Goal: Information Seeking & Learning: Check status

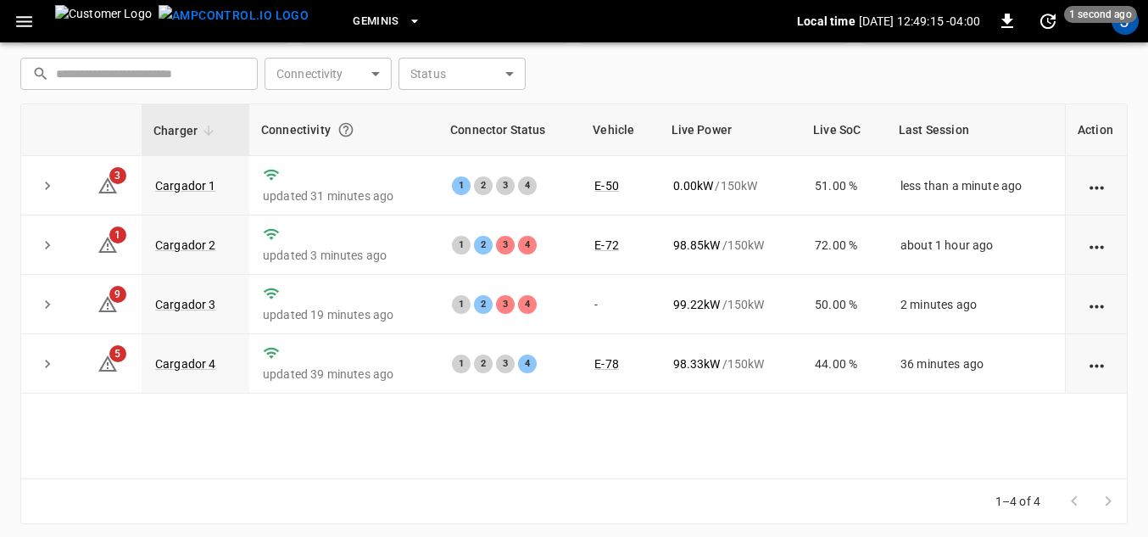
scroll to position [243, 0]
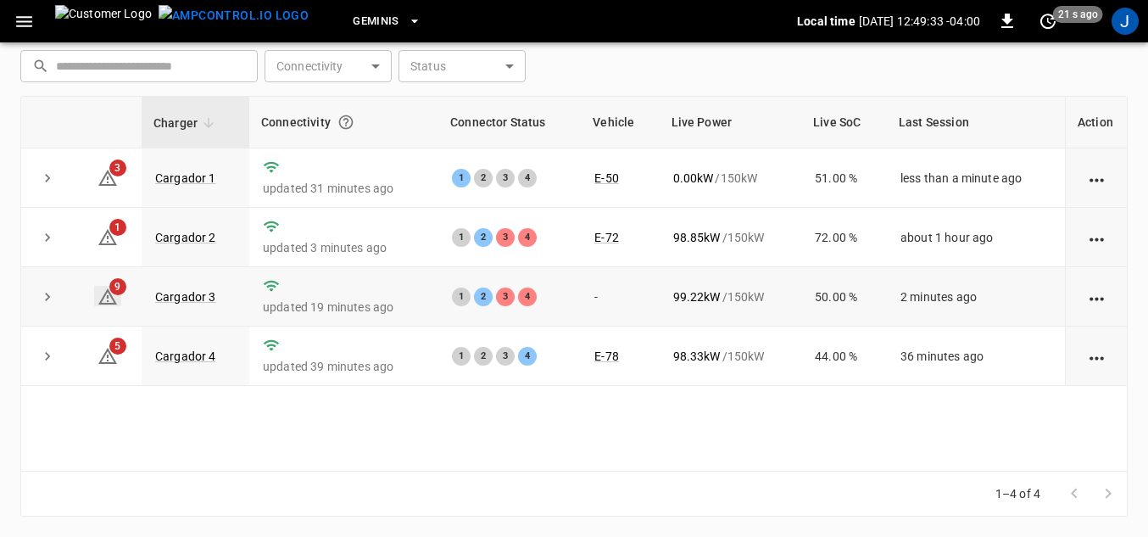
click at [105, 302] on icon at bounding box center [108, 297] width 20 height 20
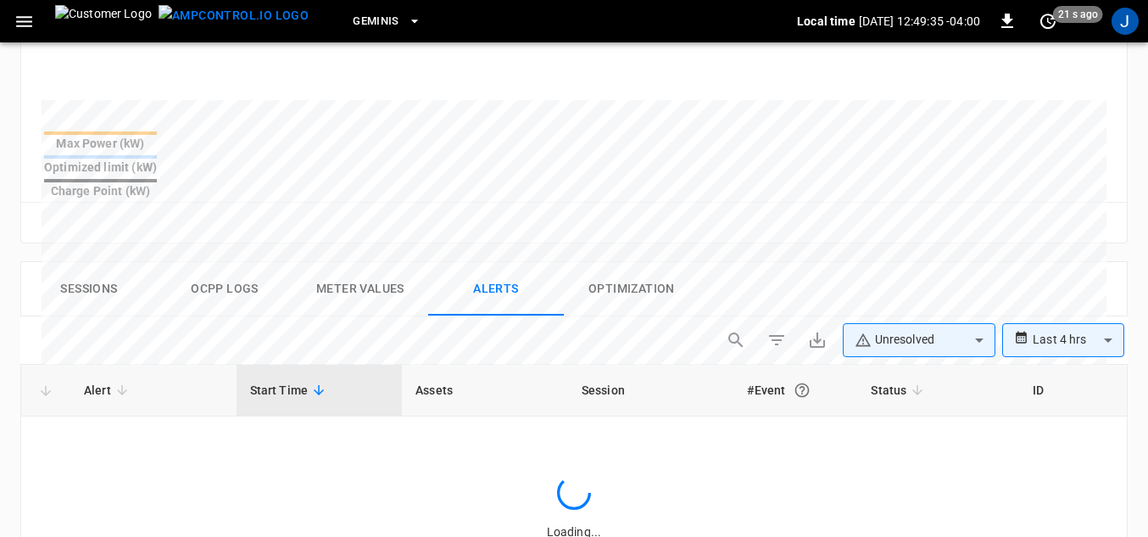
scroll to position [808, 0]
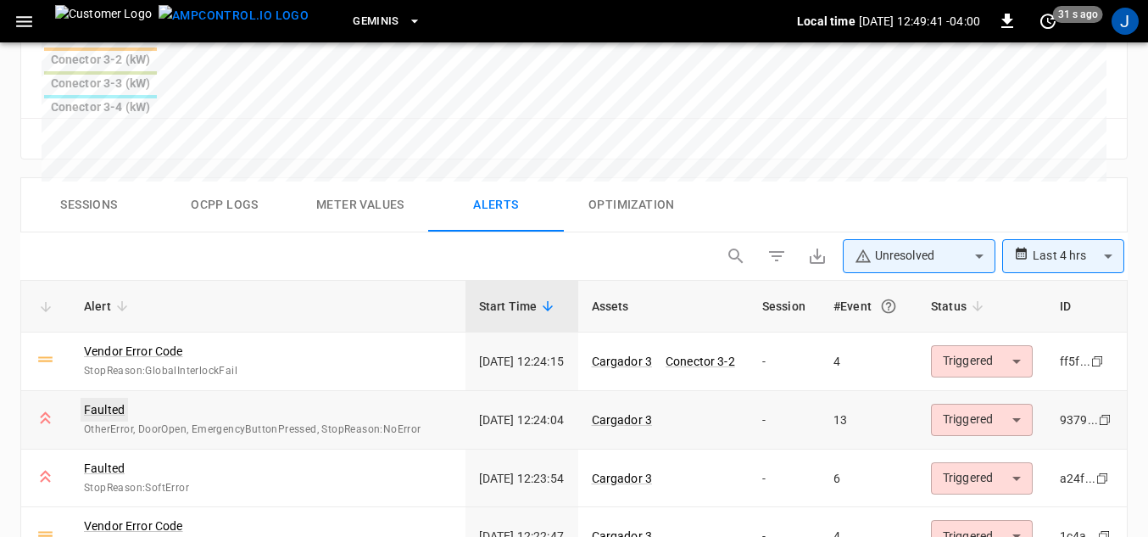
click at [102, 398] on link "Faulted" at bounding box center [104, 410] width 47 height 24
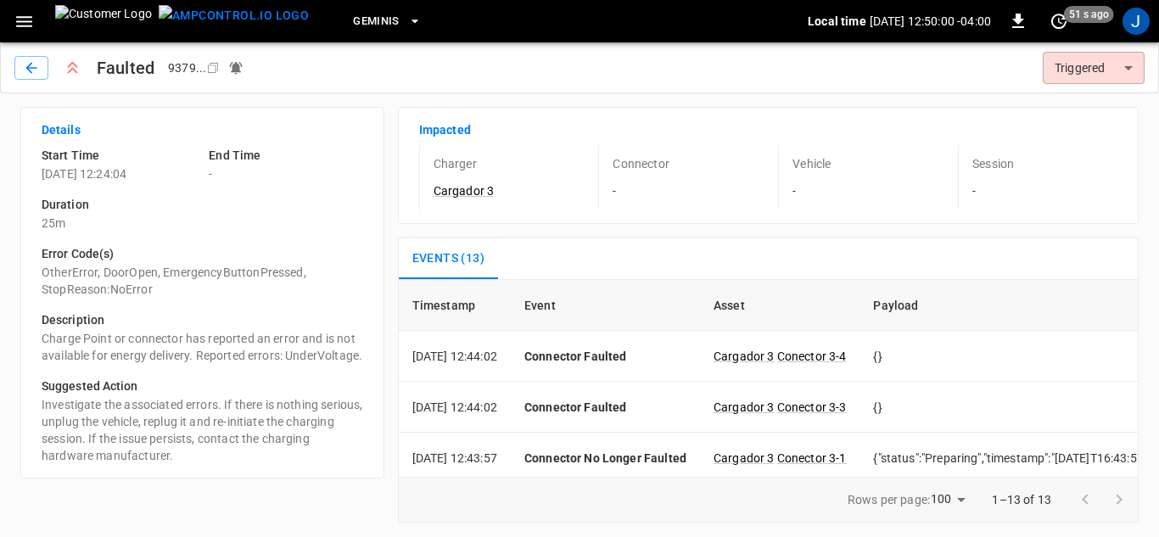
click at [24, 20] on icon "button" at bounding box center [24, 21] width 16 height 11
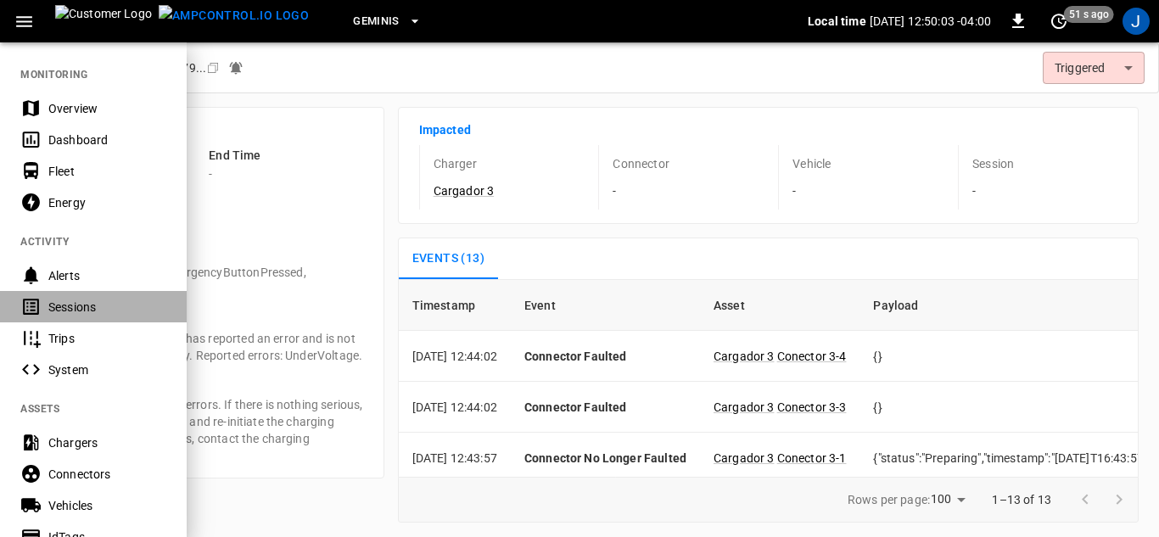
click at [70, 303] on div "Sessions" at bounding box center [107, 307] width 118 height 17
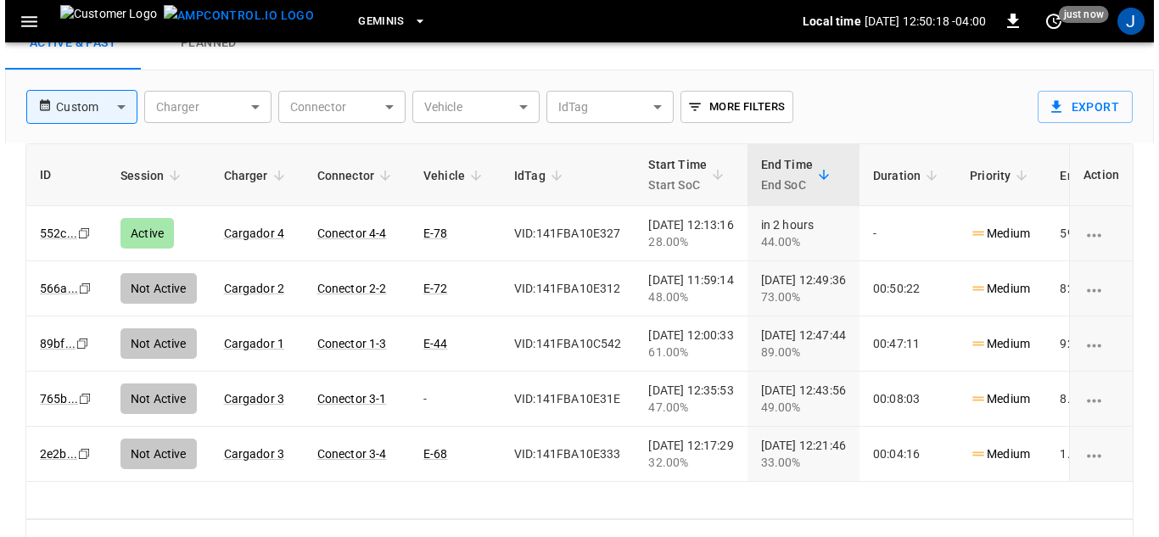
scroll to position [95, 0]
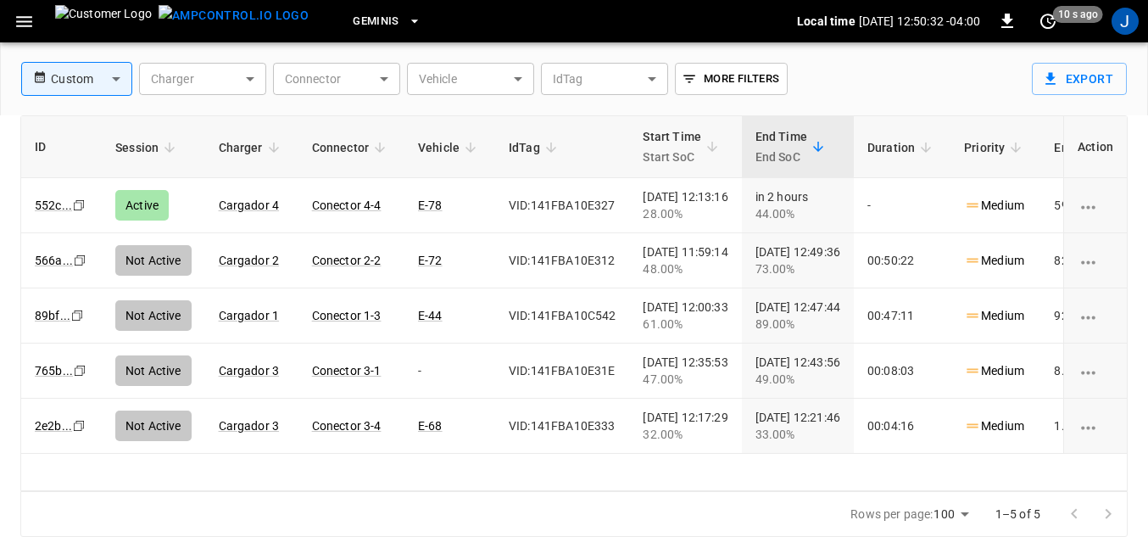
click at [380, 81] on body "Geminis Local time [DATE] 12:50:32 -04:00 0 10 s ago J Sessions Active & Past P…" at bounding box center [574, 221] width 1148 height 632
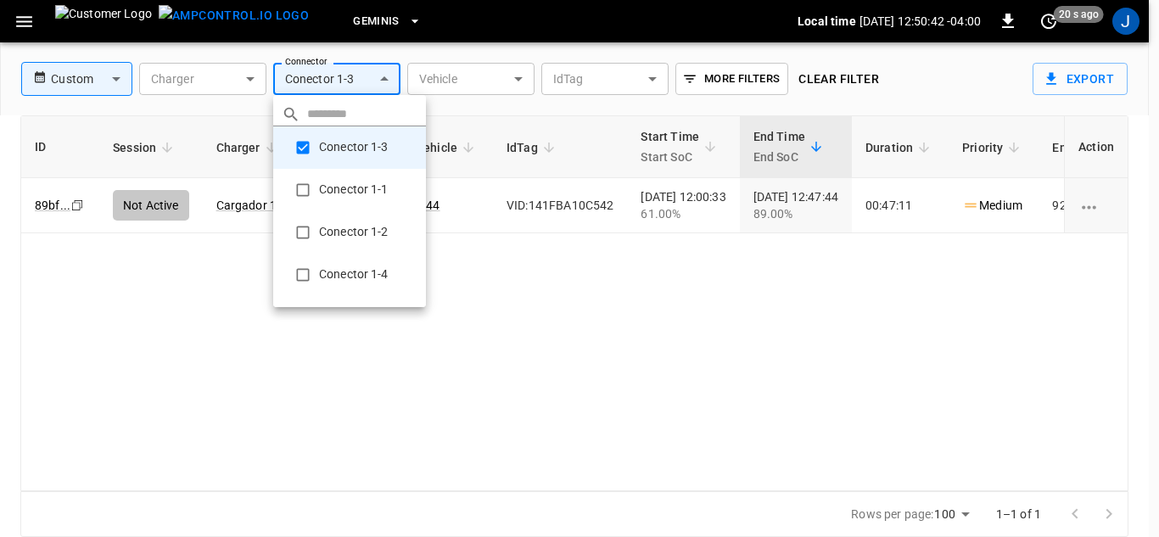
click at [384, 79] on div at bounding box center [579, 268] width 1159 height 537
click at [388, 80] on body "**********" at bounding box center [579, 221] width 1159 height 632
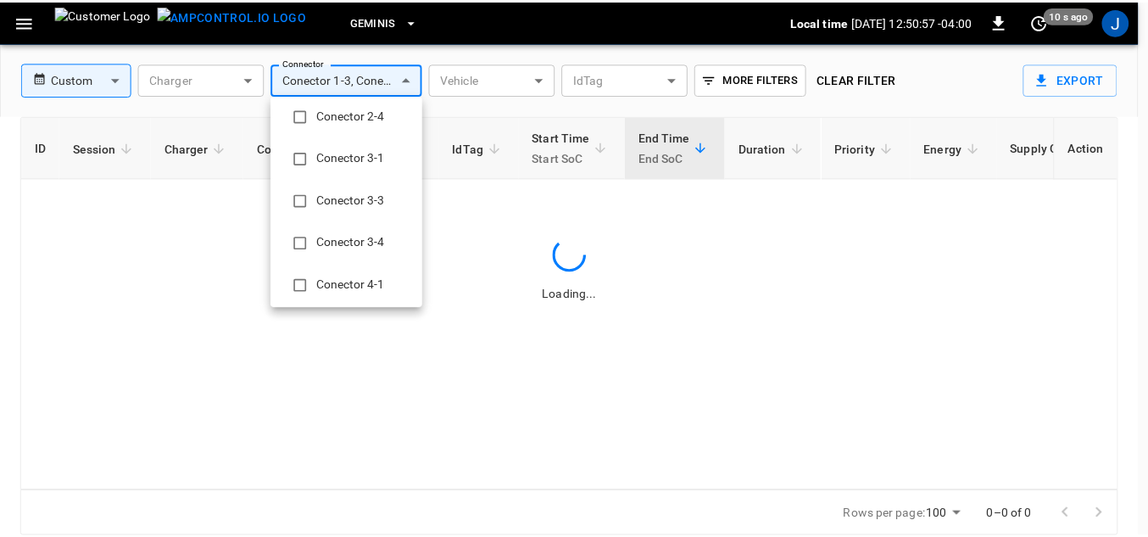
scroll to position [32, 0]
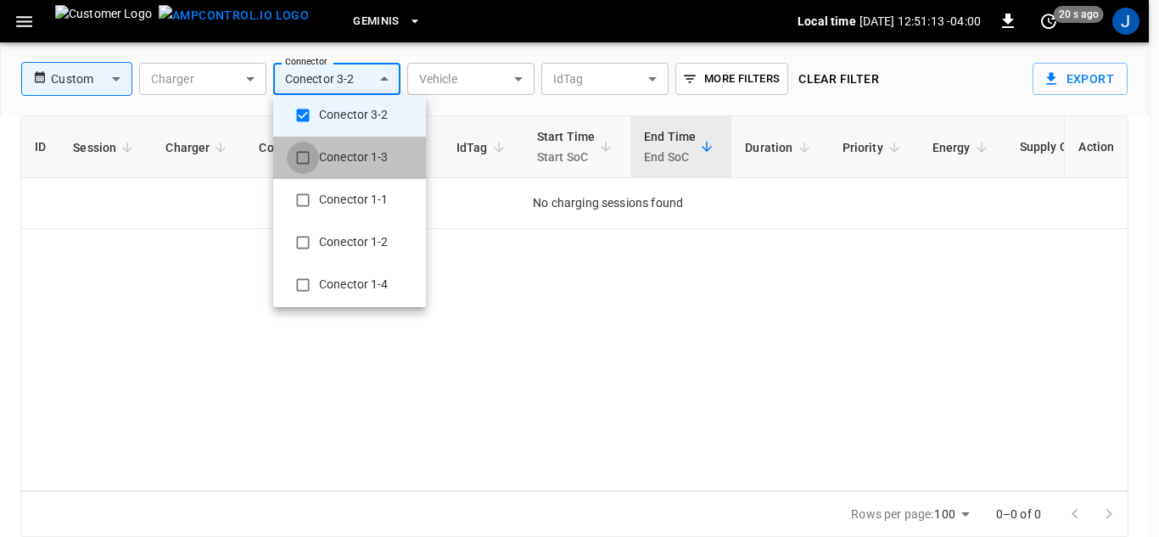
type input "**********"
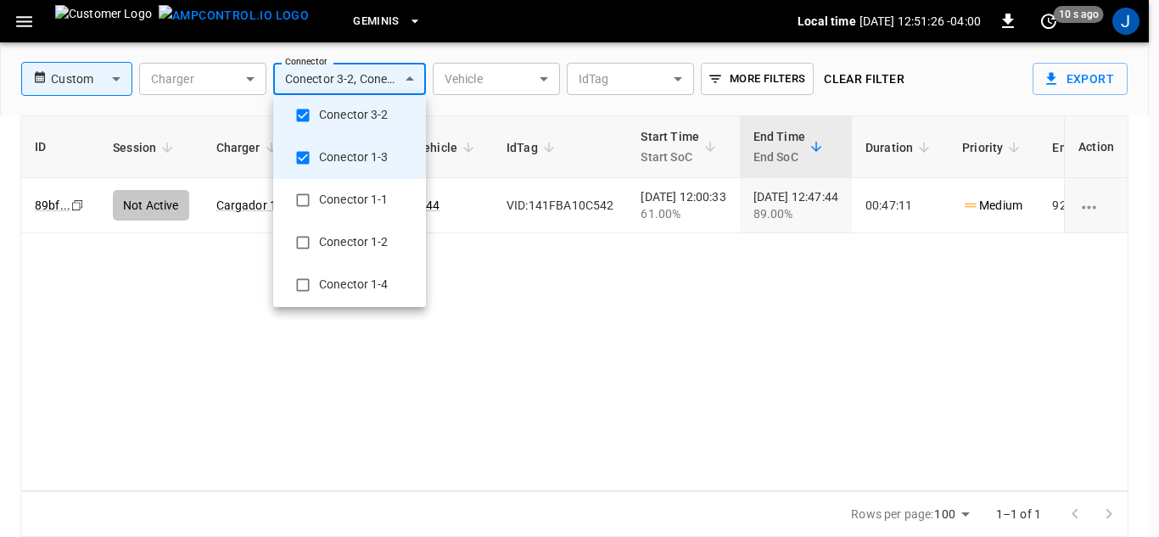
click at [19, 21] on div at bounding box center [579, 268] width 1159 height 537
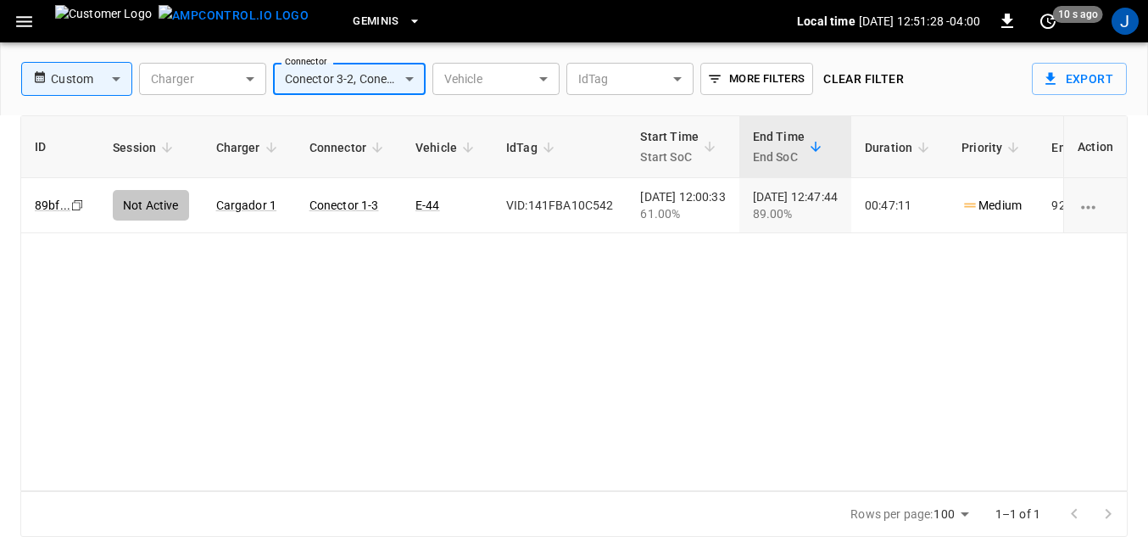
click at [21, 21] on icon "button" at bounding box center [24, 21] width 16 height 11
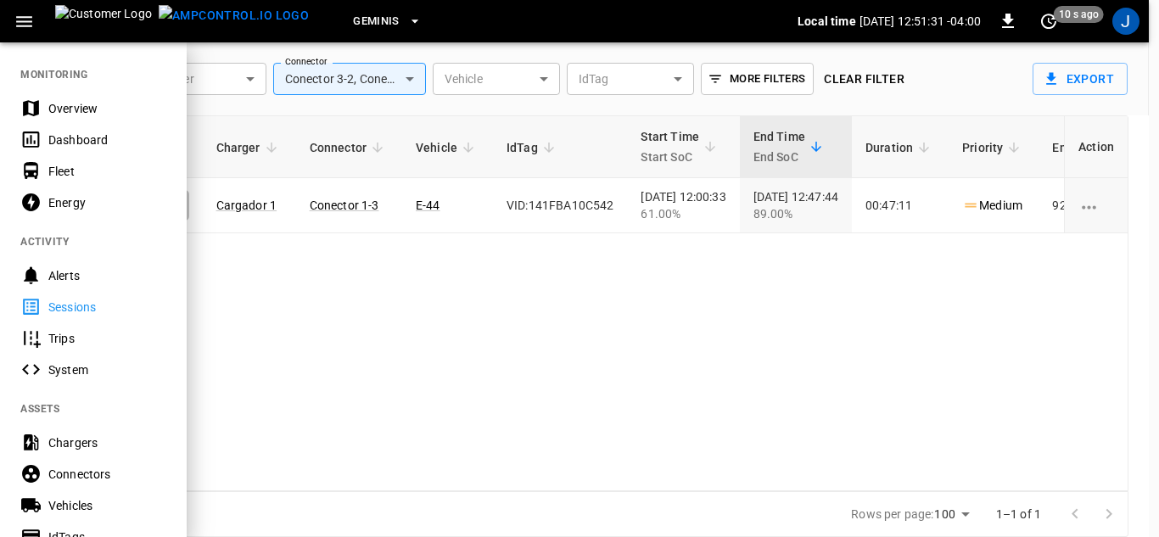
click at [61, 135] on div "Dashboard" at bounding box center [107, 139] width 118 height 17
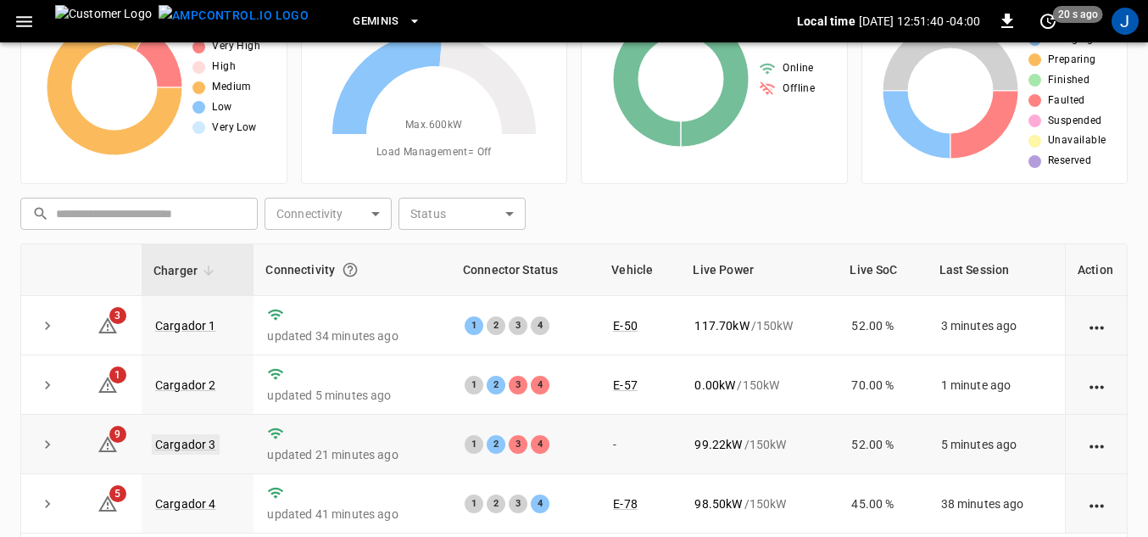
click at [184, 443] on link "Cargador 3" at bounding box center [186, 444] width 68 height 20
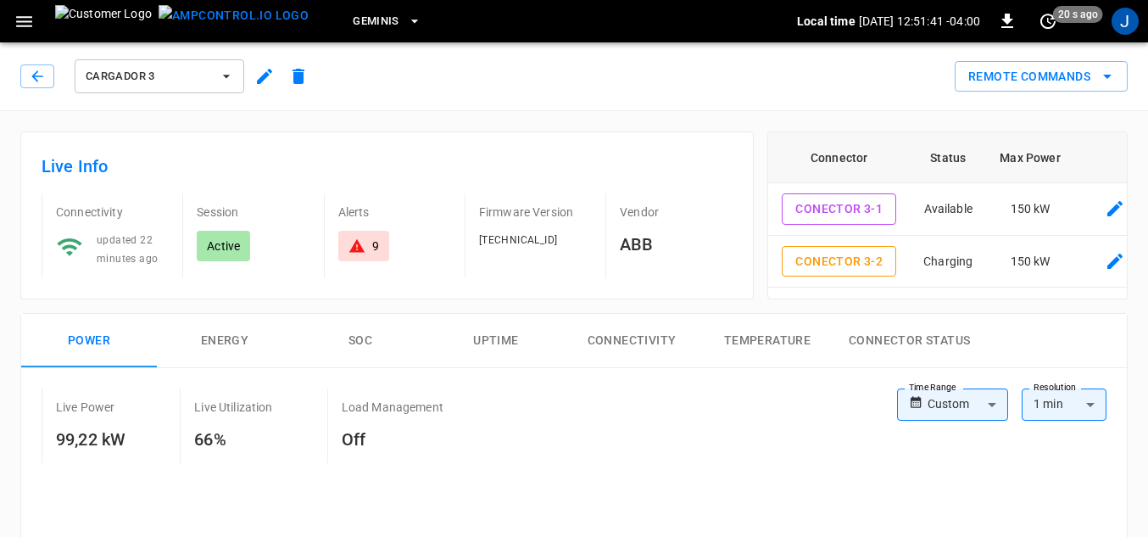
type input "**********"
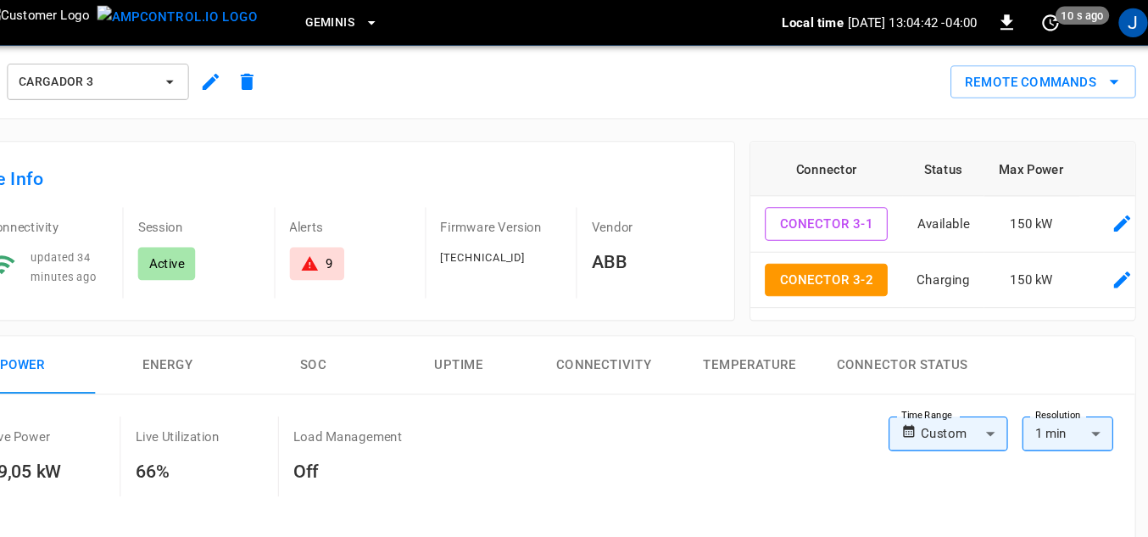
click at [68, 74] on div "Cargador 3" at bounding box center [167, 76] width 295 height 41
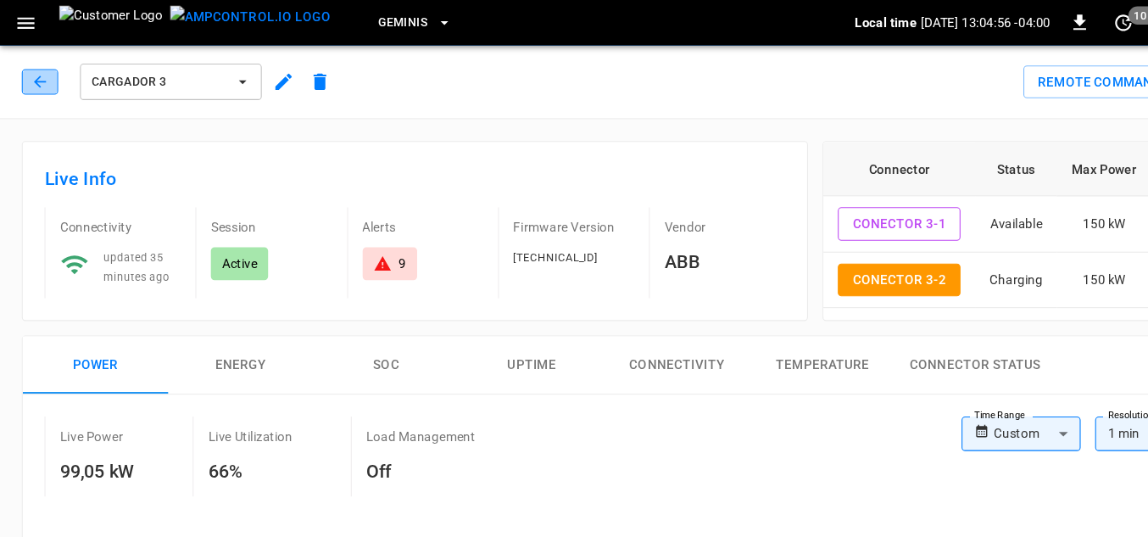
click at [36, 72] on icon "button" at bounding box center [36, 75] width 11 height 11
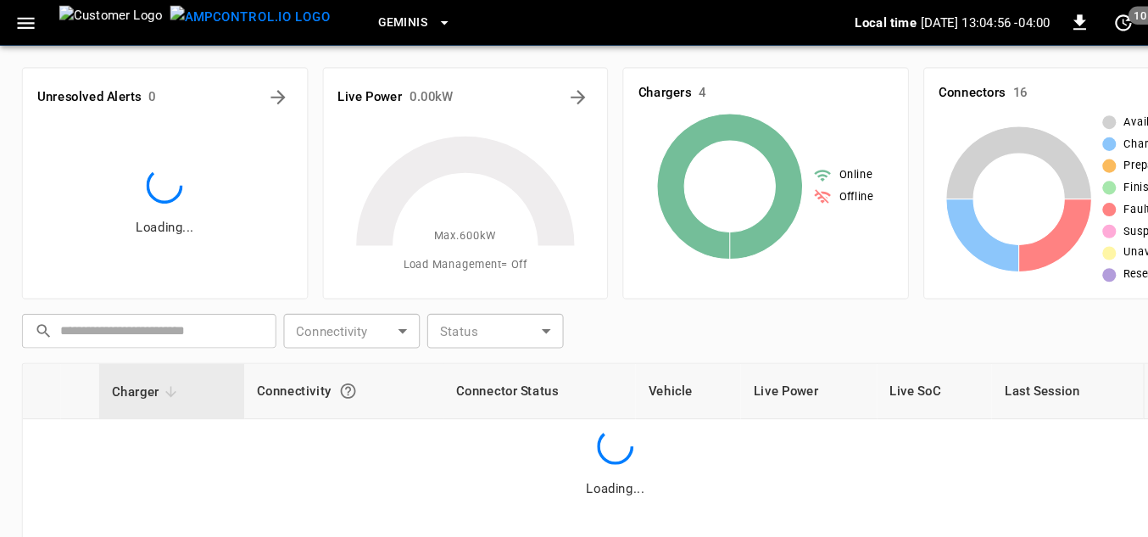
scroll to position [95, 0]
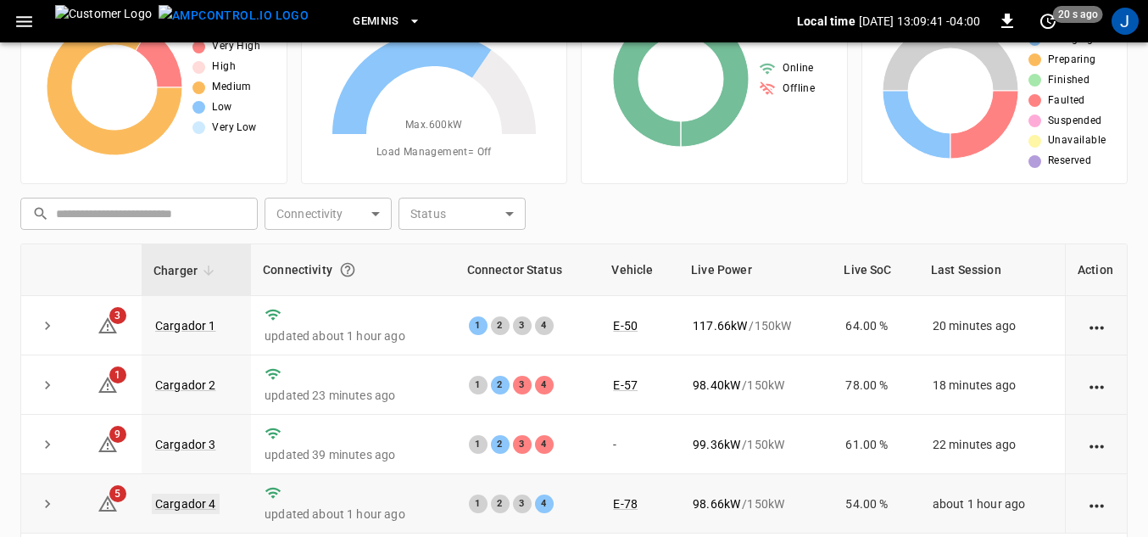
click at [194, 509] on link "Cargador 4" at bounding box center [186, 504] width 68 height 20
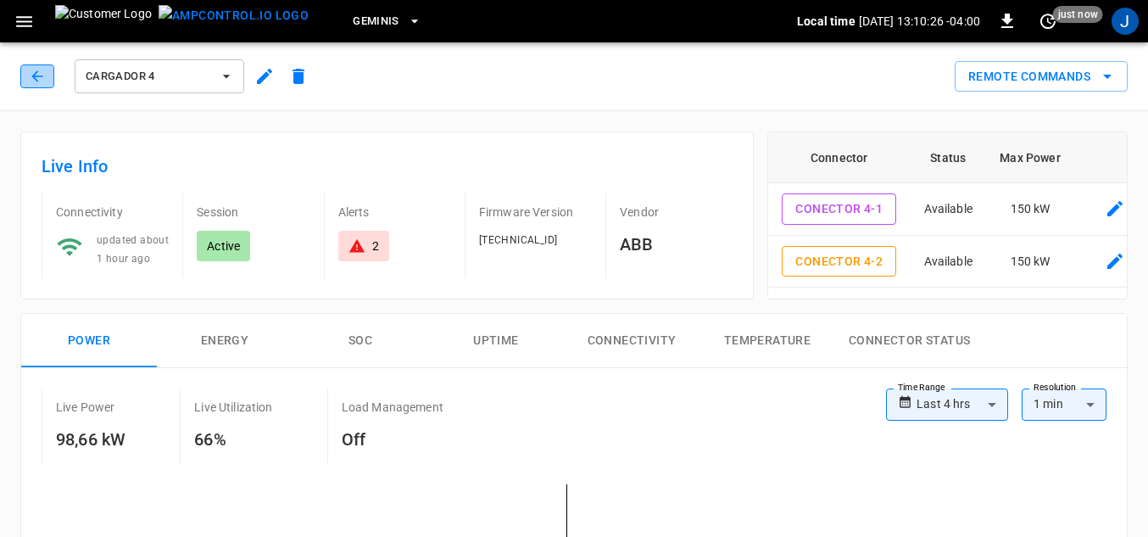
click at [39, 73] on icon "button" at bounding box center [37, 76] width 17 height 17
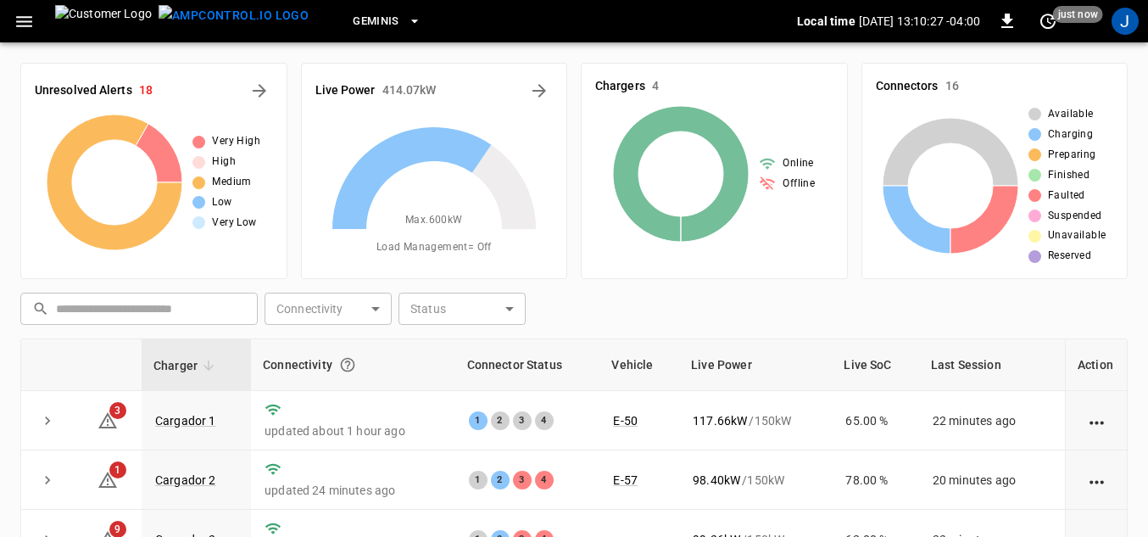
scroll to position [95, 0]
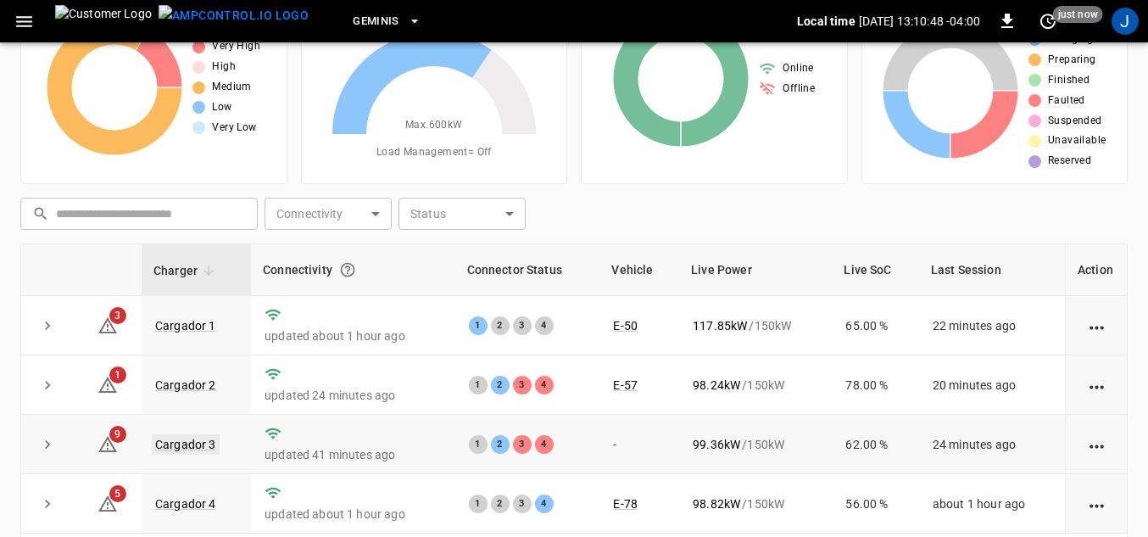
click at [195, 448] on link "Cargador 3" at bounding box center [186, 444] width 68 height 20
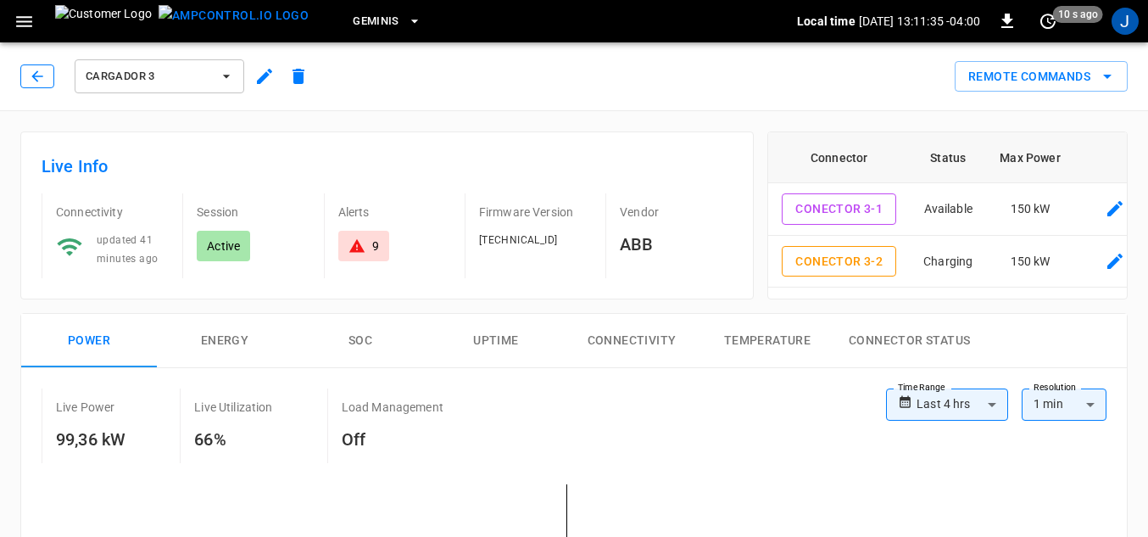
click at [53, 77] on button "button" at bounding box center [37, 76] width 34 height 24
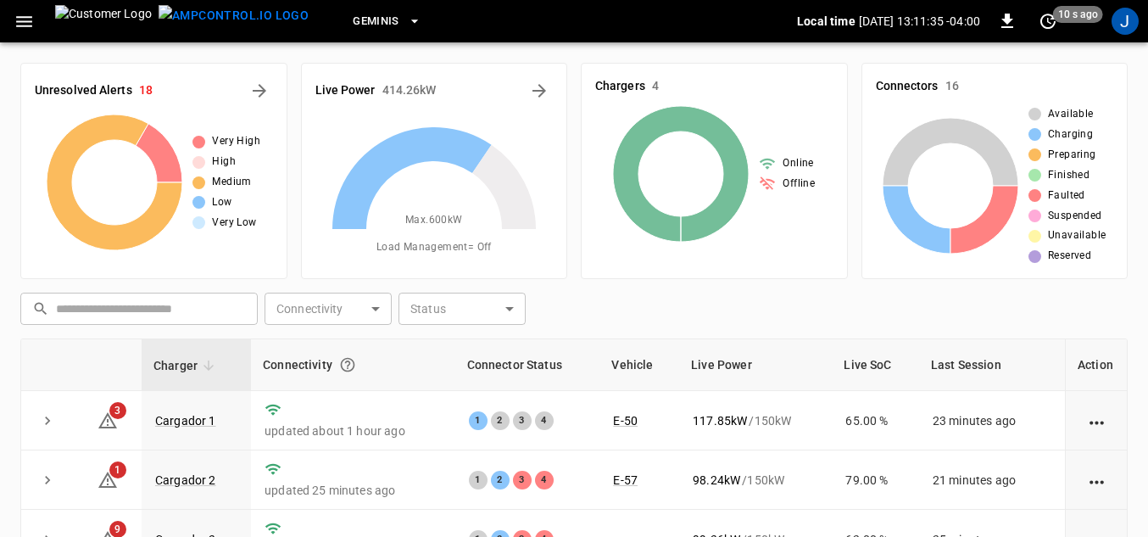
scroll to position [95, 0]
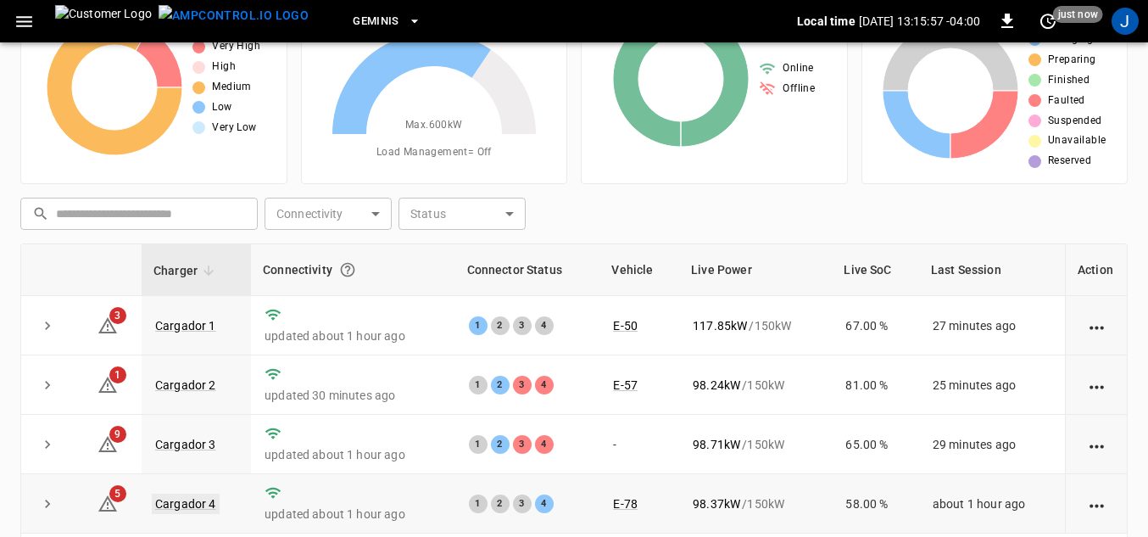
click at [185, 507] on link "Cargador 4" at bounding box center [186, 504] width 68 height 20
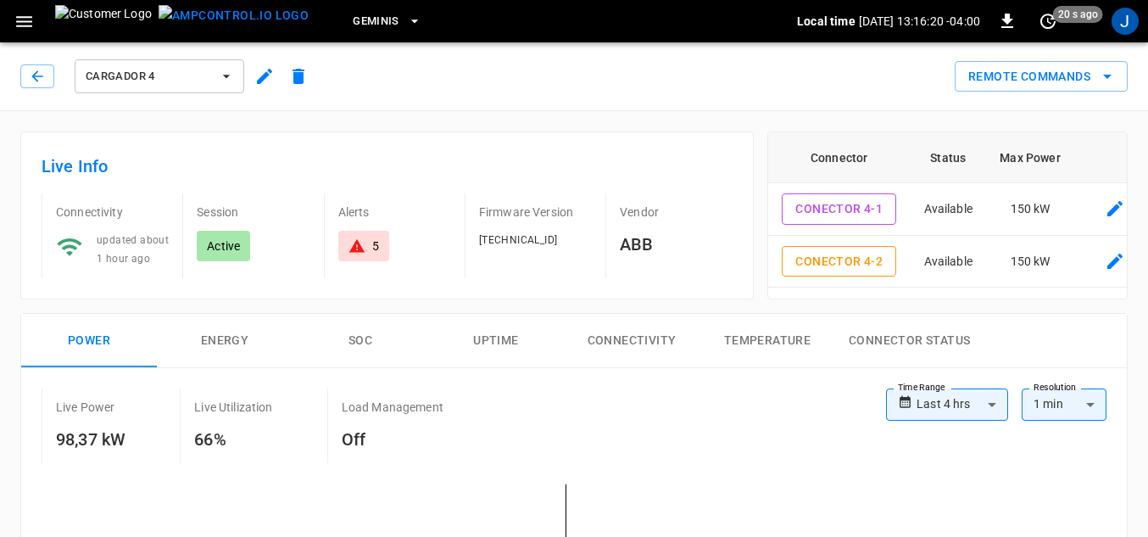
click at [873, 459] on div "Live Power 98,37 kW Live Utilization 66% Load Management Off" at bounding box center [464, 425] width 845 height 75
drag, startPoint x: 1141, startPoint y: 488, endPoint x: 37, endPoint y: 75, distance: 1177.9
click at [37, 75] on icon "button" at bounding box center [37, 76] width 17 height 17
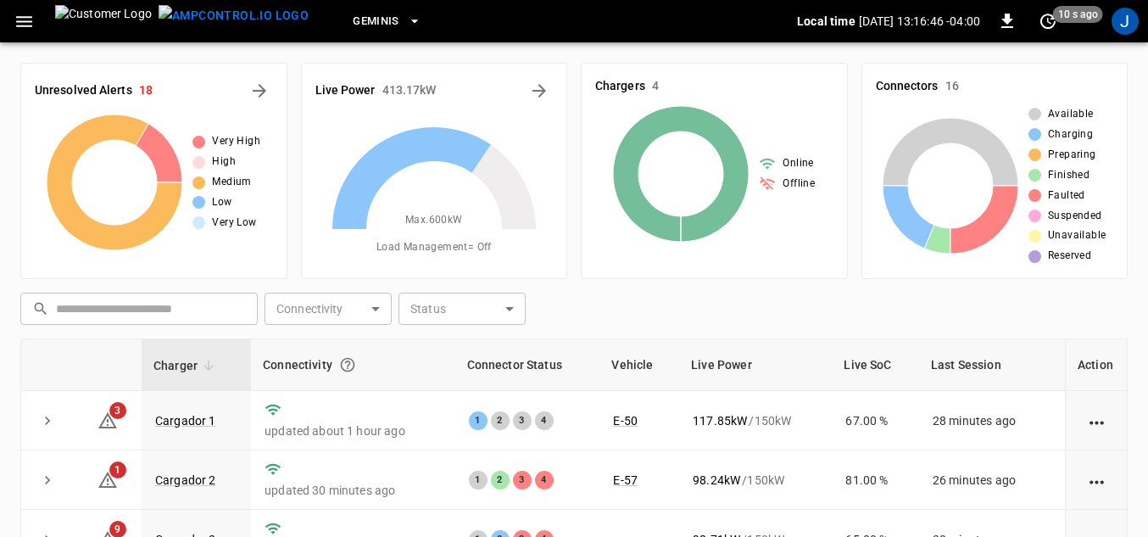
scroll to position [95, 0]
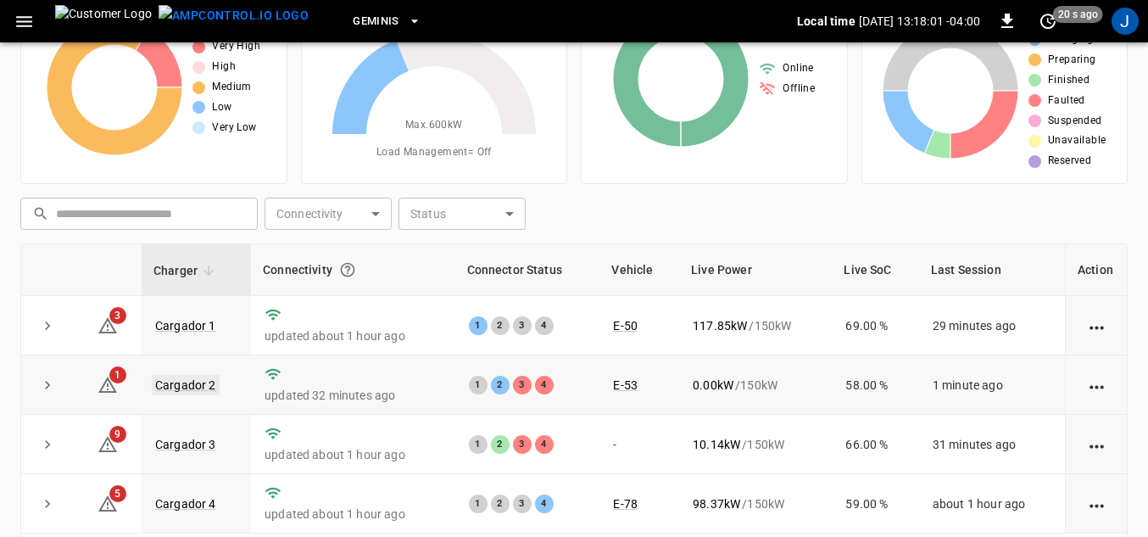
click at [179, 388] on link "Cargador 2" at bounding box center [186, 385] width 68 height 20
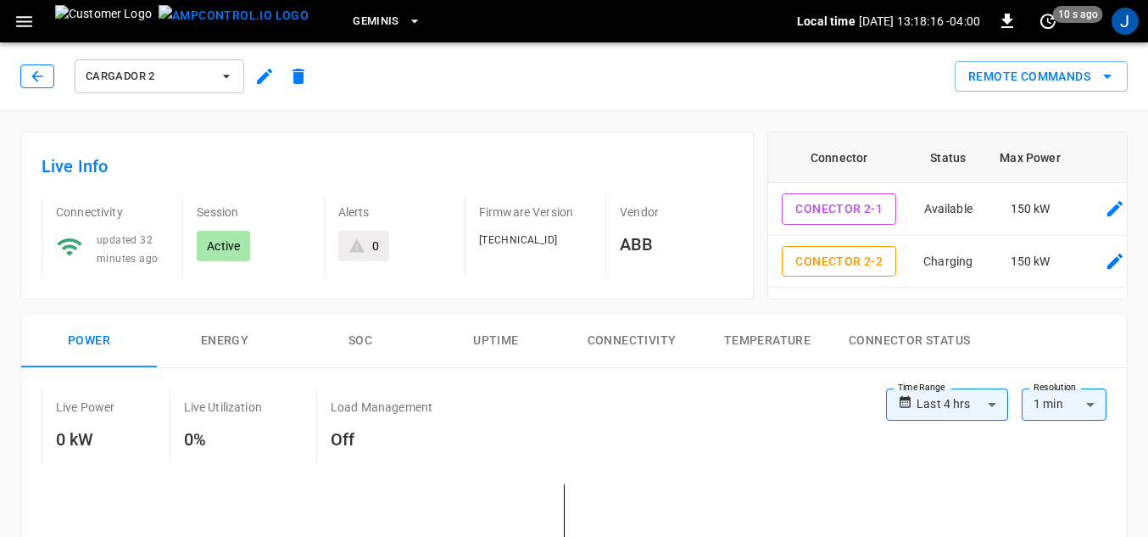
click at [38, 82] on icon "button" at bounding box center [37, 76] width 17 height 17
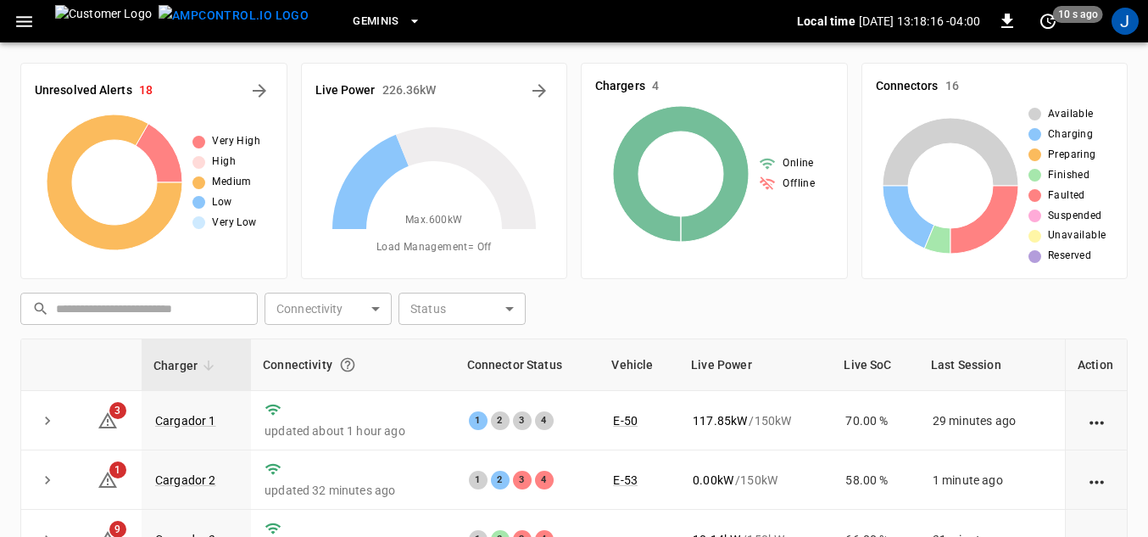
scroll to position [95, 0]
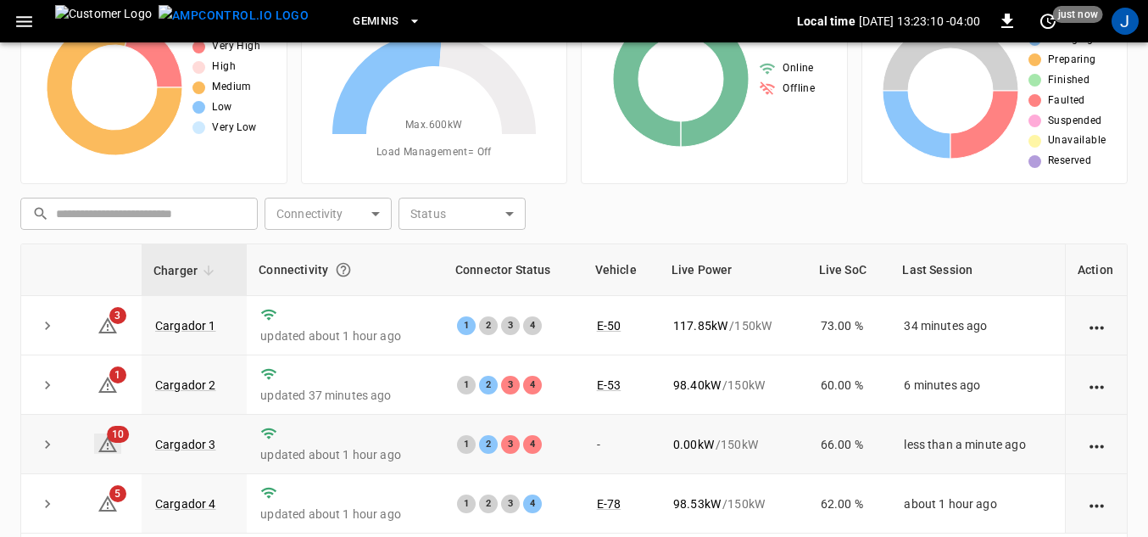
click at [110, 450] on icon at bounding box center [108, 444] width 20 height 20
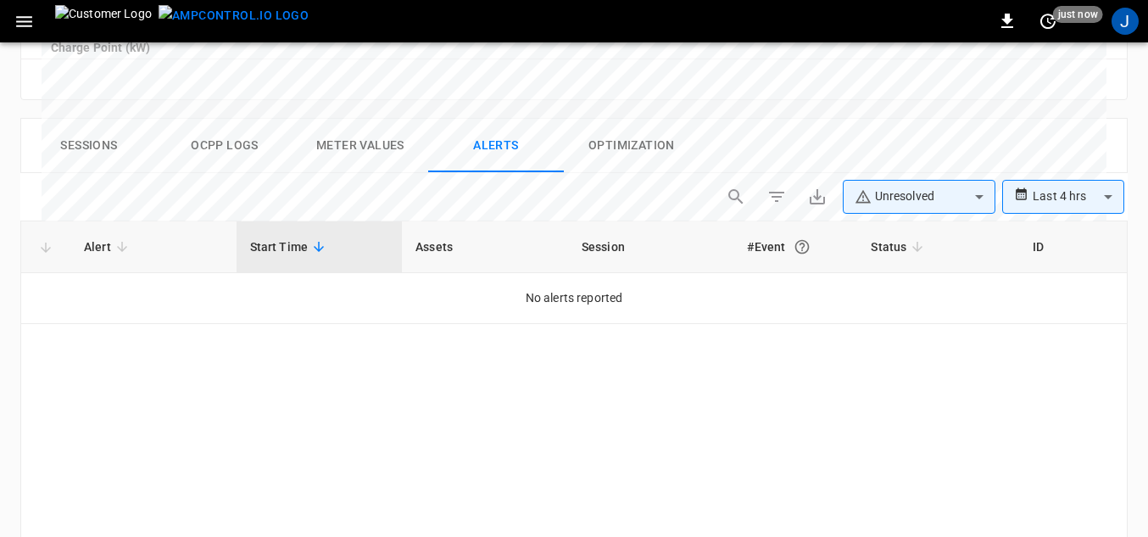
scroll to position [808, 0]
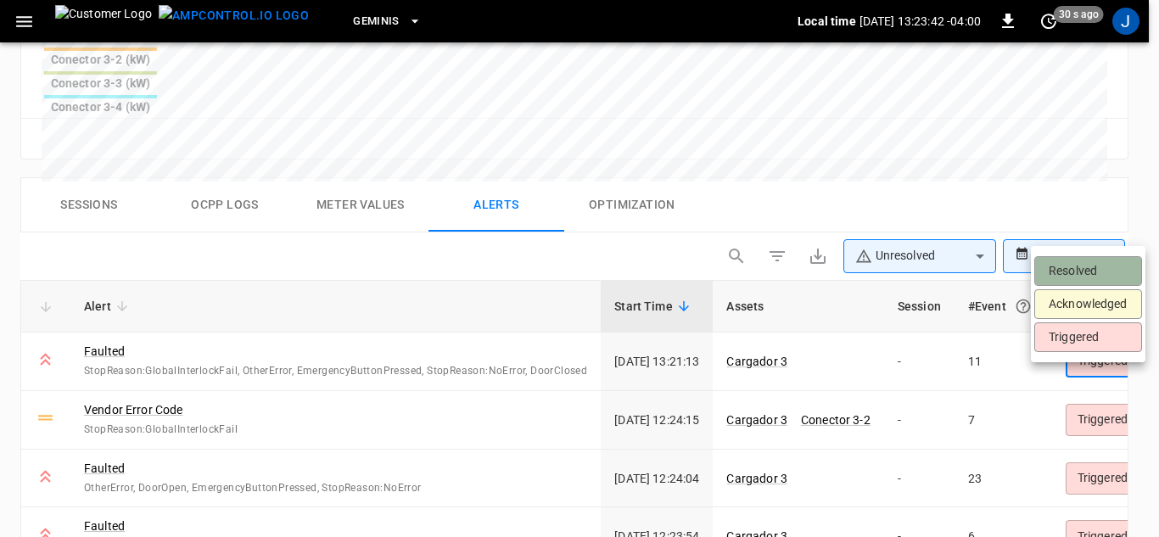
click at [1070, 269] on li "Resolved" at bounding box center [1088, 271] width 108 height 30
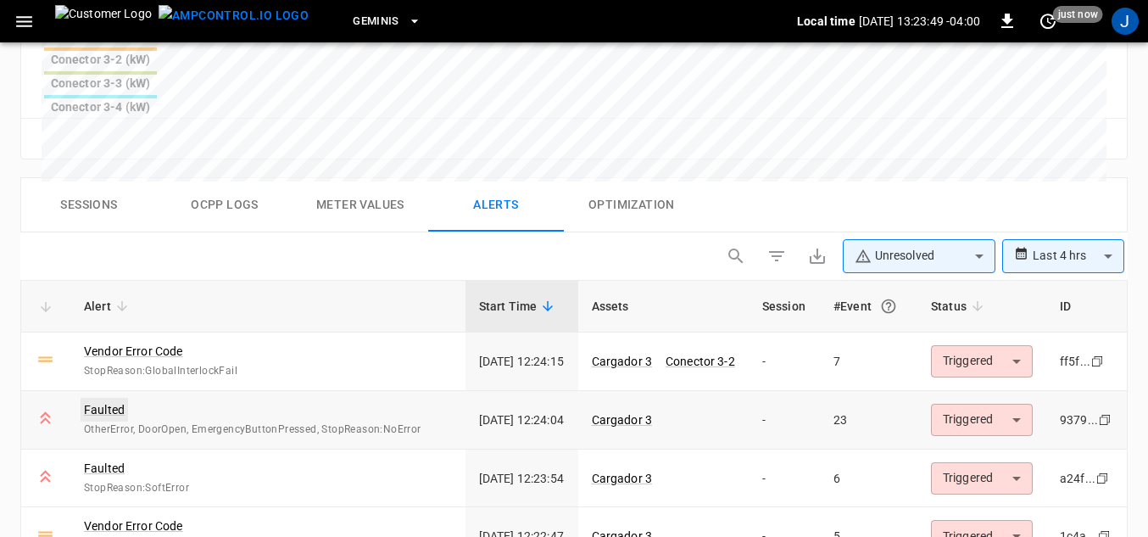
click at [103, 398] on link "Faulted" at bounding box center [104, 410] width 47 height 24
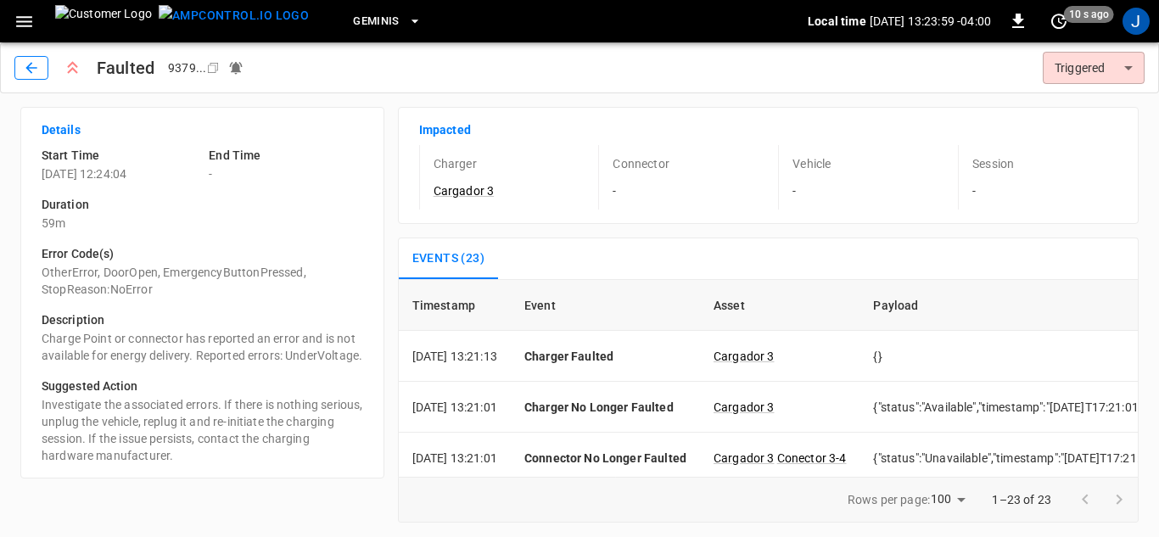
click at [33, 68] on icon "button" at bounding box center [30, 67] width 11 height 11
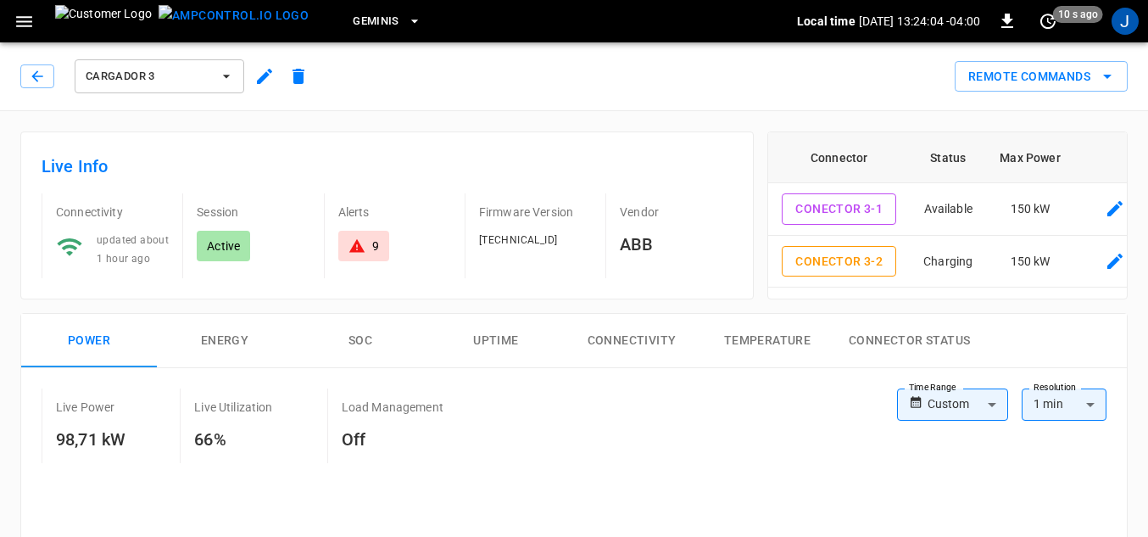
click at [365, 248] on icon at bounding box center [357, 245] width 17 height 17
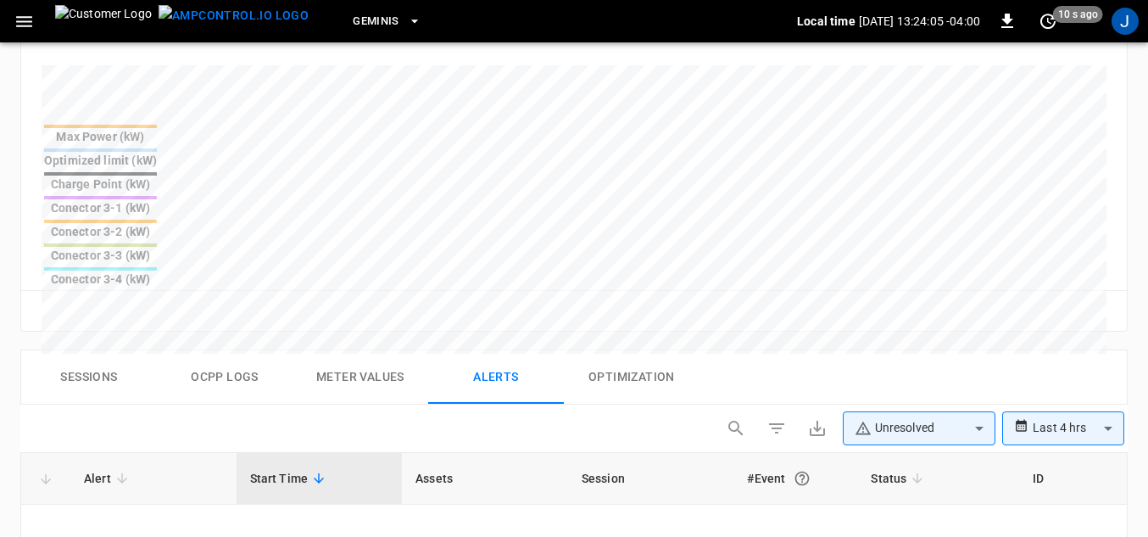
scroll to position [807, 0]
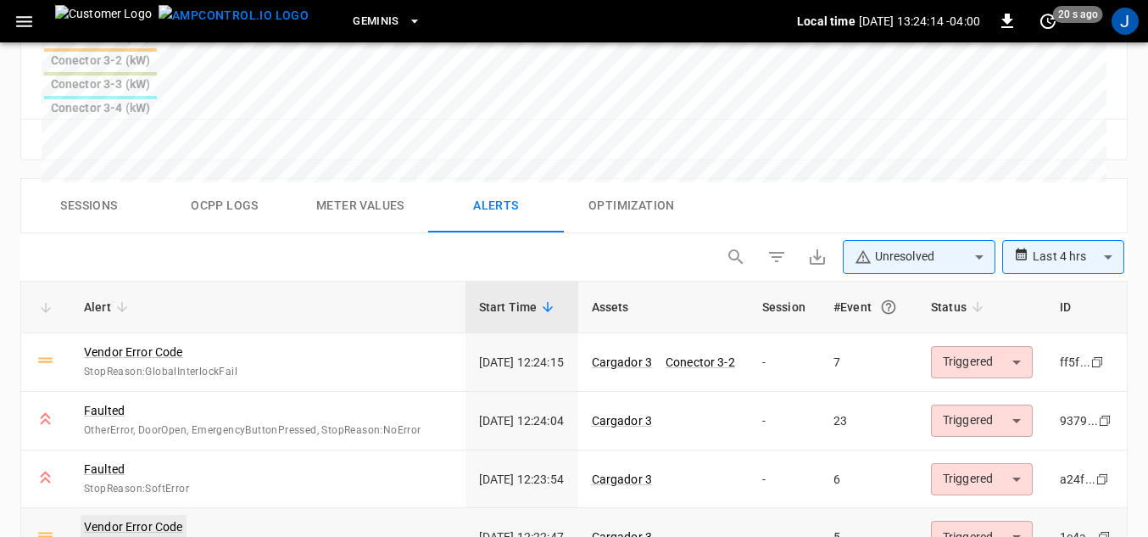
click at [135, 515] on link "Vendor Error Code" at bounding box center [134, 527] width 106 height 24
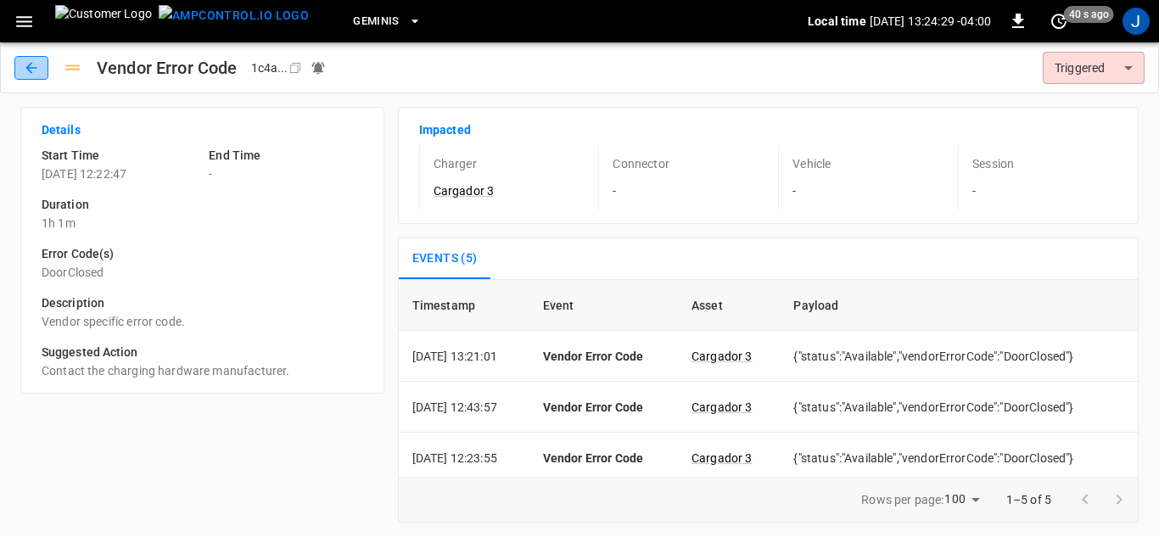
click at [30, 71] on icon "button" at bounding box center [30, 67] width 11 height 11
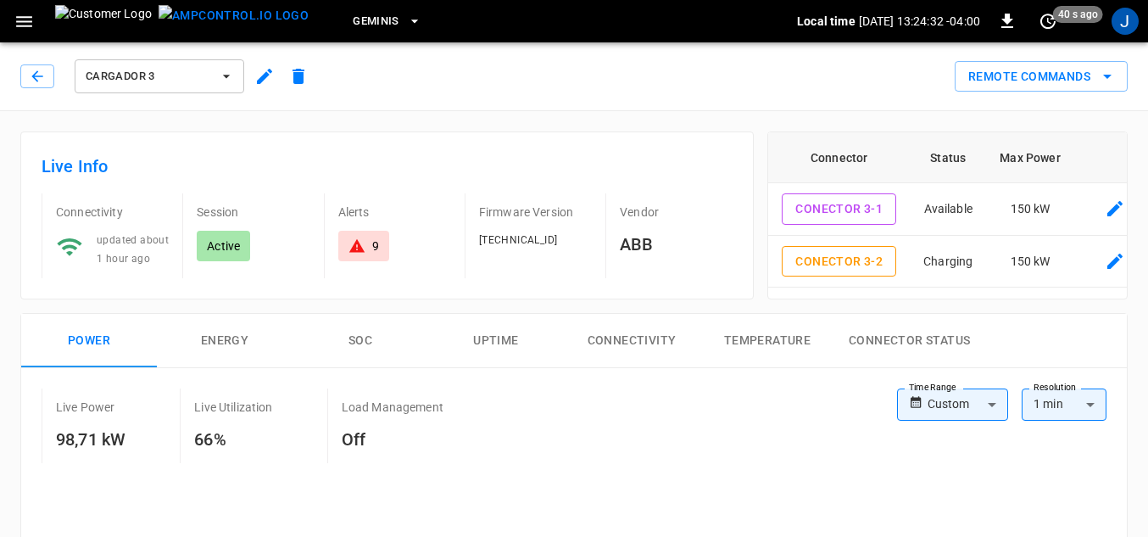
click at [363, 247] on icon at bounding box center [357, 245] width 17 height 17
click at [36, 75] on icon "button" at bounding box center [37, 76] width 17 height 17
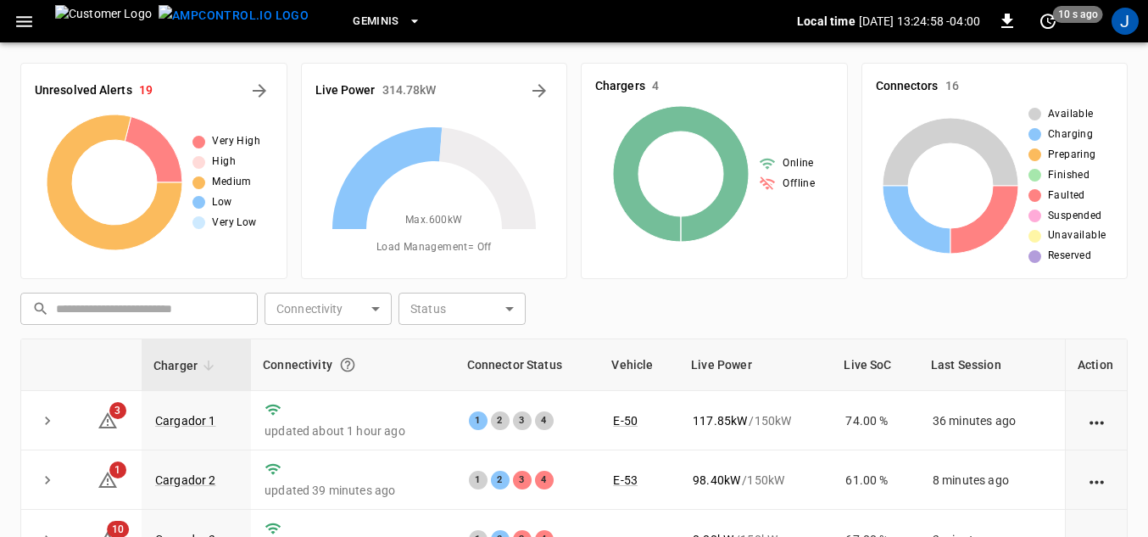
scroll to position [95, 0]
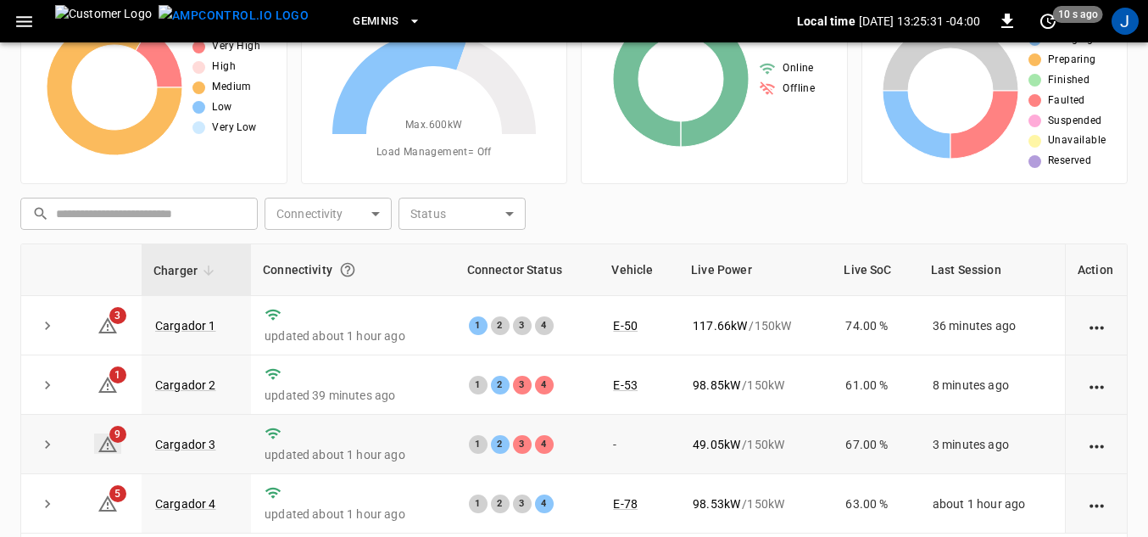
click at [103, 448] on icon at bounding box center [107, 444] width 19 height 16
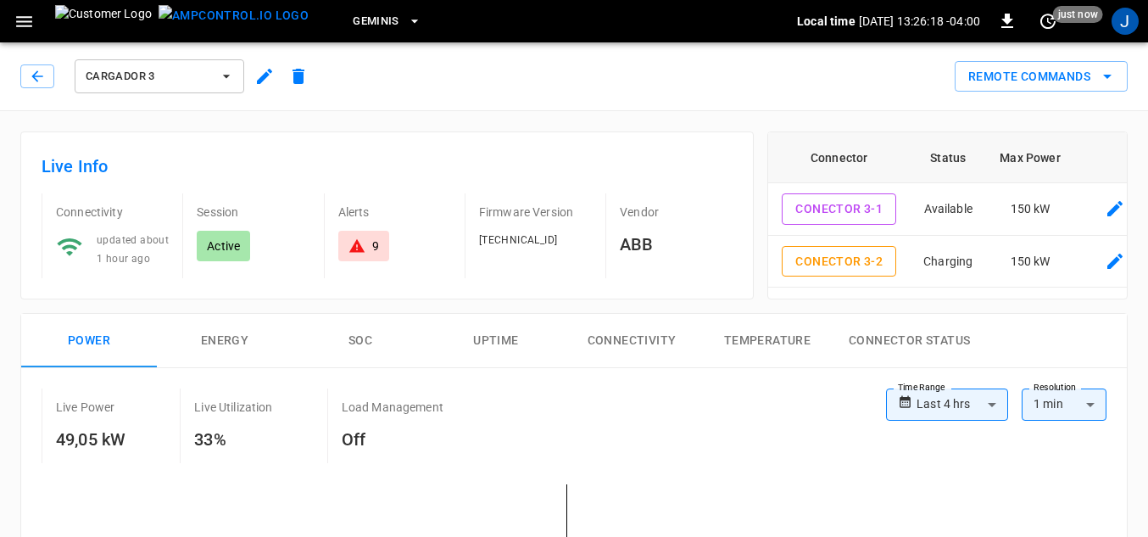
click at [363, 243] on icon at bounding box center [357, 245] width 17 height 17
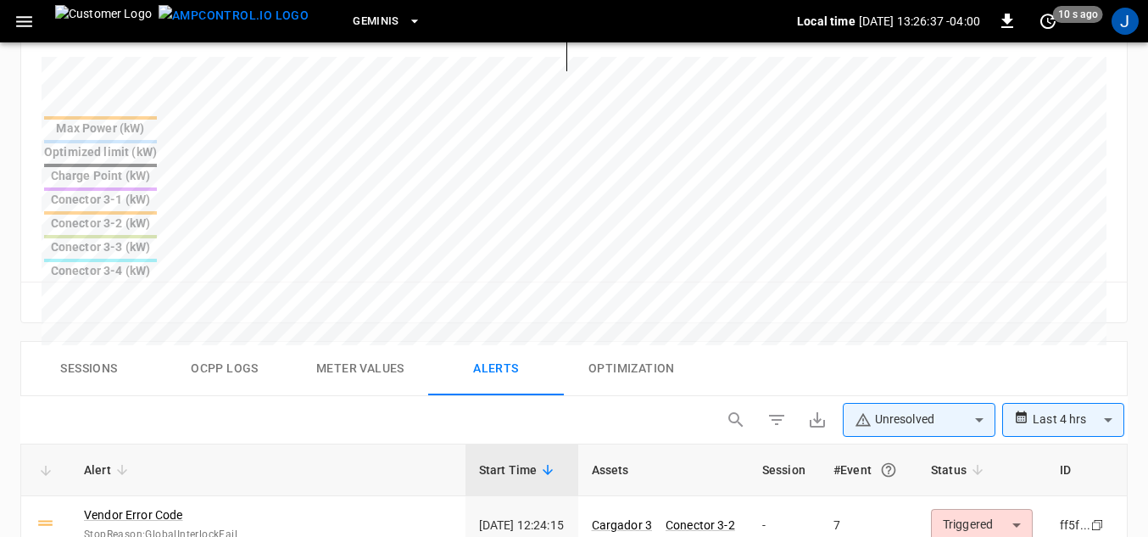
click at [175, 506] on link "Vendor Error Code" at bounding box center [133, 514] width 99 height 17
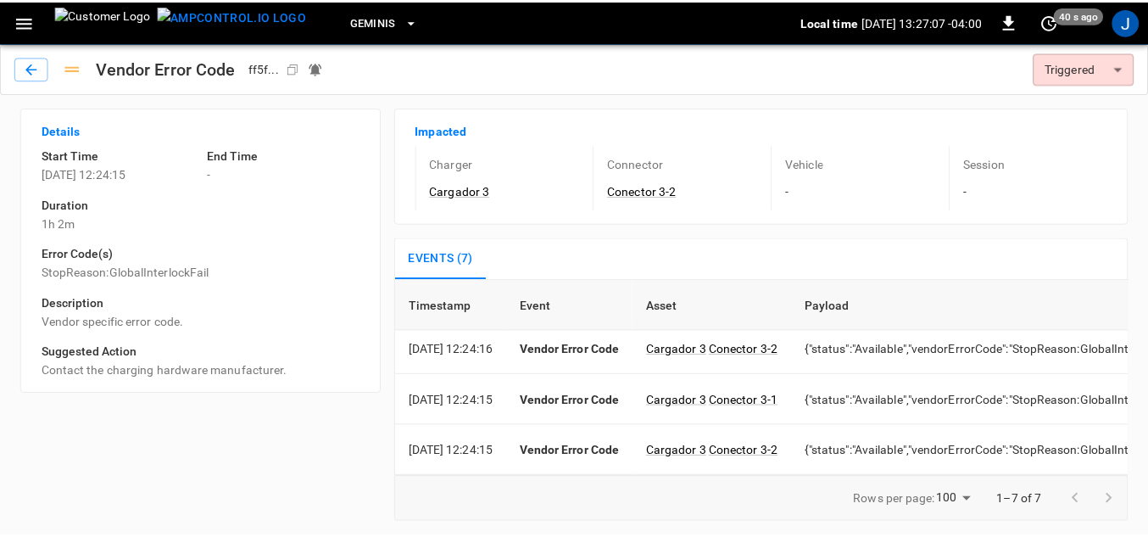
scroll to position [221, 0]
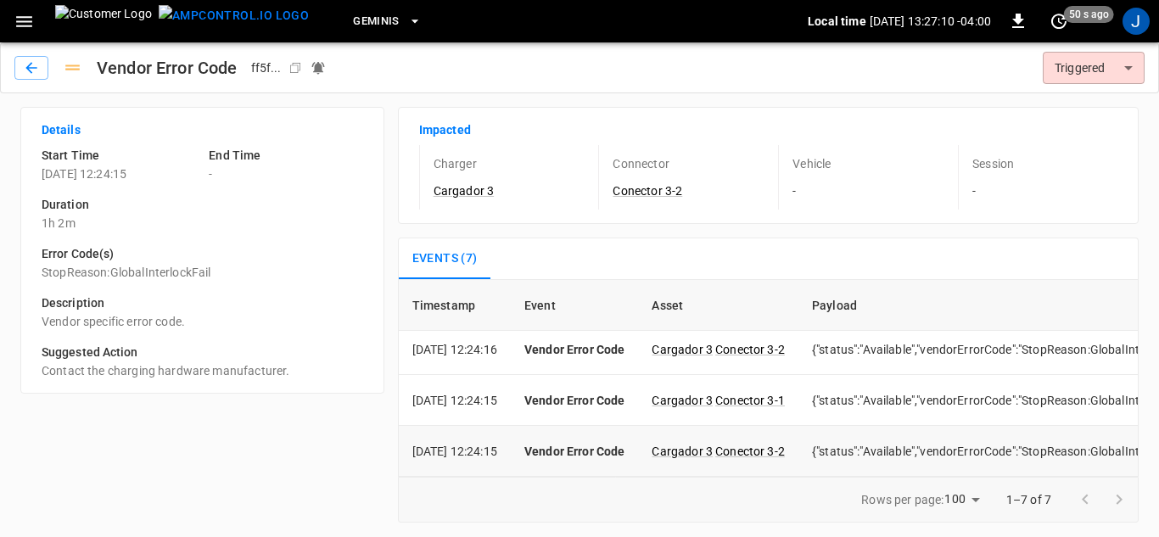
click at [1023, 447] on td "{"status":"Available","vendorErrorCode":"StopReason:GlobalInterlockFail"}" at bounding box center [1005, 451] width 414 height 51
drag, startPoint x: 600, startPoint y: 444, endPoint x: 617, endPoint y: 438, distance: 18.8
click at [599, 444] on p "Vendor Error Code" at bounding box center [574, 451] width 101 height 17
click at [757, 441] on link "Conector 3-2" at bounding box center [750, 451] width 76 height 20
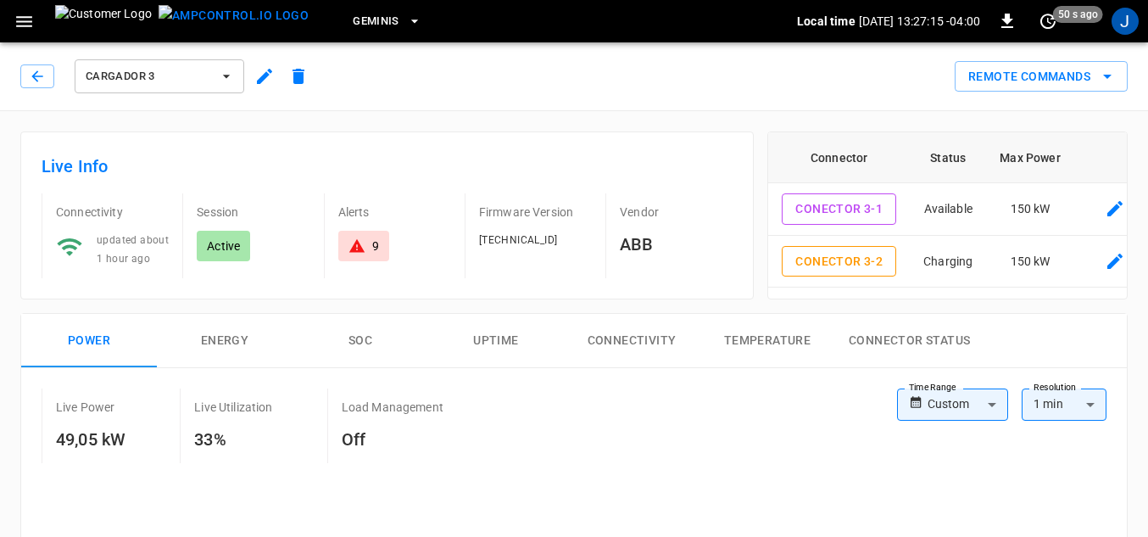
type input "**********"
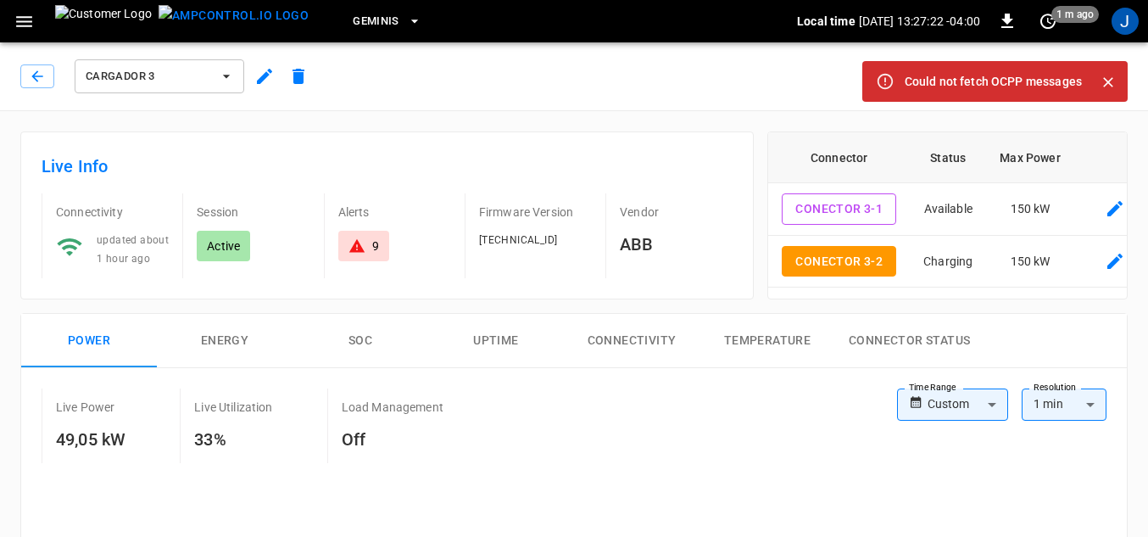
drag, startPoint x: 1018, startPoint y: 76, endPoint x: 1033, endPoint y: 77, distance: 15.3
click at [1019, 76] on div "Could not fetch OCPP messages" at bounding box center [993, 81] width 177 height 31
click at [1110, 78] on icon "Close" at bounding box center [1108, 82] width 17 height 17
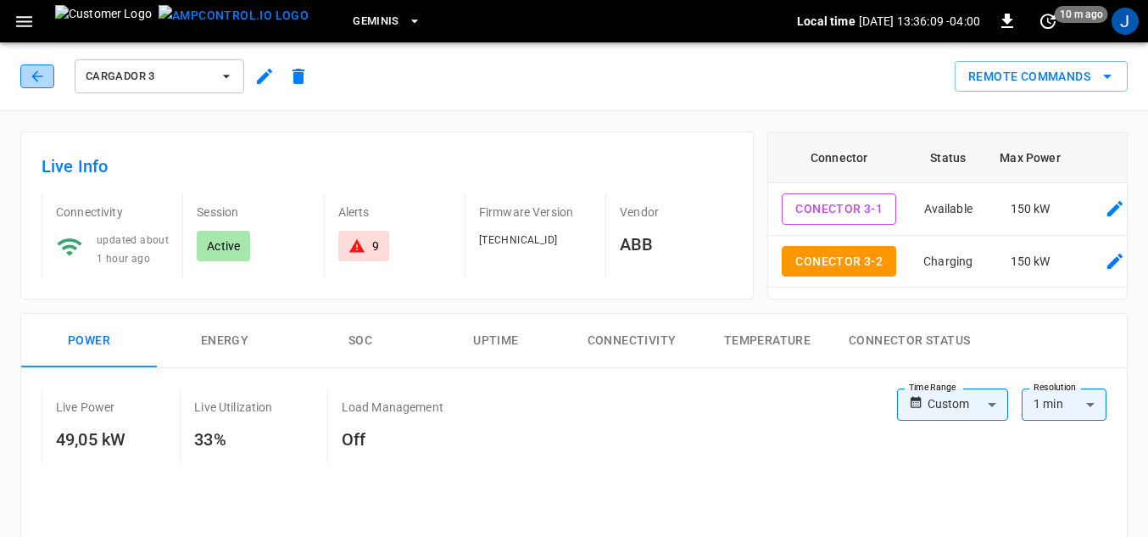
click at [31, 79] on icon "button" at bounding box center [37, 76] width 17 height 17
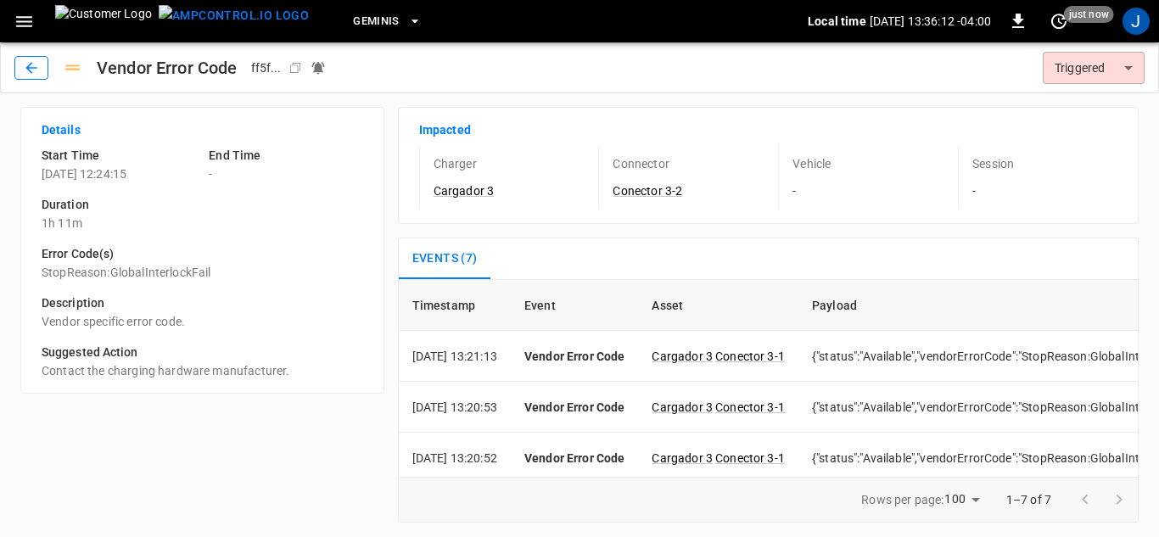
click at [34, 64] on icon "button" at bounding box center [31, 67] width 17 height 17
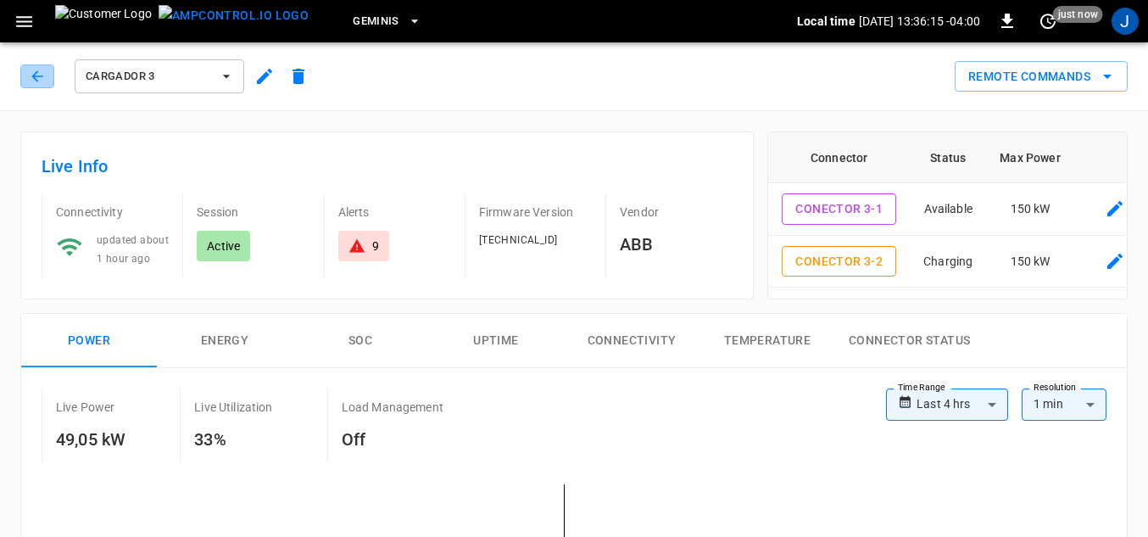
click at [34, 64] on button "button" at bounding box center [37, 76] width 34 height 24
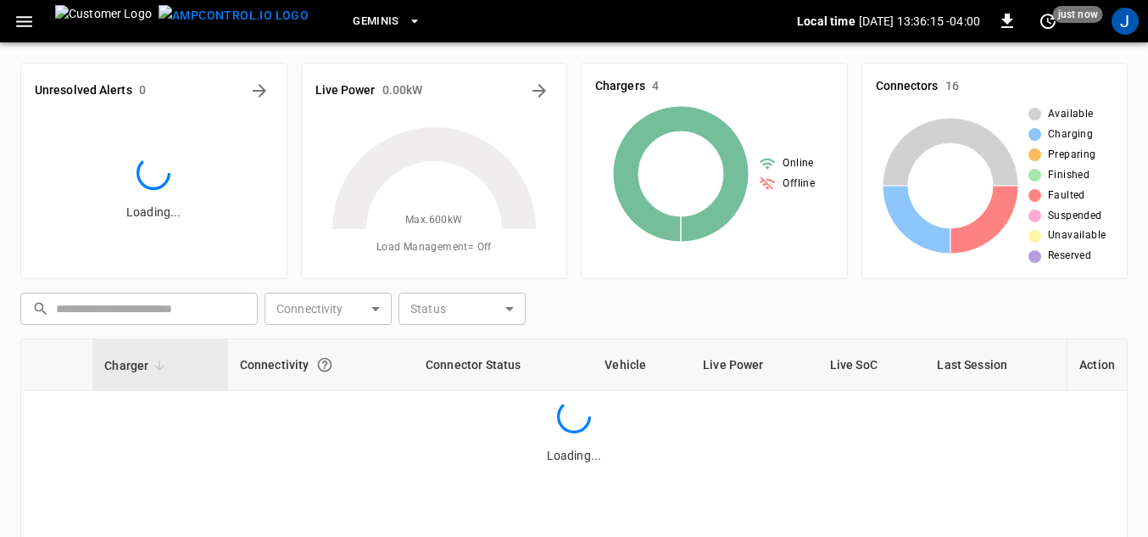
scroll to position [95, 0]
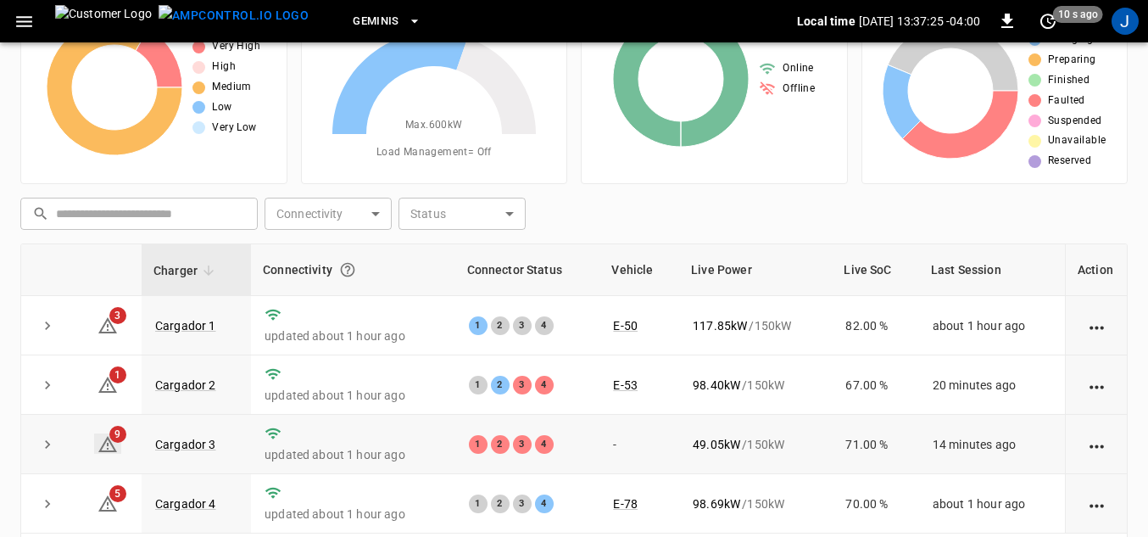
click at [109, 445] on icon at bounding box center [107, 444] width 19 height 16
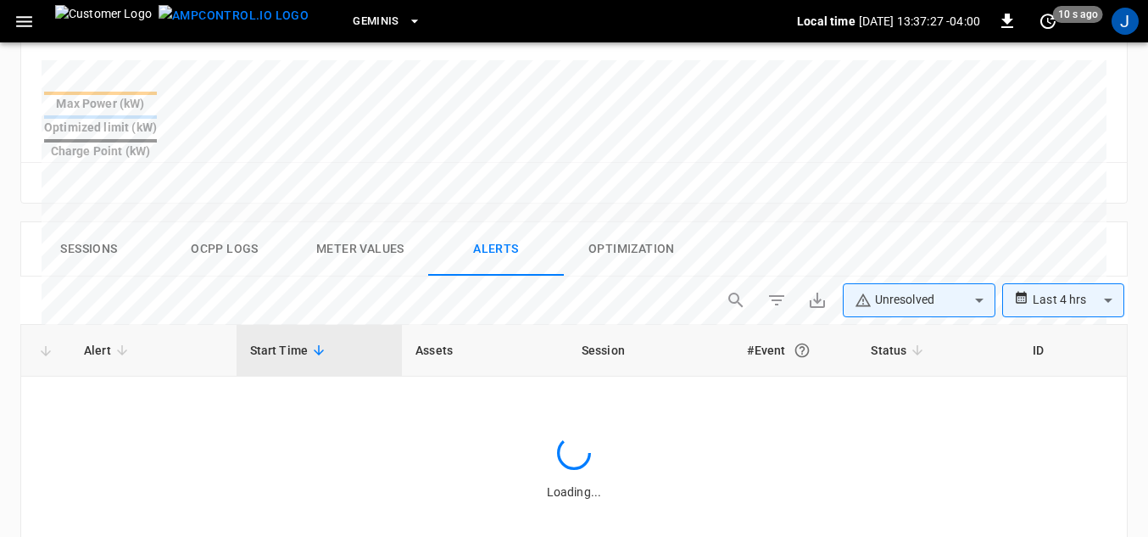
scroll to position [807, 0]
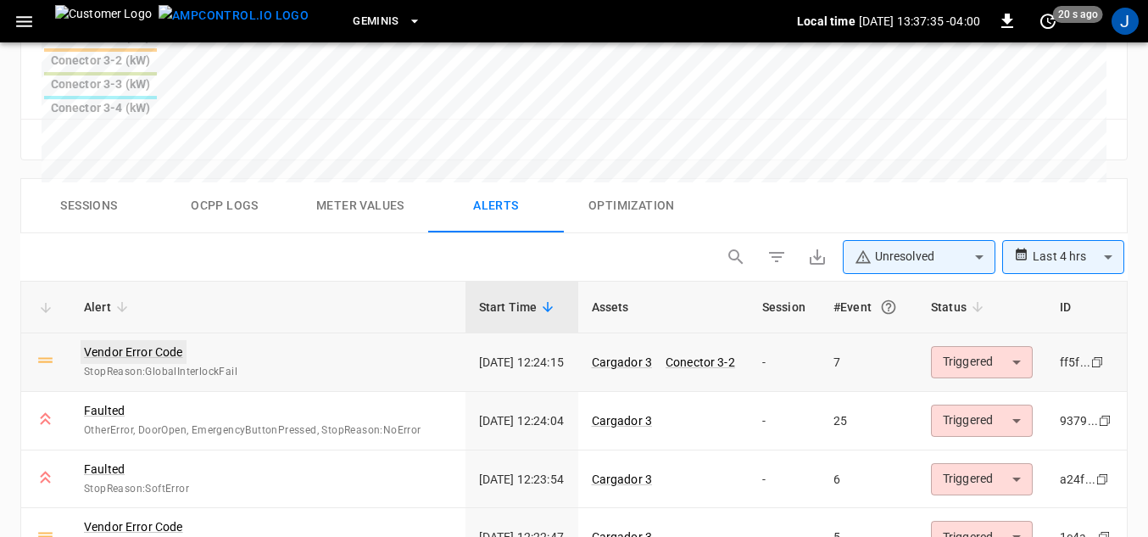
click at [158, 340] on link "Vendor Error Code" at bounding box center [134, 352] width 106 height 24
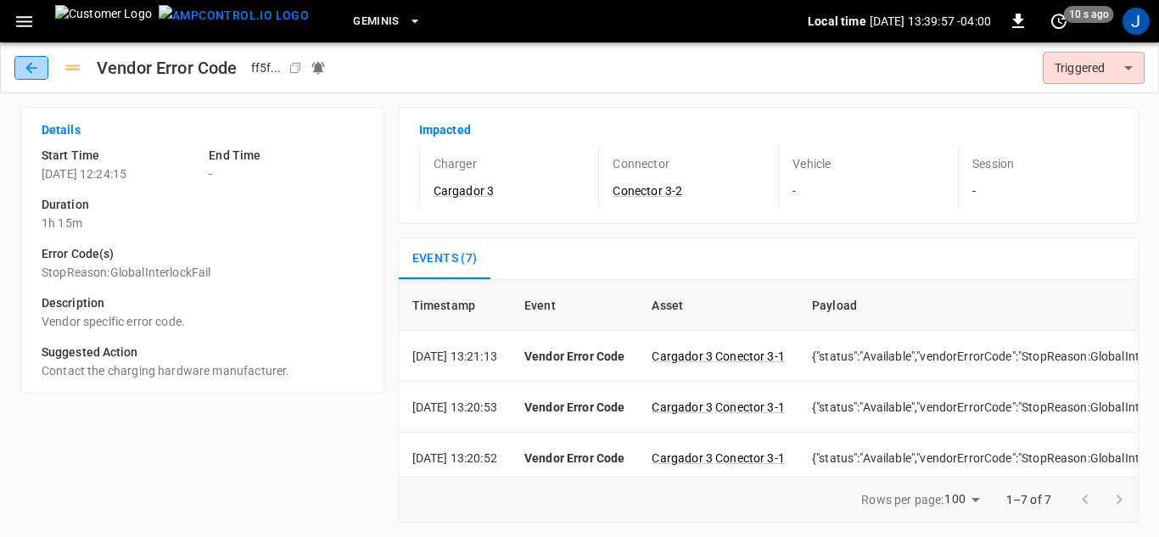
click at [30, 64] on icon "button" at bounding box center [30, 67] width 11 height 11
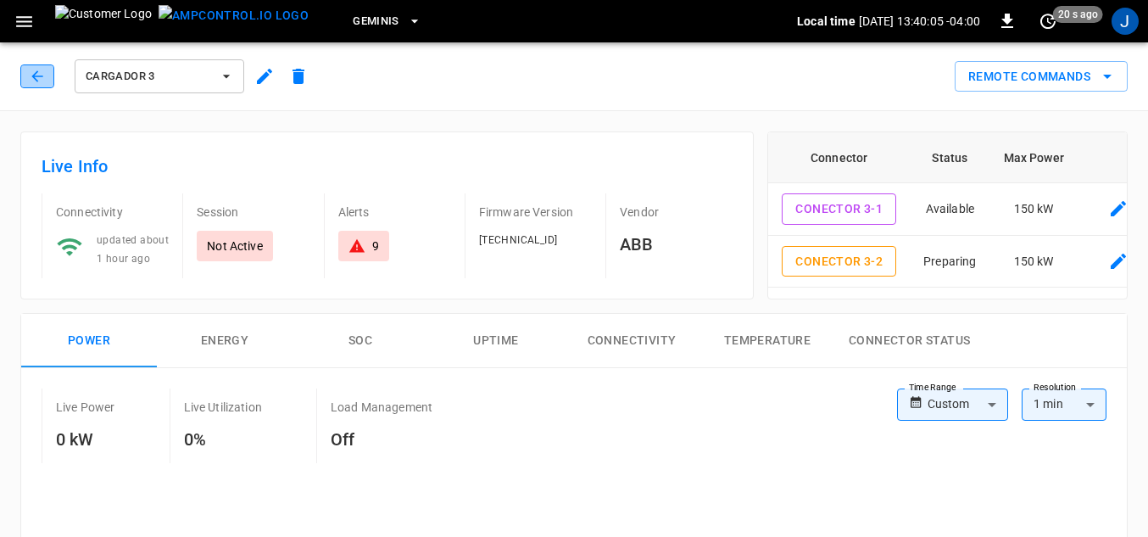
click at [42, 74] on icon "button" at bounding box center [37, 76] width 17 height 17
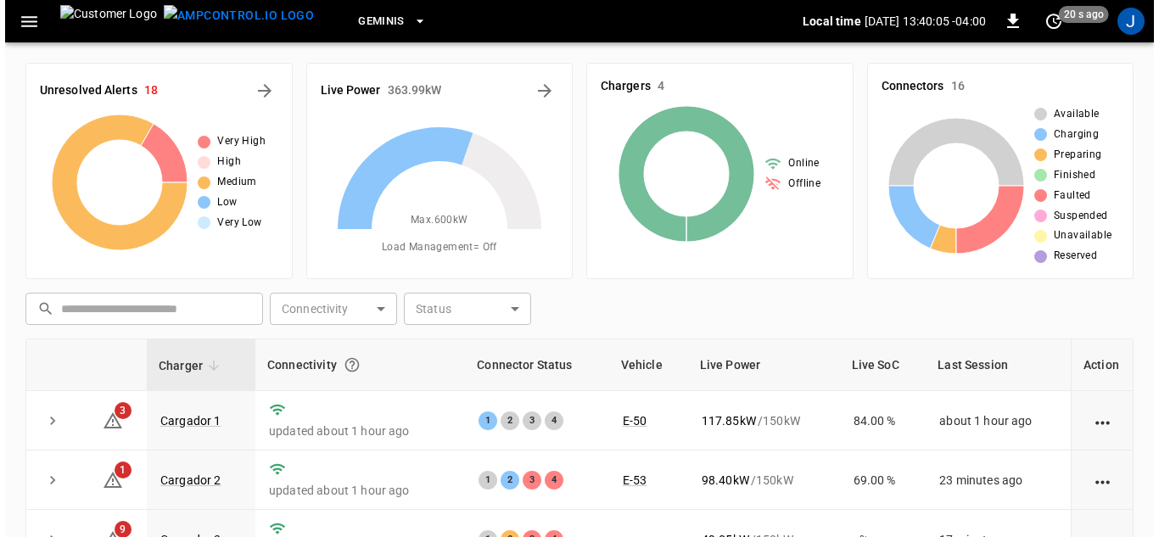
scroll to position [95, 0]
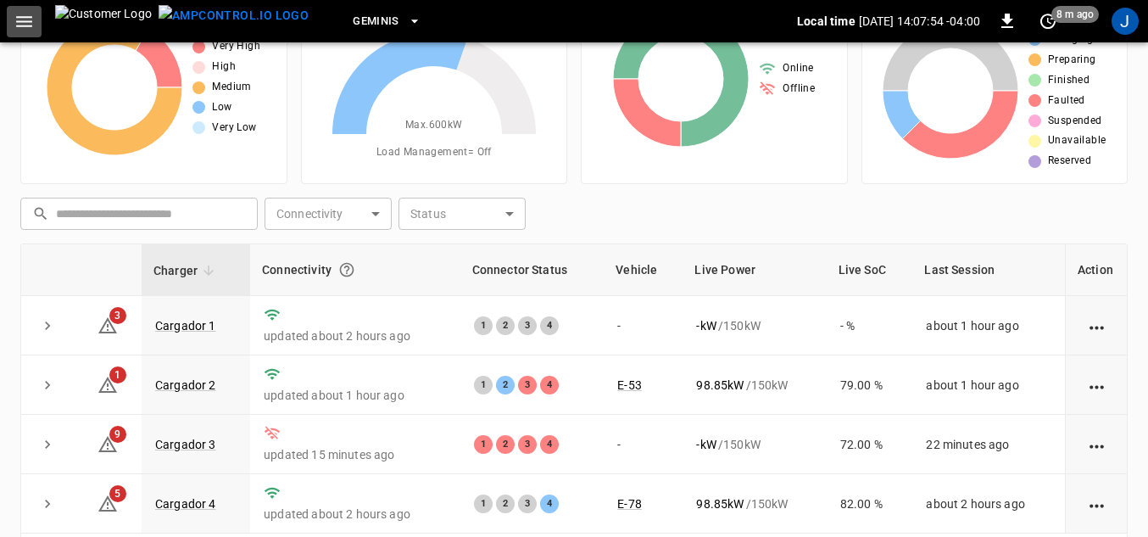
click at [29, 25] on icon "button" at bounding box center [24, 21] width 21 height 21
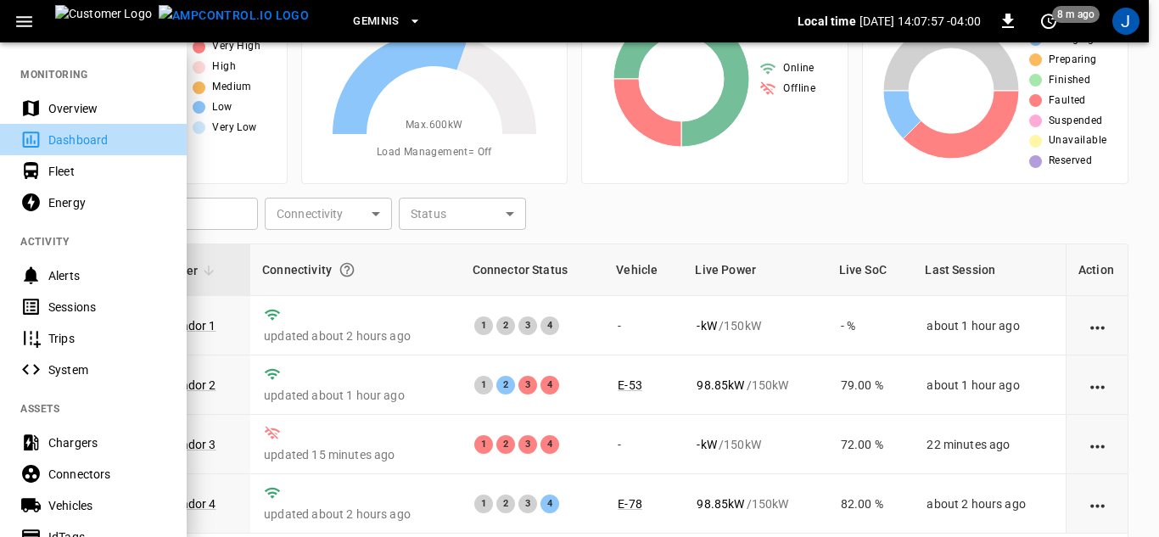
click at [80, 150] on div "Dashboard" at bounding box center [93, 139] width 187 height 31
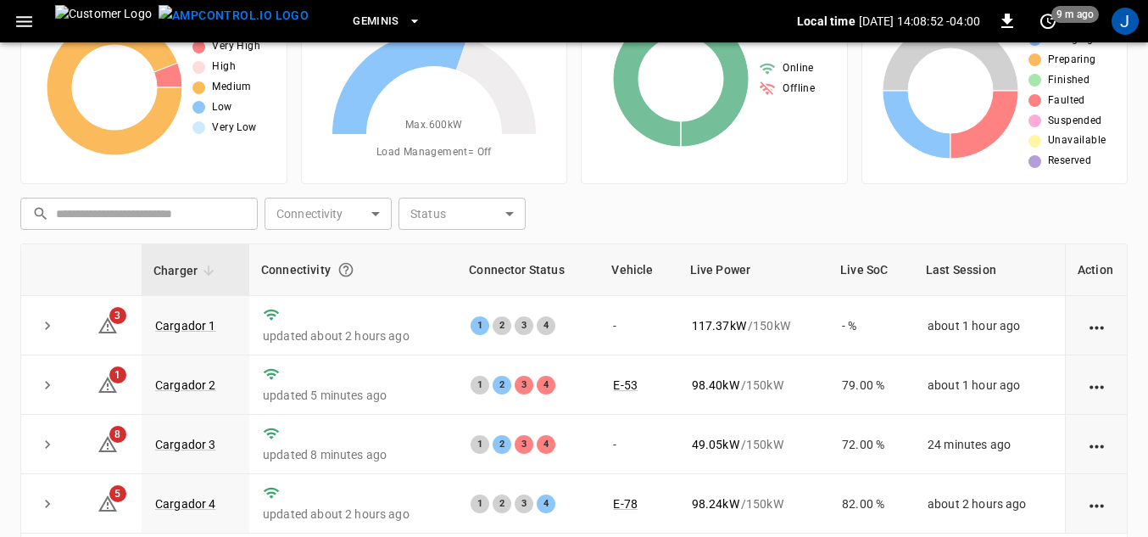
click at [32, 20] on icon "button" at bounding box center [24, 21] width 21 height 21
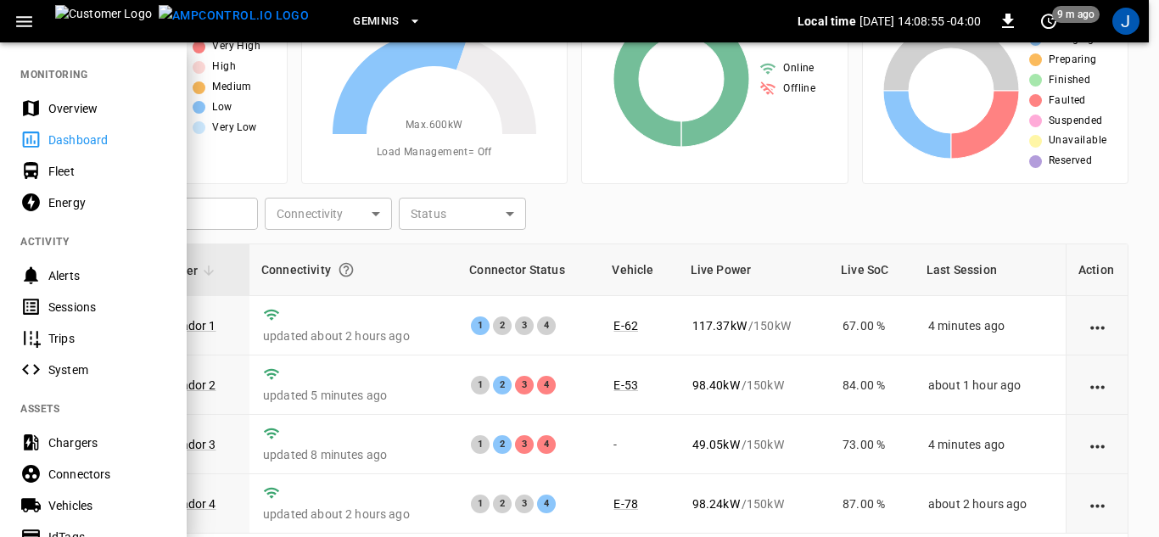
click at [87, 135] on div "Dashboard" at bounding box center [107, 139] width 118 height 17
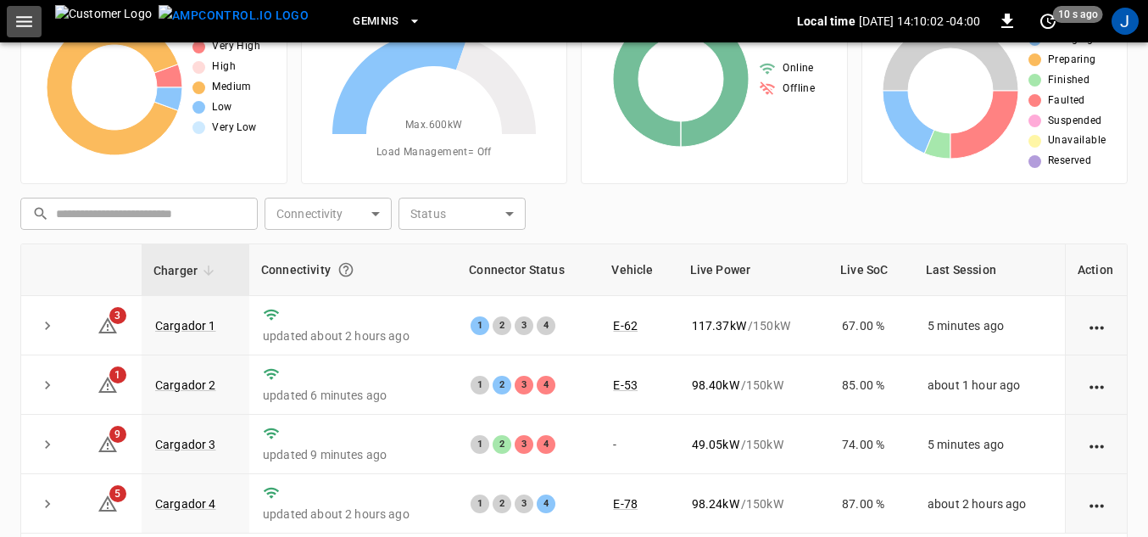
click at [31, 20] on icon "button" at bounding box center [24, 21] width 16 height 11
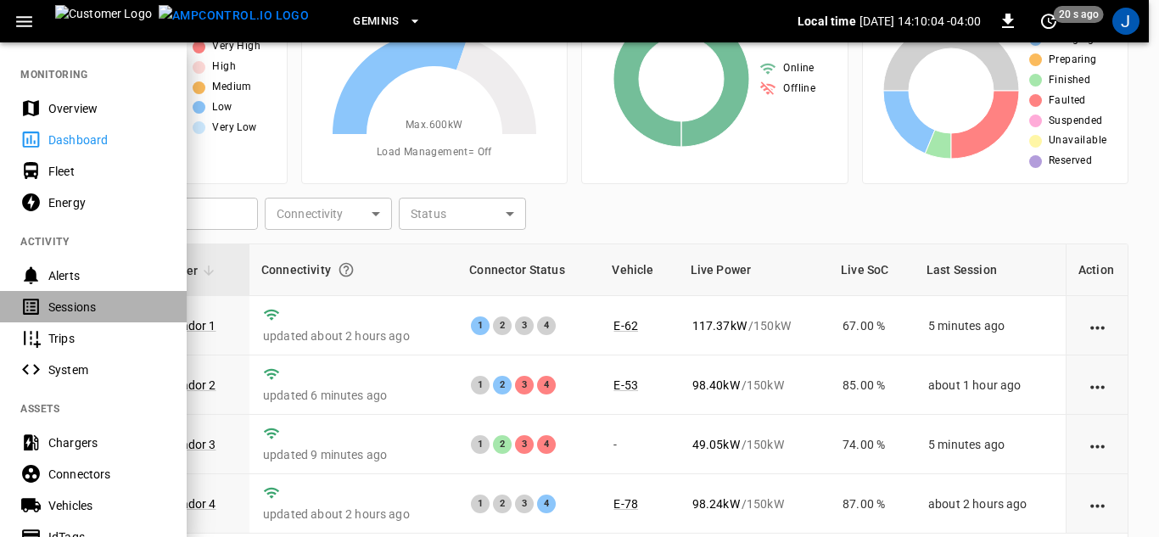
click at [84, 310] on div "Sessions" at bounding box center [107, 307] width 118 height 17
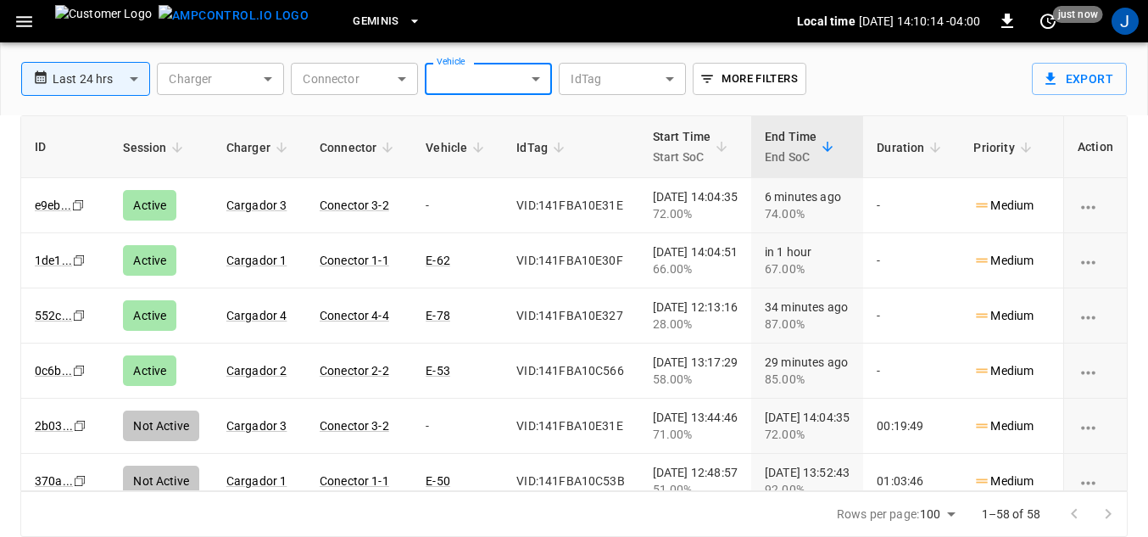
click at [483, 75] on body "**********" at bounding box center [574, 221] width 1148 height 632
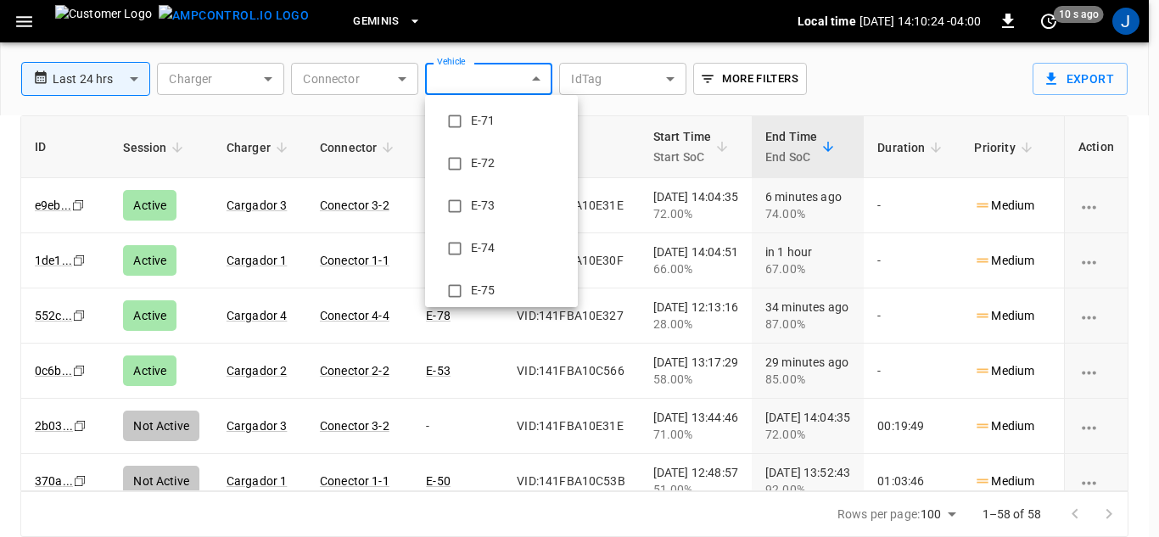
scroll to position [1484, 0]
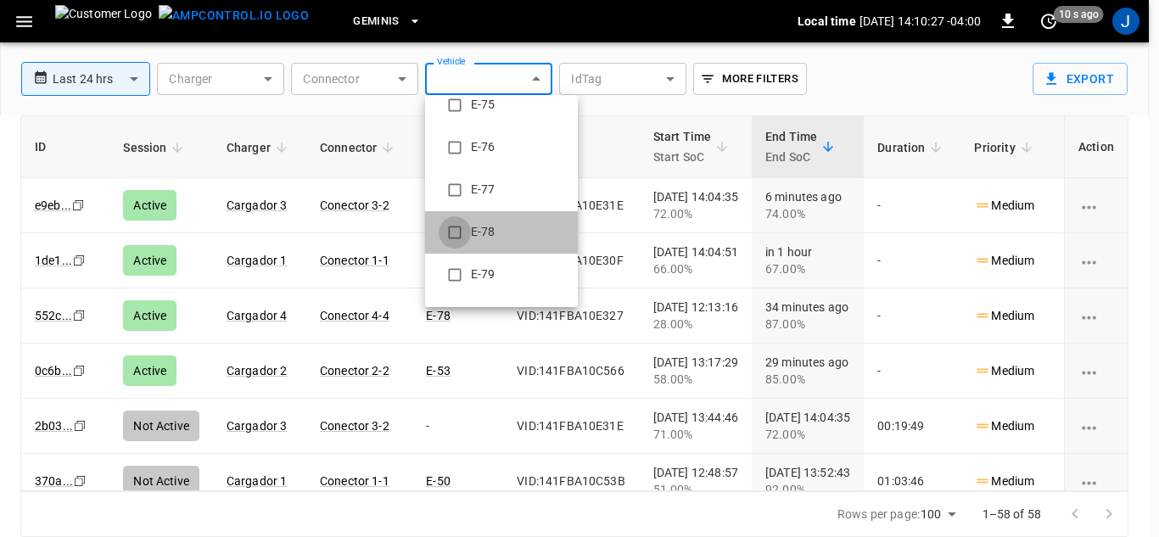
type input "**********"
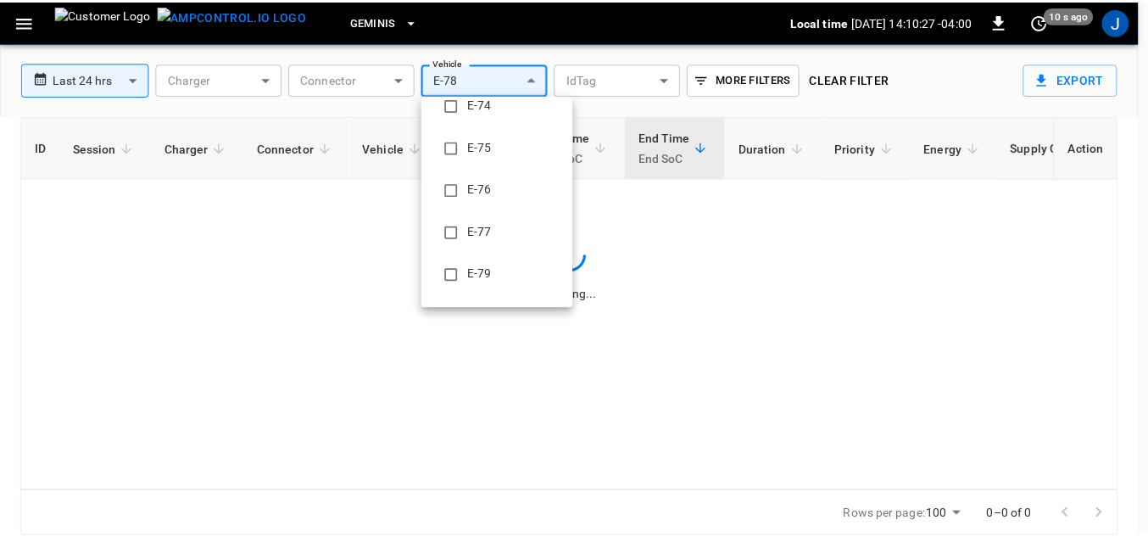
scroll to position [0, 0]
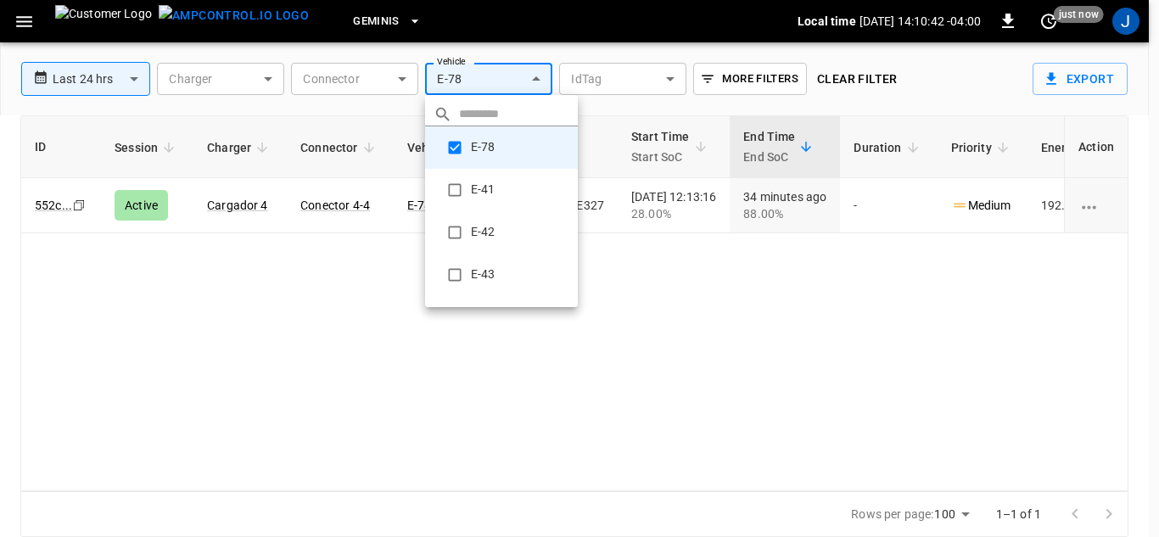
click at [403, 82] on div at bounding box center [579, 268] width 1159 height 537
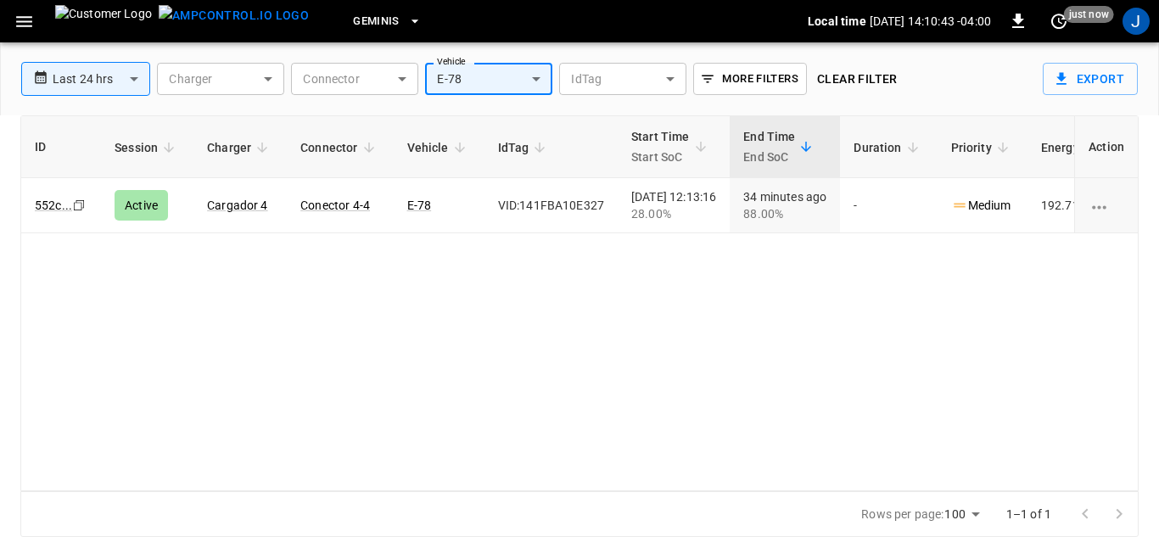
click at [403, 82] on body "**********" at bounding box center [579, 221] width 1159 height 632
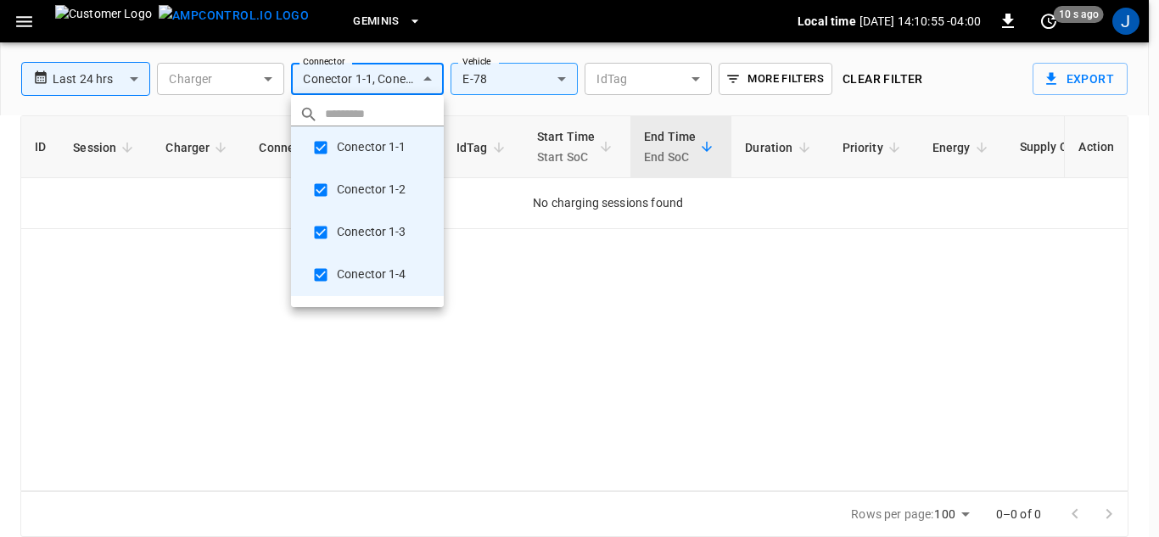
click at [420, 247] on li "Conector 1-3" at bounding box center [367, 232] width 153 height 42
type input "**********"
click at [553, 84] on div at bounding box center [579, 268] width 1159 height 537
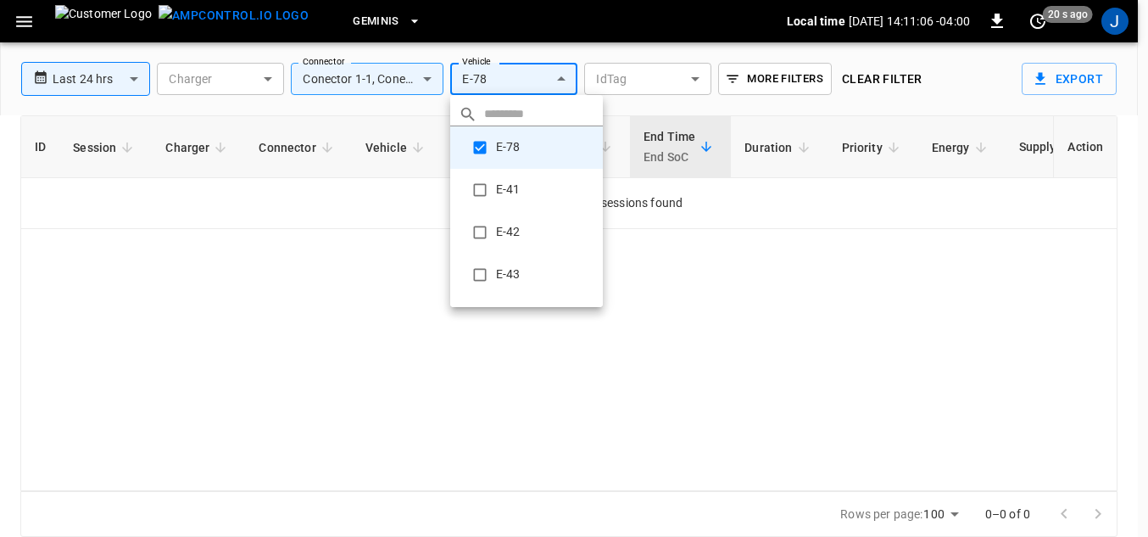
click at [559, 81] on body "**********" at bounding box center [574, 221] width 1148 height 632
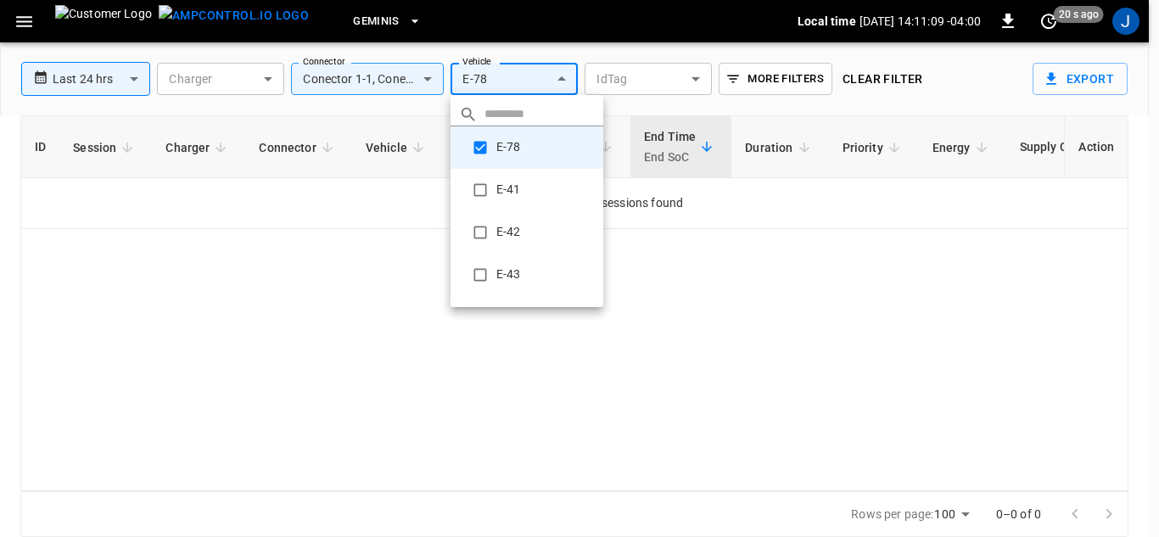
drag, startPoint x: 548, startPoint y: 104, endPoint x: 517, endPoint y: 147, distance: 52.8
click at [517, 147] on div "​ E-78 E-41 E-42 E-43 E-44 E-45 E-46 E-47 E-48 E-49 E-50 E-51 E-52 E-53 E-54 E-…" at bounding box center [579, 268] width 1159 height 537
click at [517, 147] on li "E-78" at bounding box center [526, 147] width 153 height 42
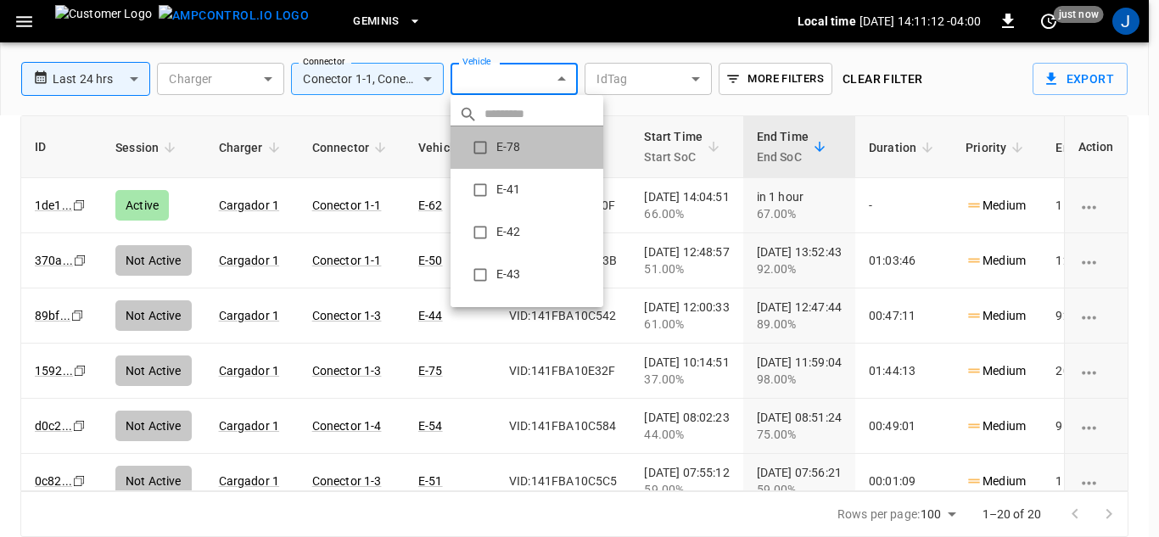
click at [517, 147] on li "E-78" at bounding box center [526, 147] width 153 height 42
type input "**********"
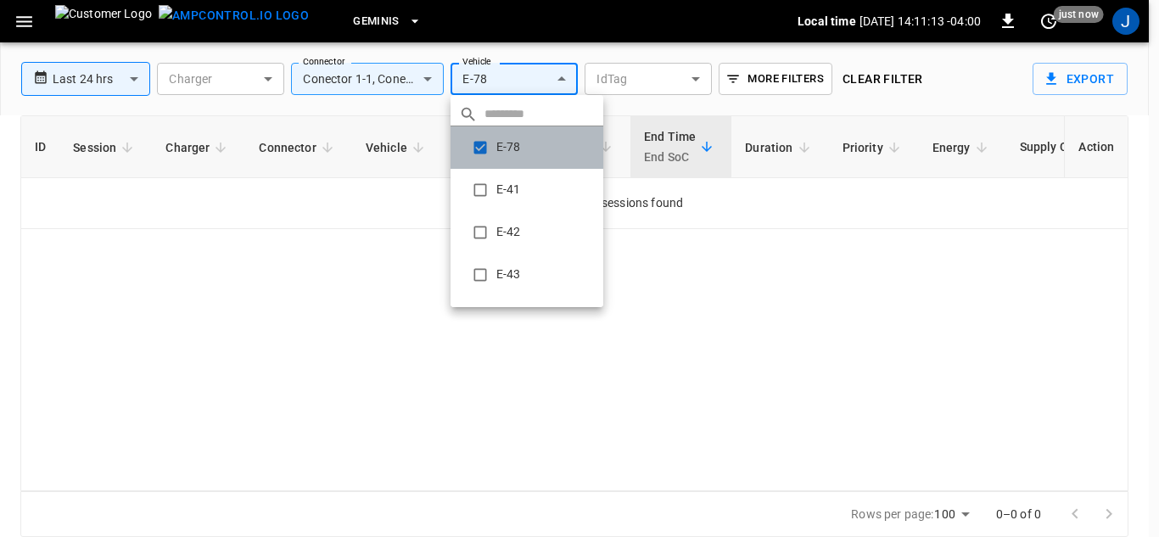
click at [517, 147] on li "E-78" at bounding box center [526, 147] width 153 height 42
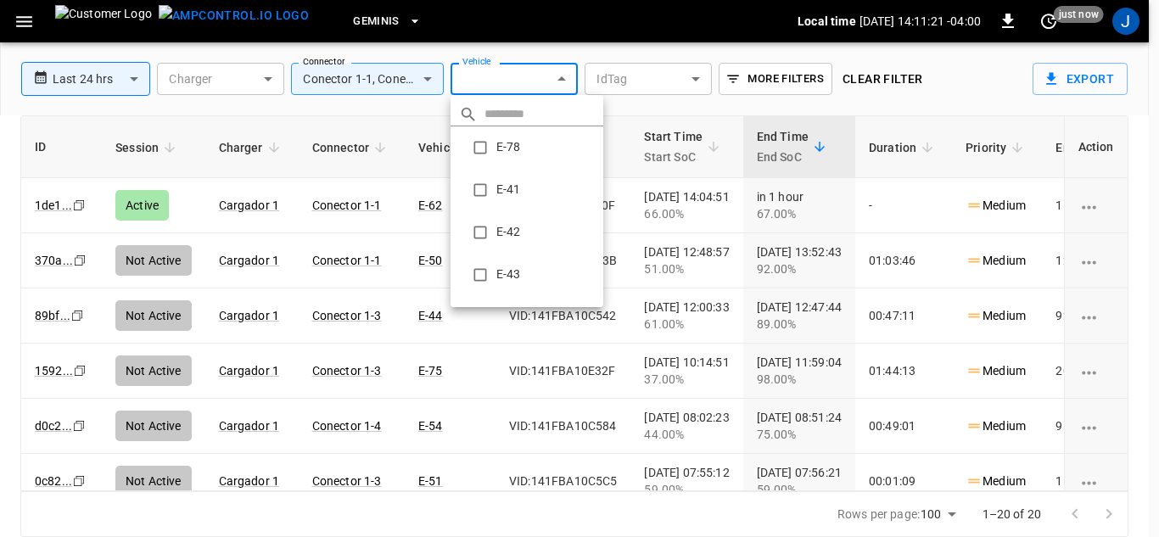
click at [1122, 398] on div at bounding box center [579, 268] width 1159 height 537
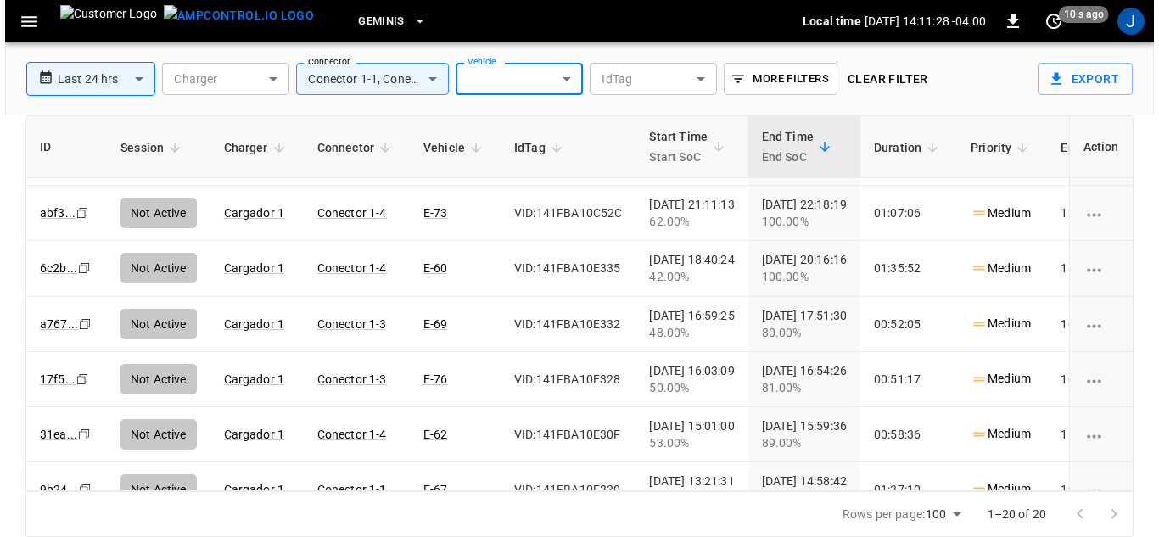
scroll to position [801, 0]
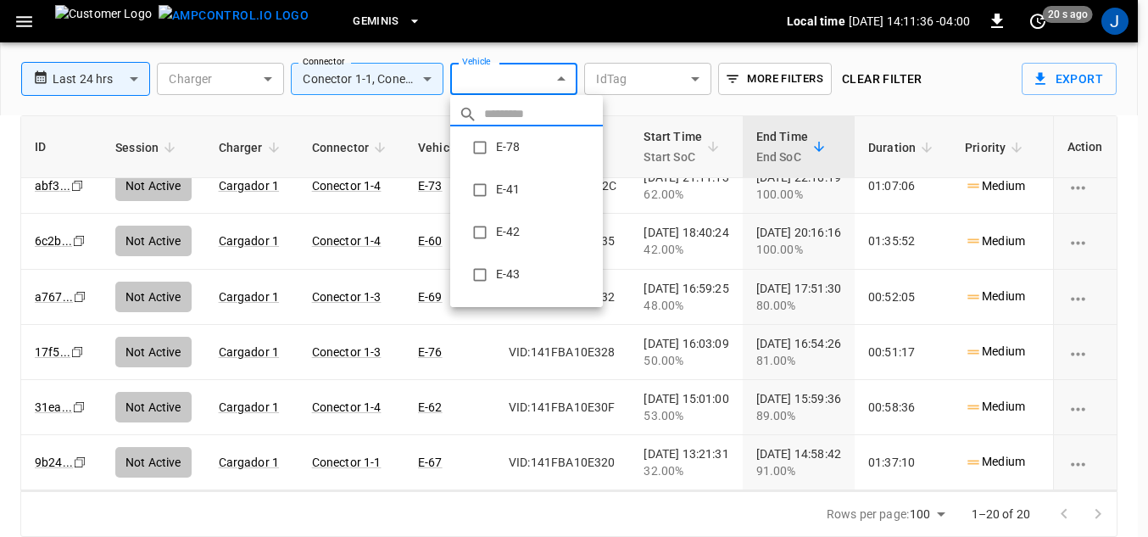
click at [561, 81] on body "**********" at bounding box center [574, 221] width 1148 height 632
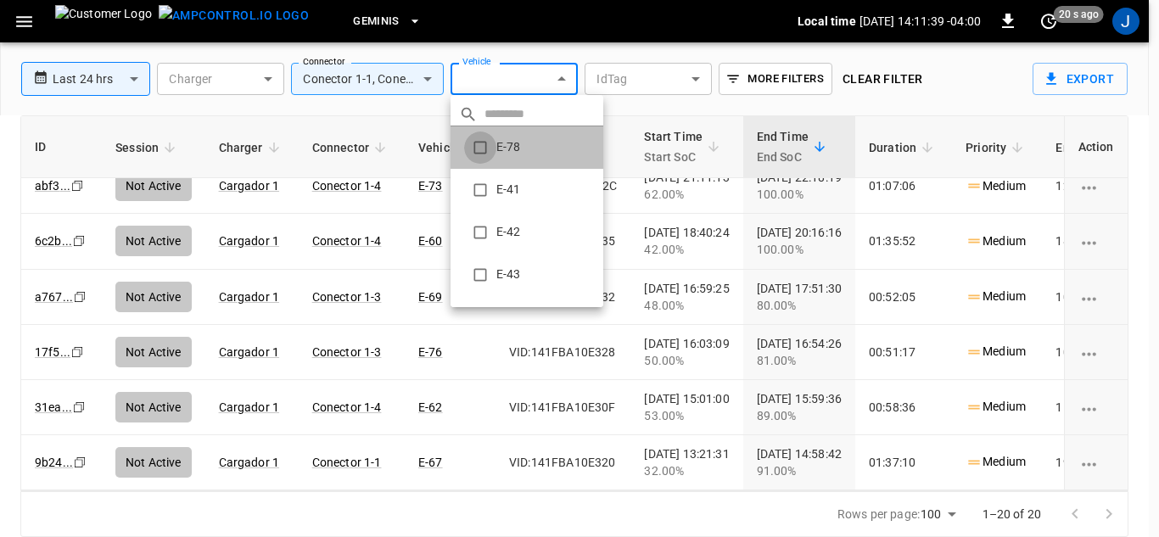
type input "**********"
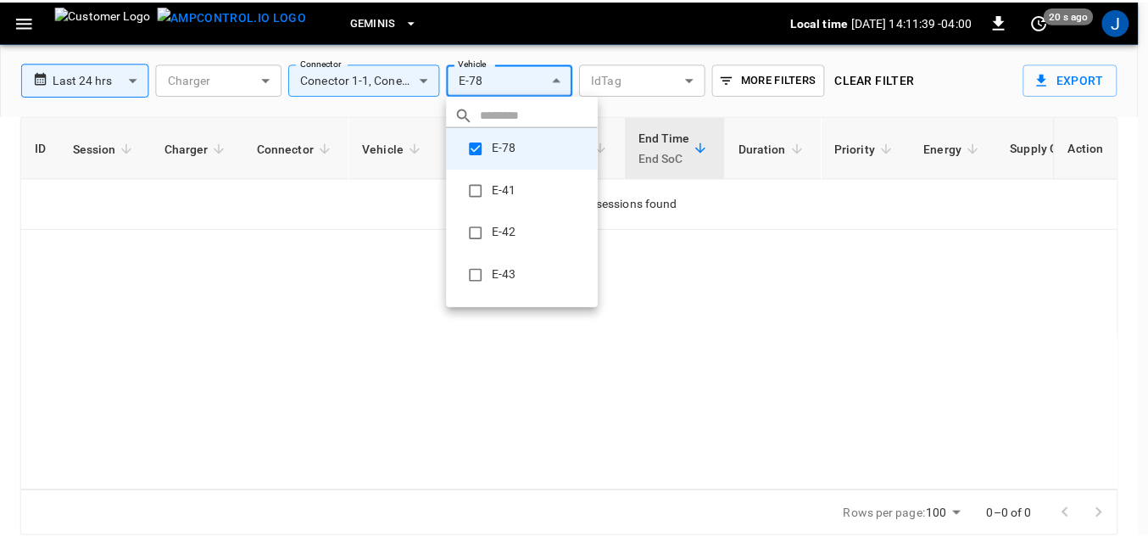
scroll to position [0, 0]
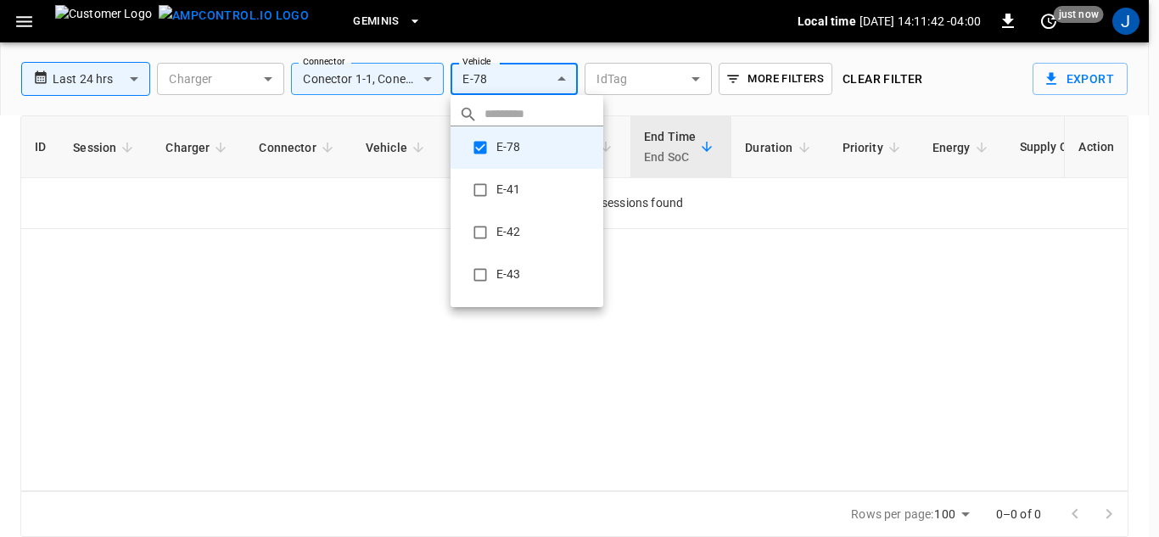
click at [663, 31] on div at bounding box center [579, 268] width 1159 height 537
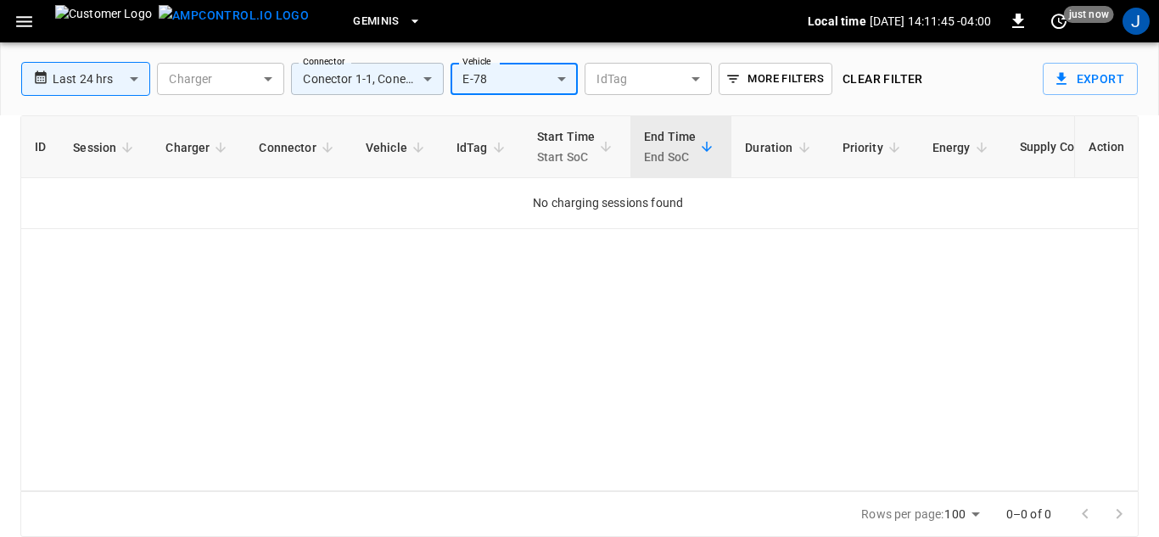
click at [427, 80] on body "**********" at bounding box center [579, 221] width 1159 height 632
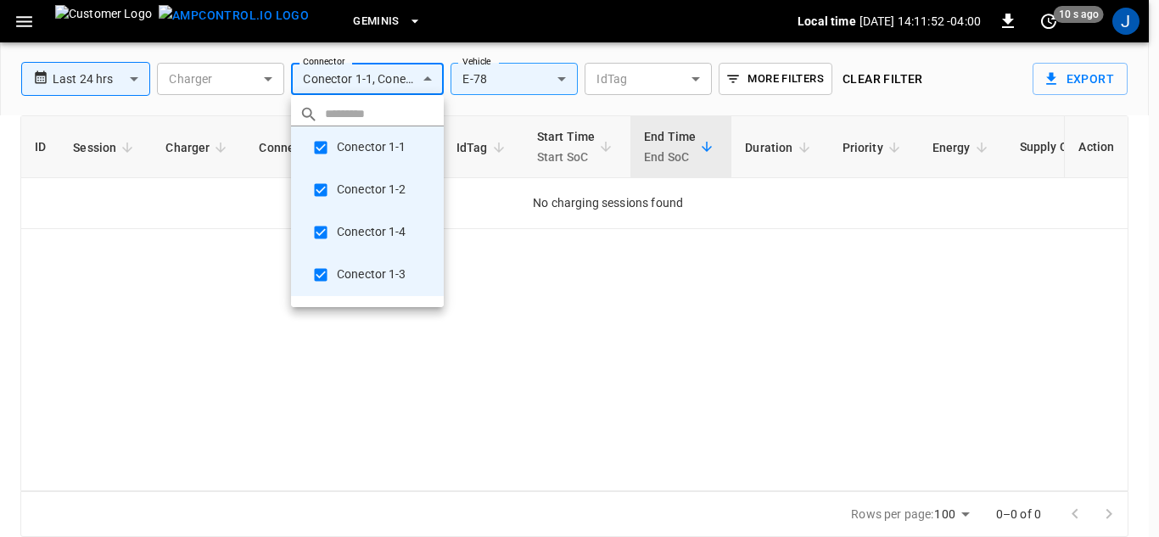
click at [268, 75] on div at bounding box center [579, 268] width 1159 height 537
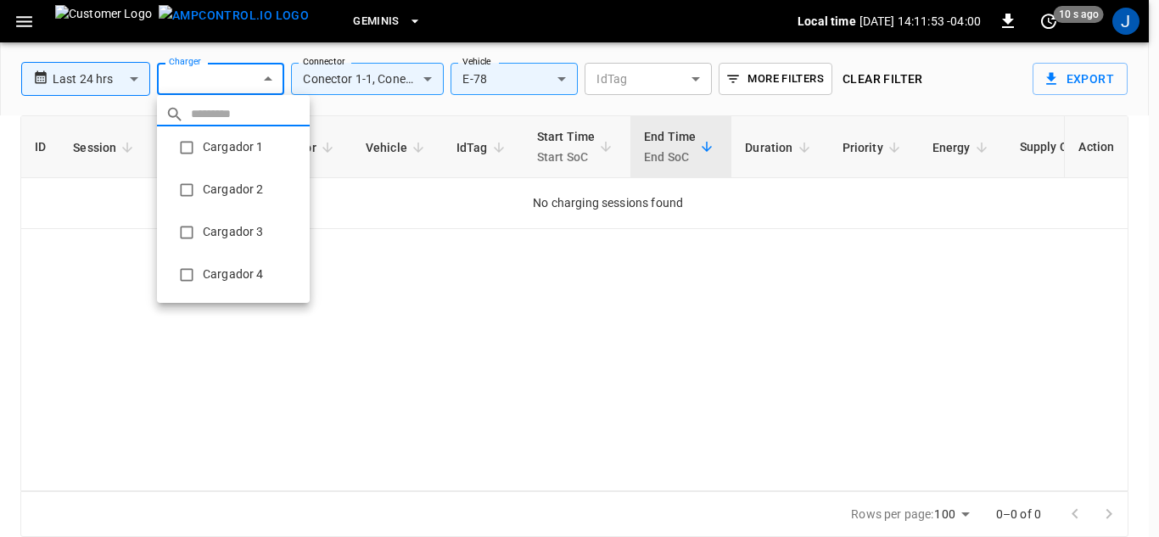
click at [268, 75] on body "**********" at bounding box center [579, 221] width 1159 height 632
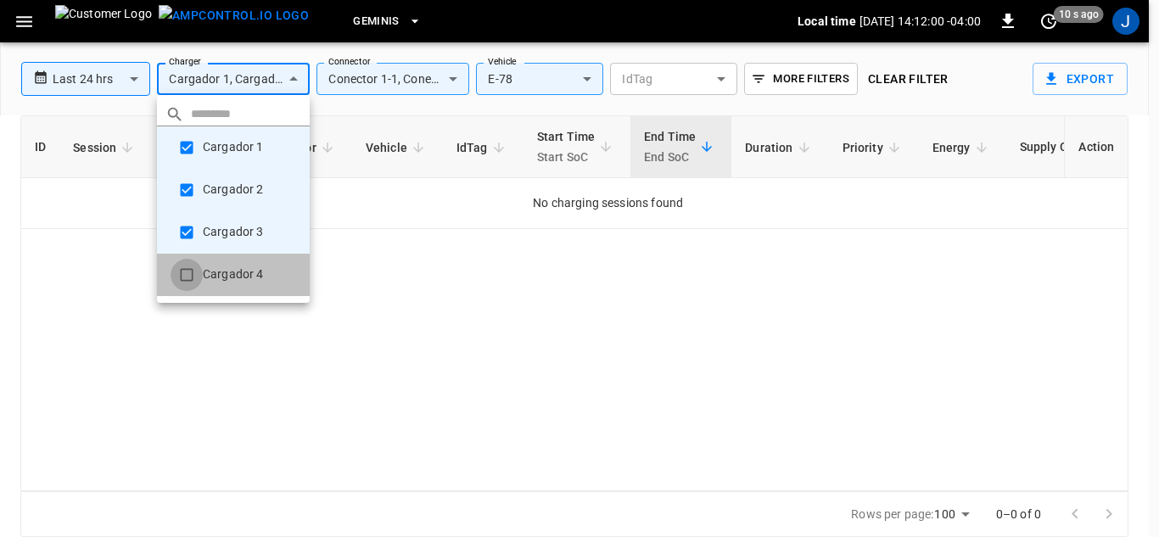
type input "**********"
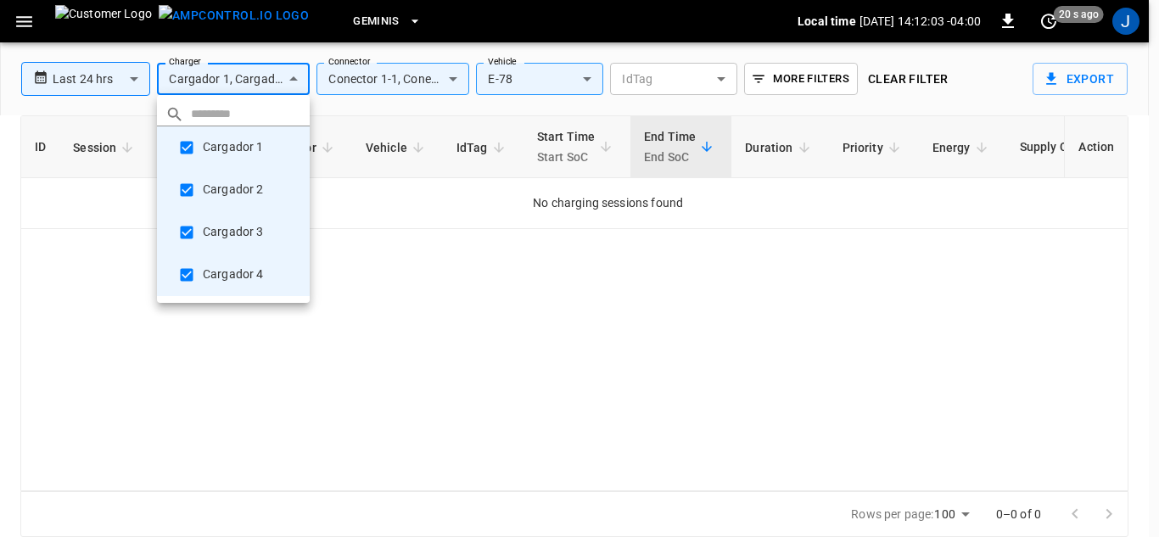
click at [454, 78] on div at bounding box center [579, 268] width 1159 height 537
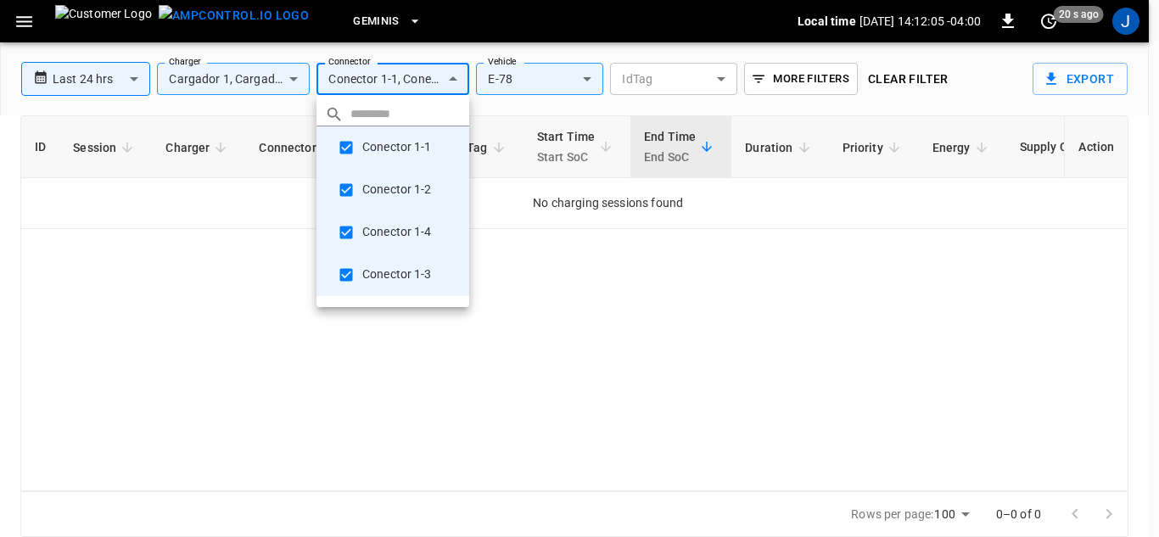
click at [454, 78] on body "**********" at bounding box center [579, 221] width 1159 height 632
click at [371, 148] on li "Conector 1-1" at bounding box center [392, 147] width 153 height 42
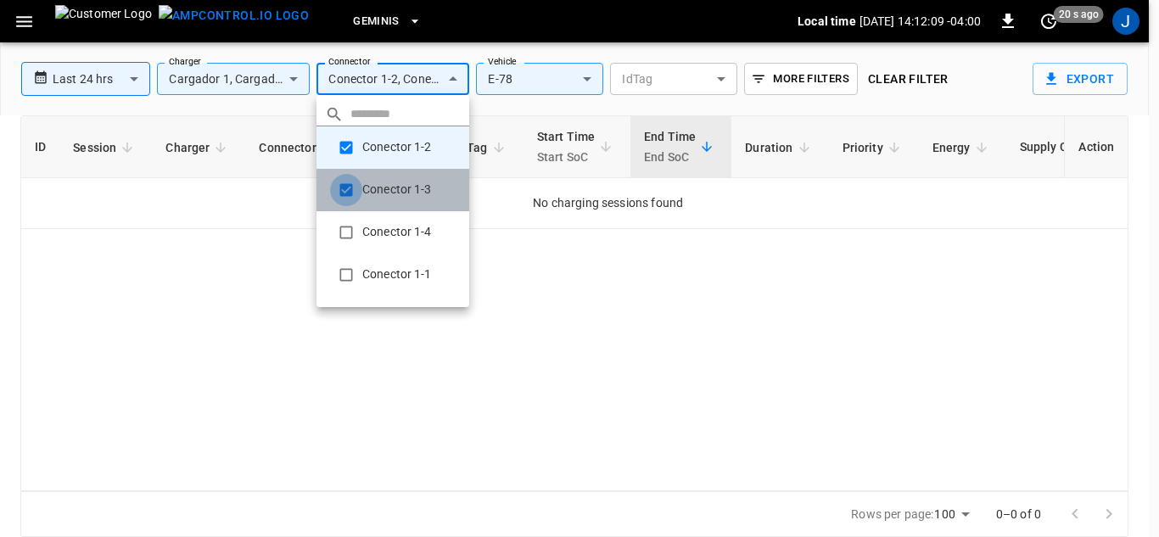
type input "**********"
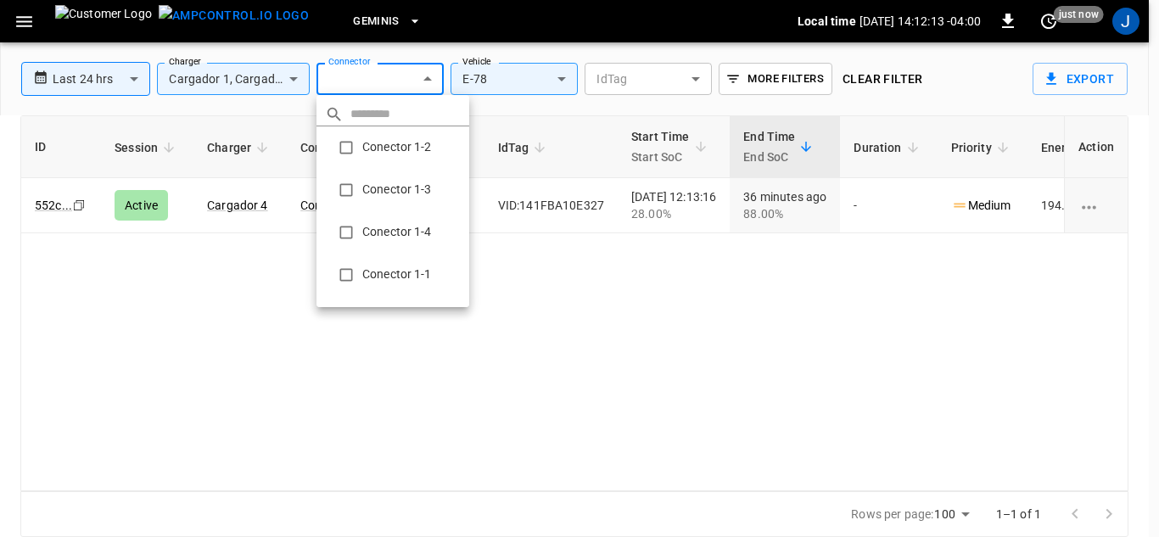
drag, startPoint x: 476, startPoint y: 163, endPoint x: 553, endPoint y: 255, distance: 120.4
click at [553, 255] on div "​ Conector 1-2 Conector 1-3 Conector 1-4 Conector 1-1 Conector 2-1 Conector 2-2…" at bounding box center [579, 268] width 1159 height 537
drag, startPoint x: 235, startPoint y: 126, endPoint x: 293, endPoint y: 75, distance: 78.1
click at [293, 75] on div at bounding box center [579, 268] width 1159 height 537
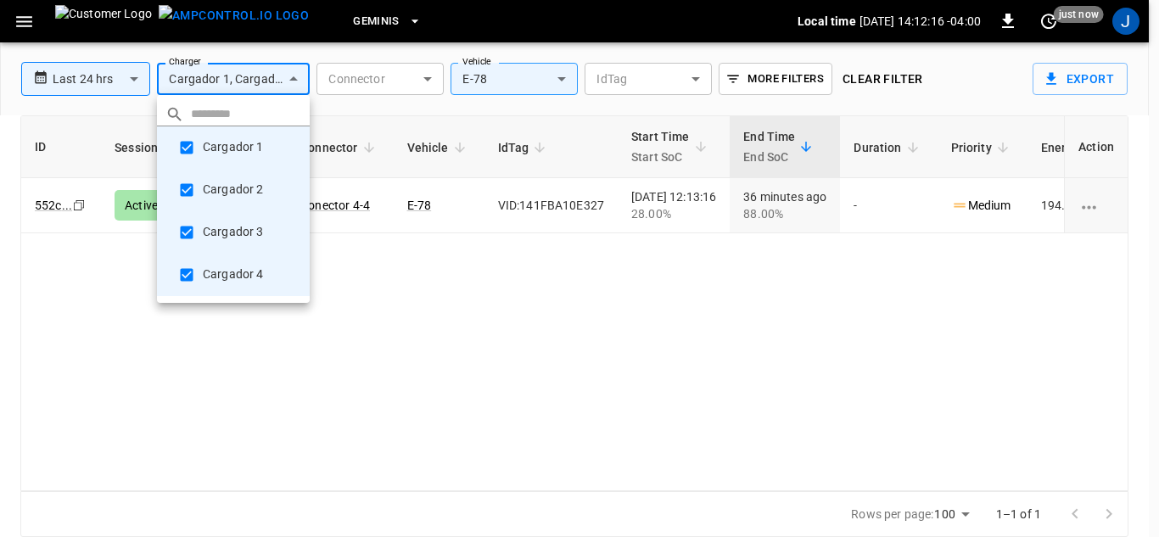
click at [293, 77] on body "**********" at bounding box center [579, 221] width 1159 height 632
click at [132, 79] on div at bounding box center [579, 268] width 1159 height 537
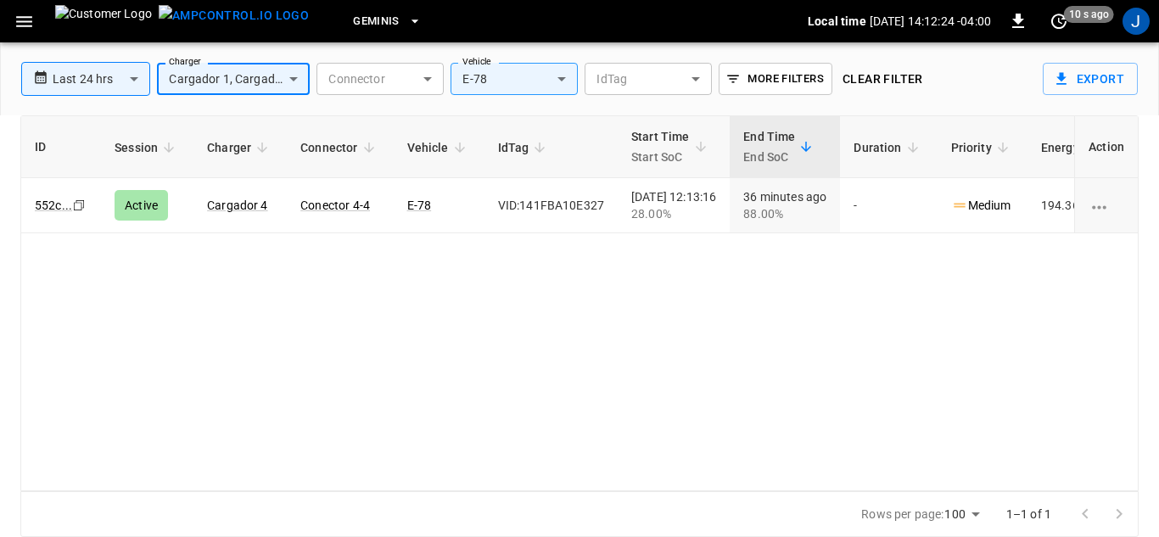
click at [132, 79] on body "**********" at bounding box center [579, 221] width 1159 height 632
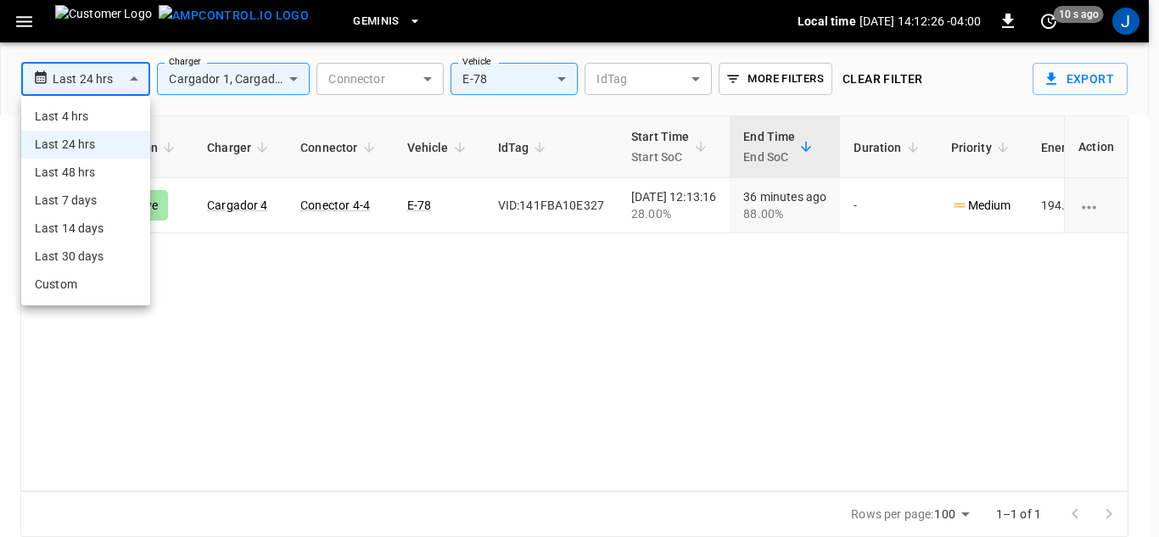
click at [92, 201] on li "Last 7 days" at bounding box center [85, 201] width 129 height 28
type input "**********"
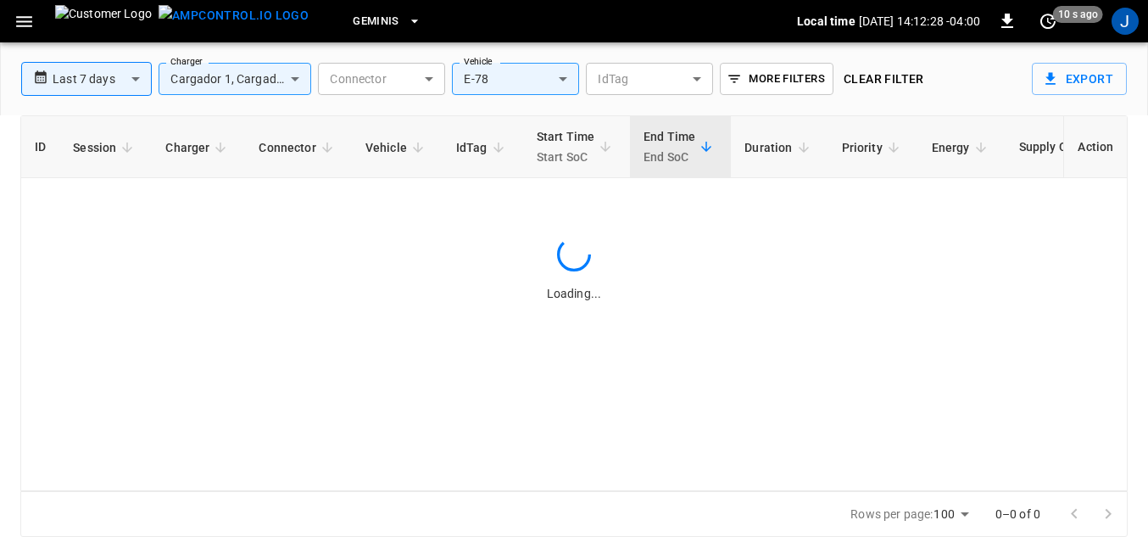
click at [92, 201] on table "ID Session Charger Connector Vehicle IdTag Start Time Start SoC End Time End So…" at bounding box center [607, 172] width 1173 height 113
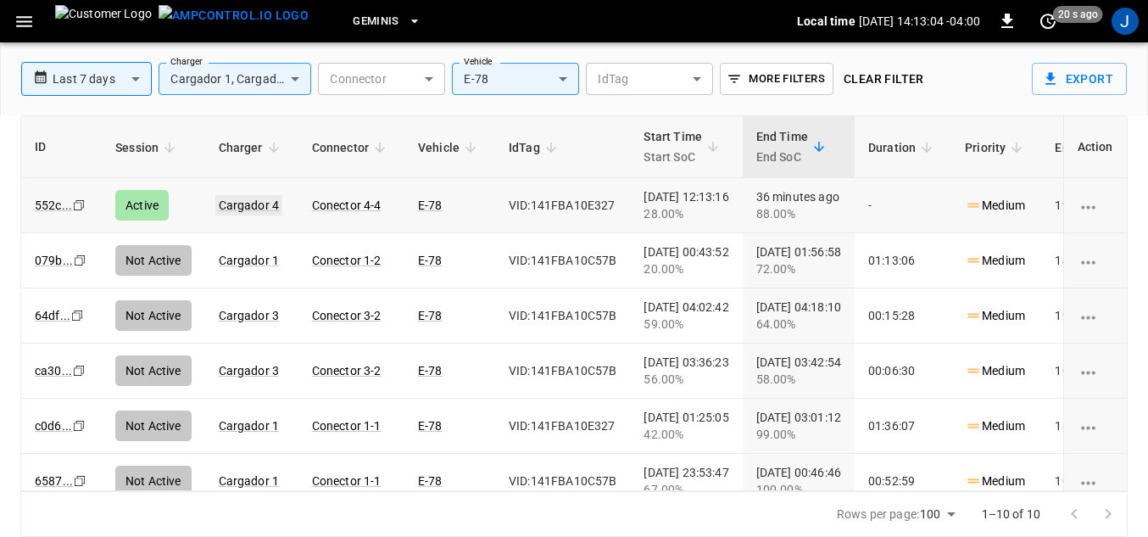
click at [259, 207] on link "Cargador 4" at bounding box center [249, 205] width 68 height 20
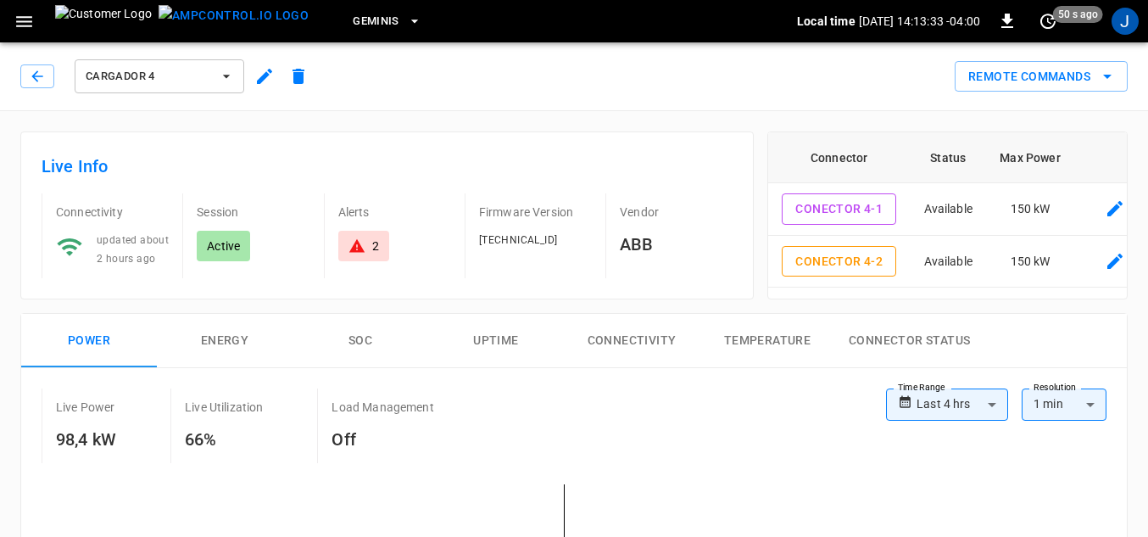
click at [219, 342] on button "Energy" at bounding box center [225, 341] width 136 height 54
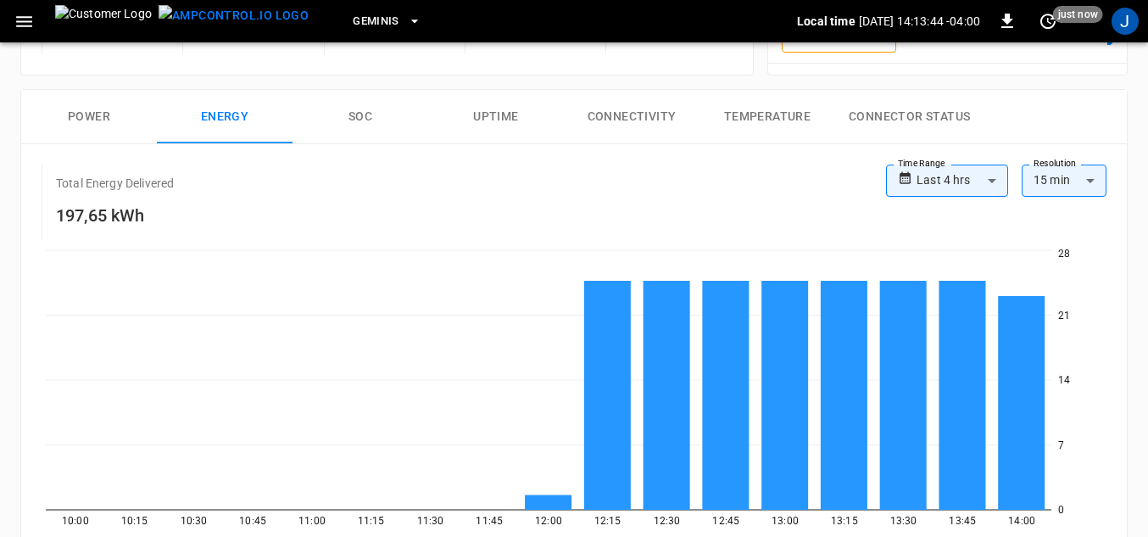
scroll to position [228, 0]
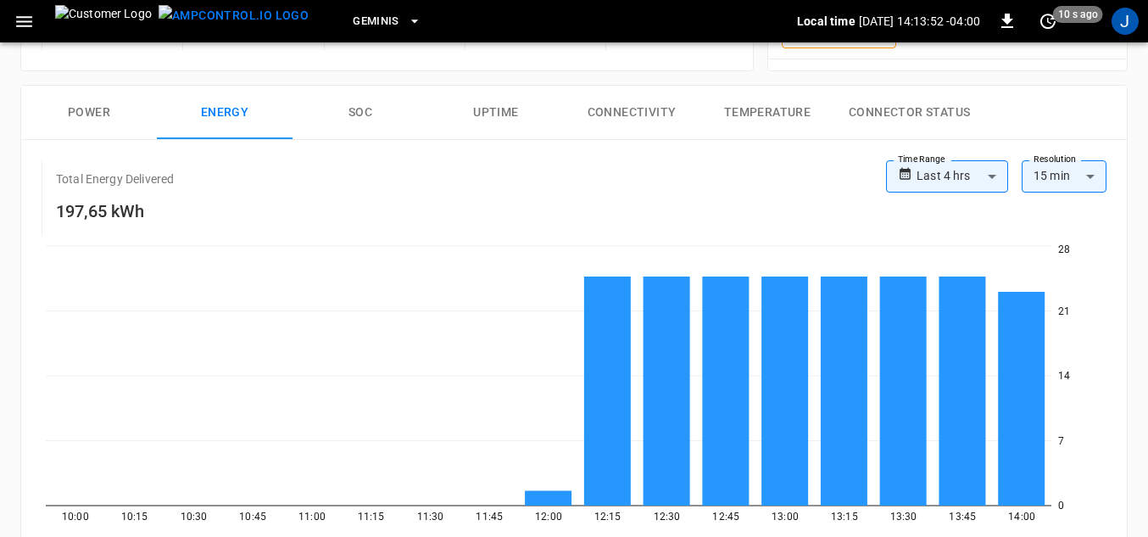
click at [362, 109] on button "SOC" at bounding box center [361, 113] width 136 height 54
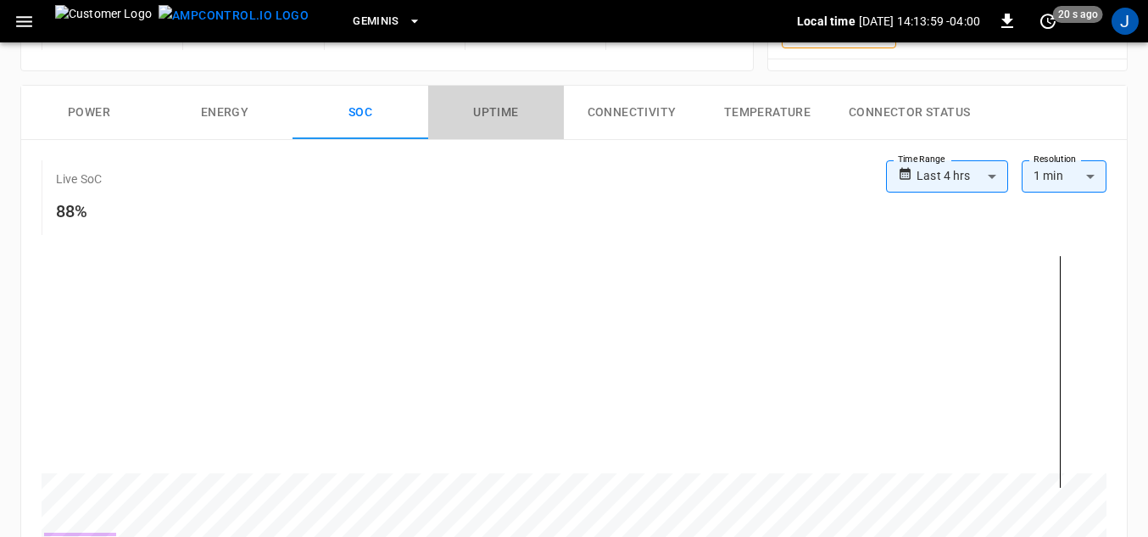
click at [495, 115] on button "Uptime" at bounding box center [496, 113] width 136 height 54
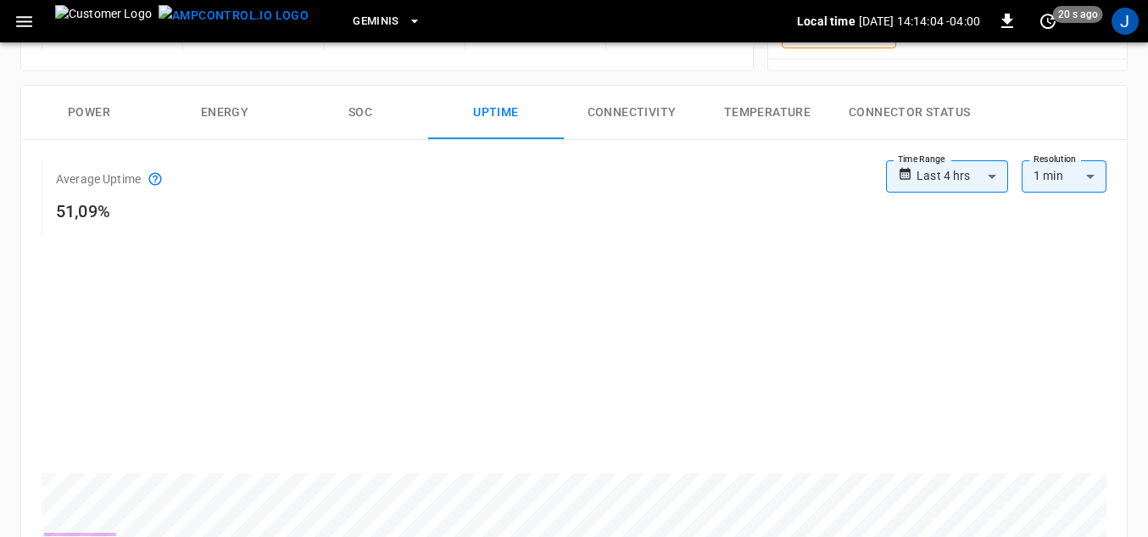
click at [639, 103] on button "Connectivity" at bounding box center [632, 113] width 136 height 54
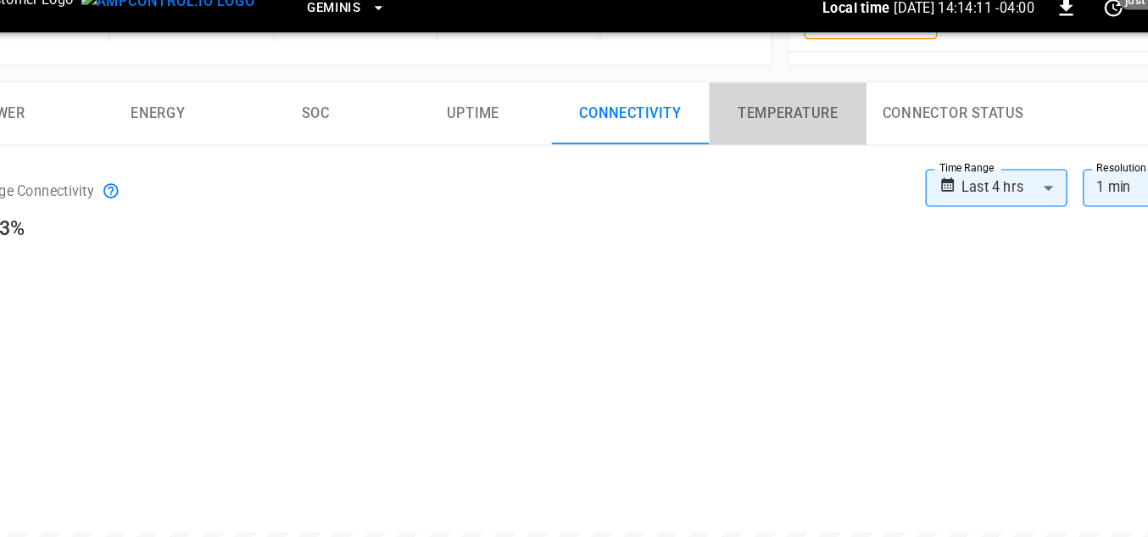
click at [748, 111] on button "Temperature" at bounding box center [768, 113] width 136 height 54
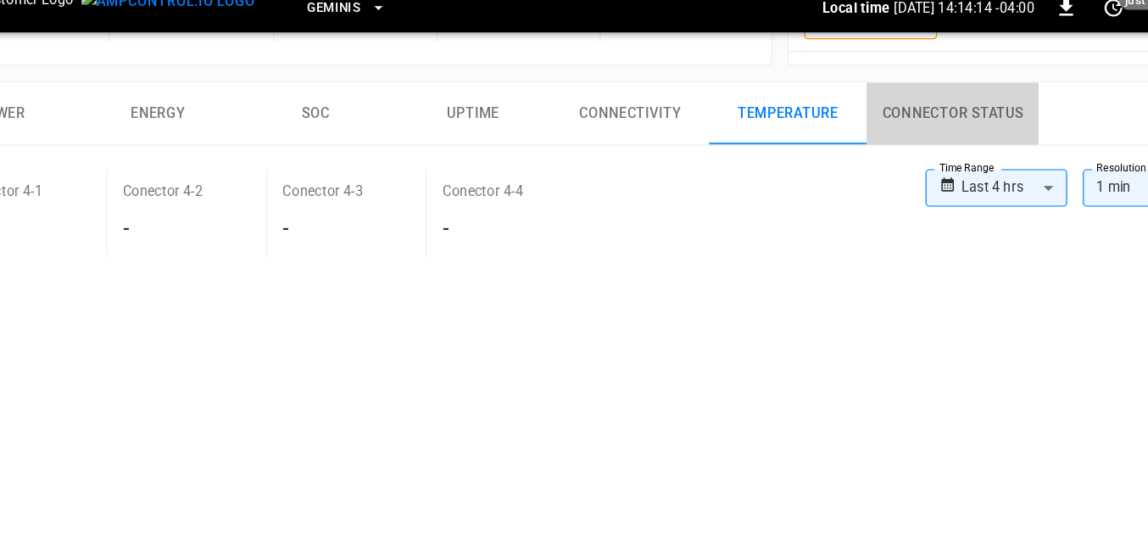
click at [881, 114] on button "Connector Status" at bounding box center [909, 113] width 148 height 54
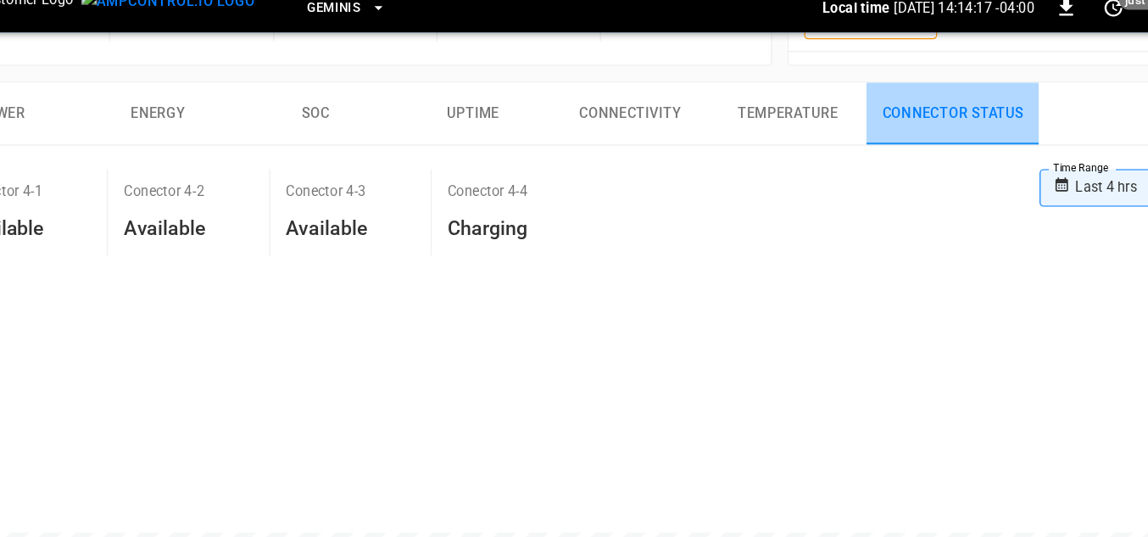
click at [881, 114] on button "Connector Status" at bounding box center [909, 113] width 148 height 54
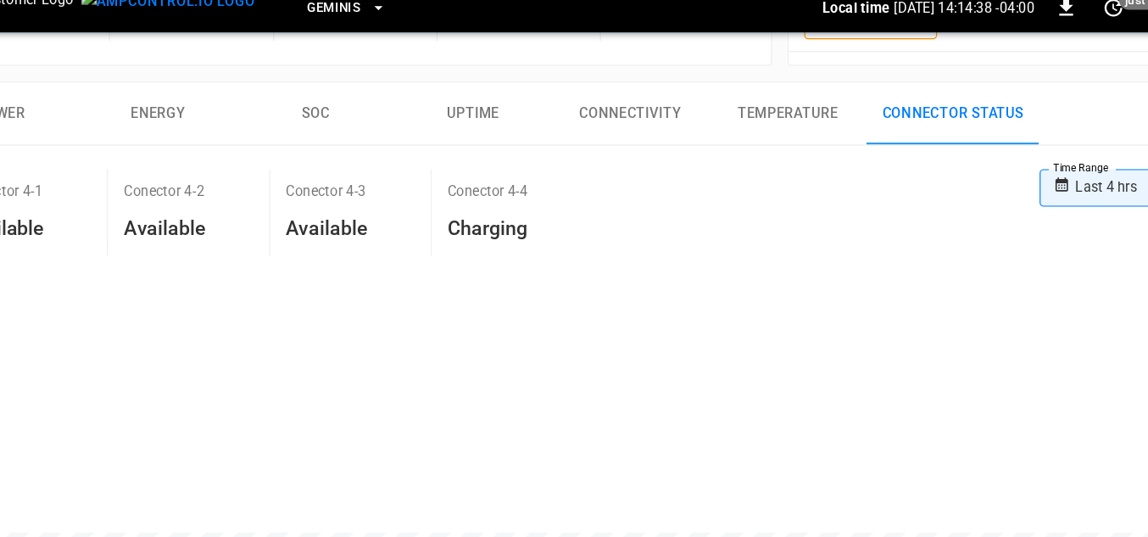
click at [237, 73] on div "**********" at bounding box center [567, 375] width 1121 height 609
click at [238, 73] on div "**********" at bounding box center [567, 375] width 1121 height 609
click at [237, 73] on div "**********" at bounding box center [567, 375] width 1121 height 609
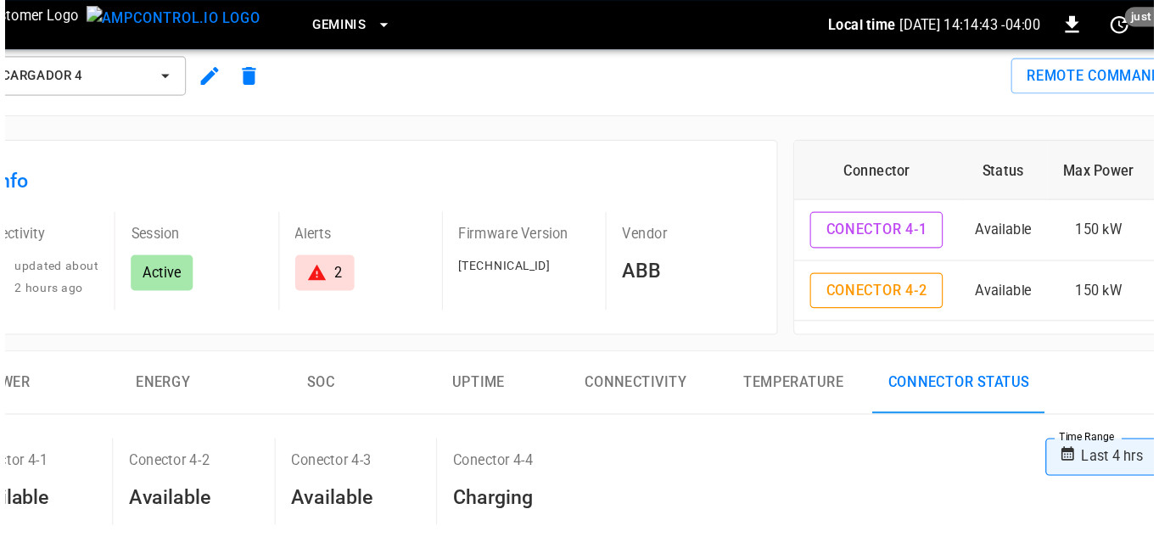
scroll to position [0, 0]
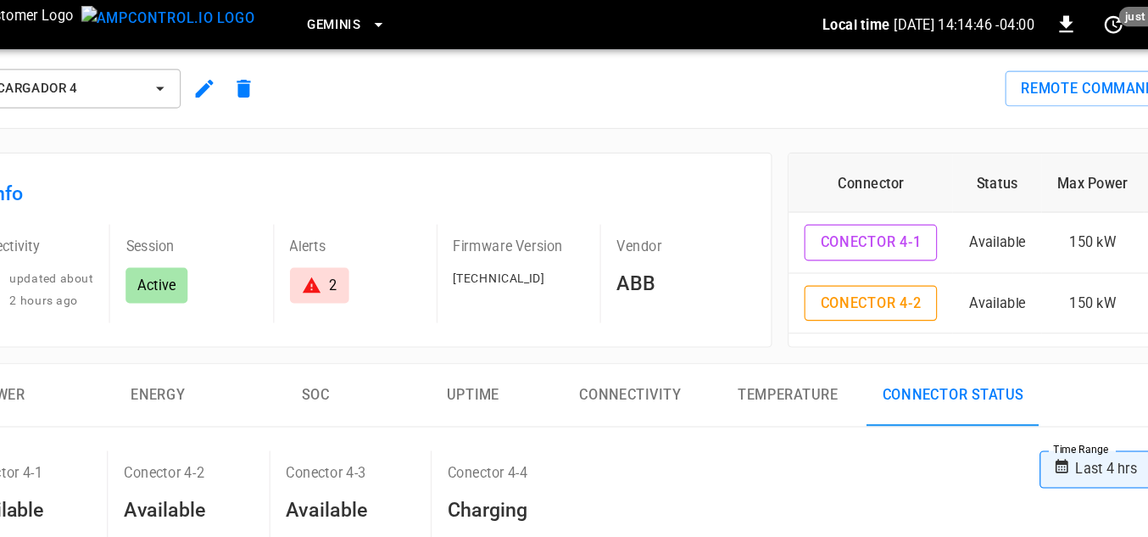
drag, startPoint x: 1086, startPoint y: 60, endPoint x: 226, endPoint y: 71, distance: 860.1
drag, startPoint x: 226, startPoint y: 71, endPoint x: 172, endPoint y: 70, distance: 53.4
click at [172, 70] on span "Cargador 4" at bounding box center [149, 77] width 126 height 20
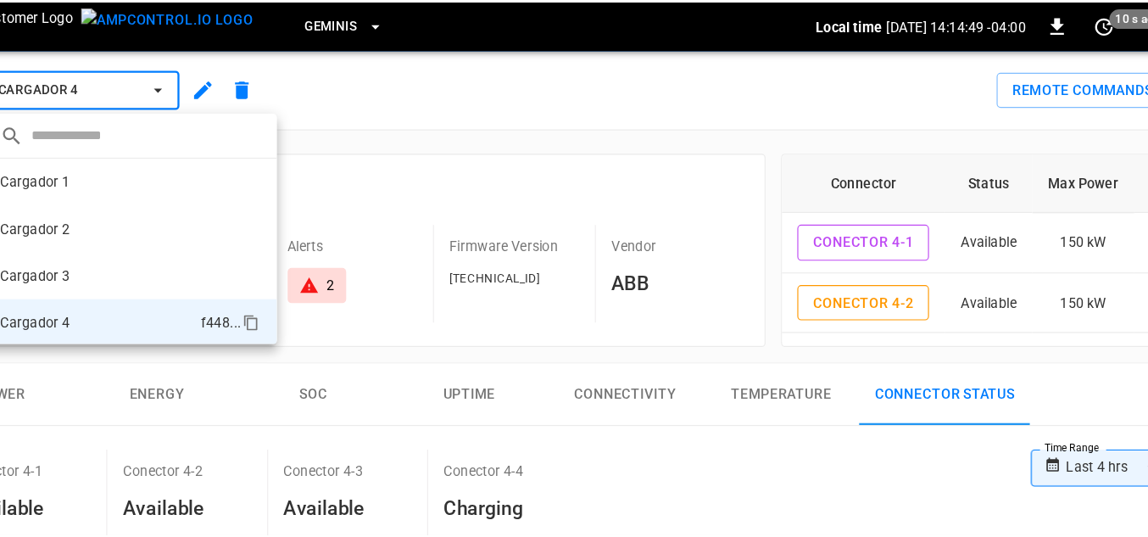
scroll to position [2, 0]
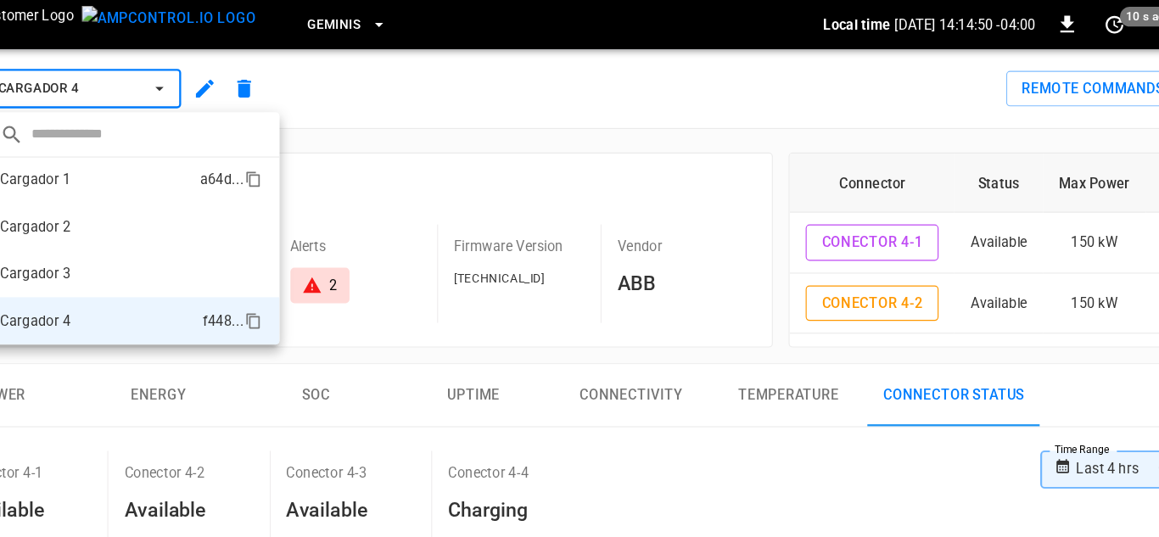
click at [141, 148] on p "Cargador 1" at bounding box center [118, 154] width 61 height 17
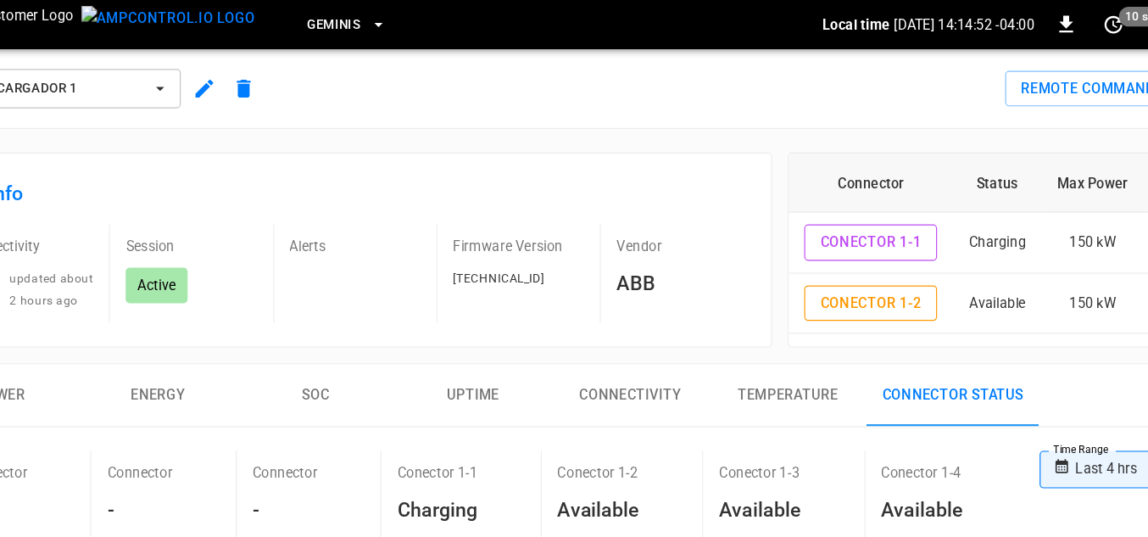
click at [141, 148] on div "Live Info Connectivity updated about 2 hours ago Session Active Alerts Firmware…" at bounding box center [387, 215] width 734 height 168
click at [701, 45] on div "Cargador 1 Remote Commands" at bounding box center [570, 73] width 1155 height 75
click at [711, 48] on div "Remote Commands" at bounding box center [722, 69] width 813 height 45
drag, startPoint x: 711, startPoint y: 48, endPoint x: 726, endPoint y: 63, distance: 21.0
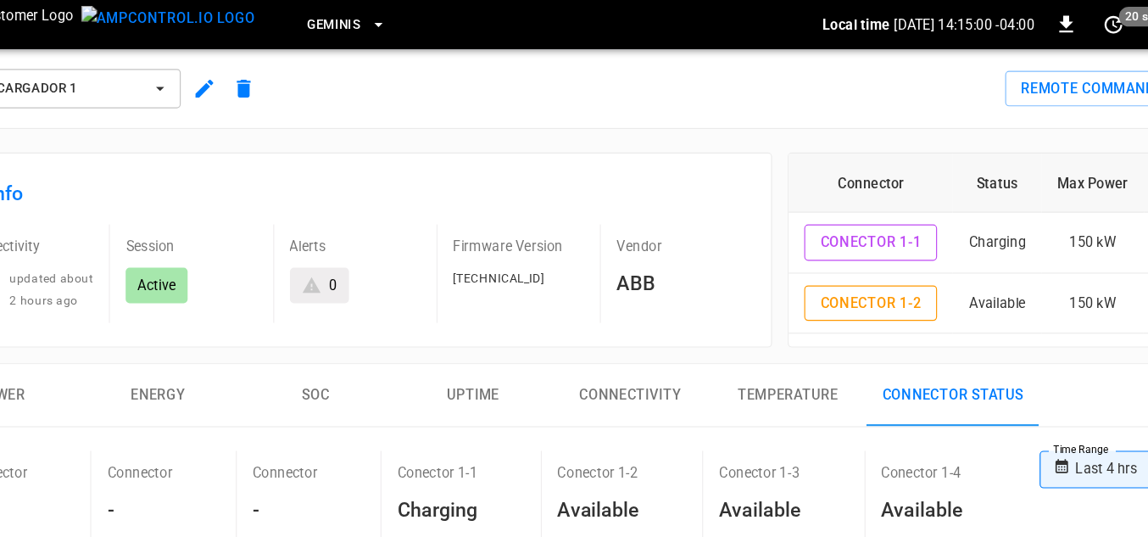
click at [726, 63] on div "Remote Commands" at bounding box center [722, 69] width 813 height 45
click at [728, 63] on div "Remote Commands" at bounding box center [722, 69] width 813 height 45
click at [724, 59] on div "Remote Commands" at bounding box center [722, 69] width 813 height 45
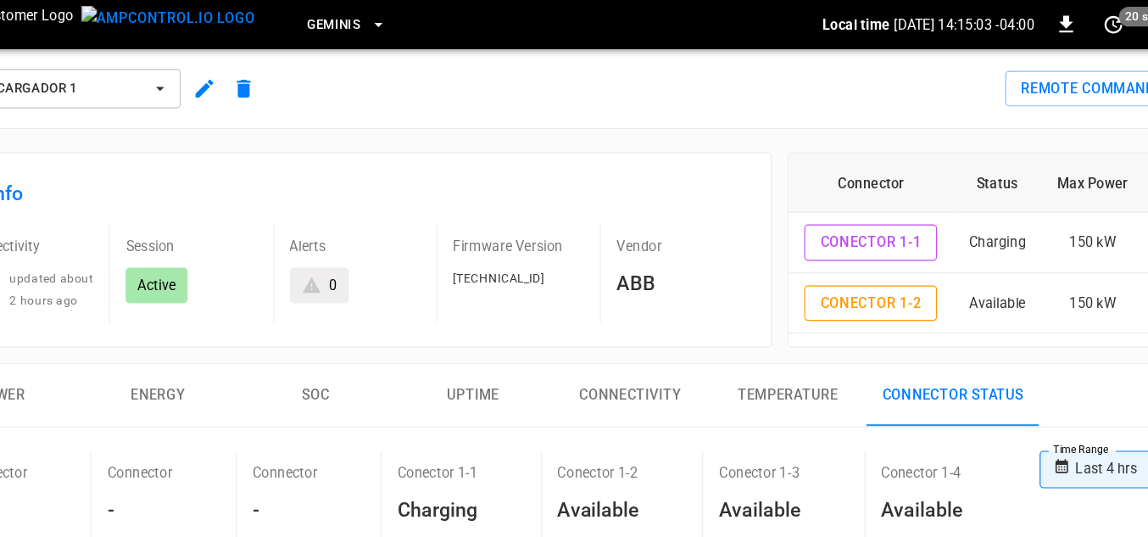
click at [723, 53] on div "Remote Commands" at bounding box center [722, 69] width 813 height 45
click at [724, 48] on div "Remote Commands" at bounding box center [722, 69] width 813 height 45
drag, startPoint x: 724, startPoint y: 48, endPoint x: 715, endPoint y: 53, distance: 10.2
click at [715, 53] on div "Remote Commands" at bounding box center [722, 69] width 813 height 45
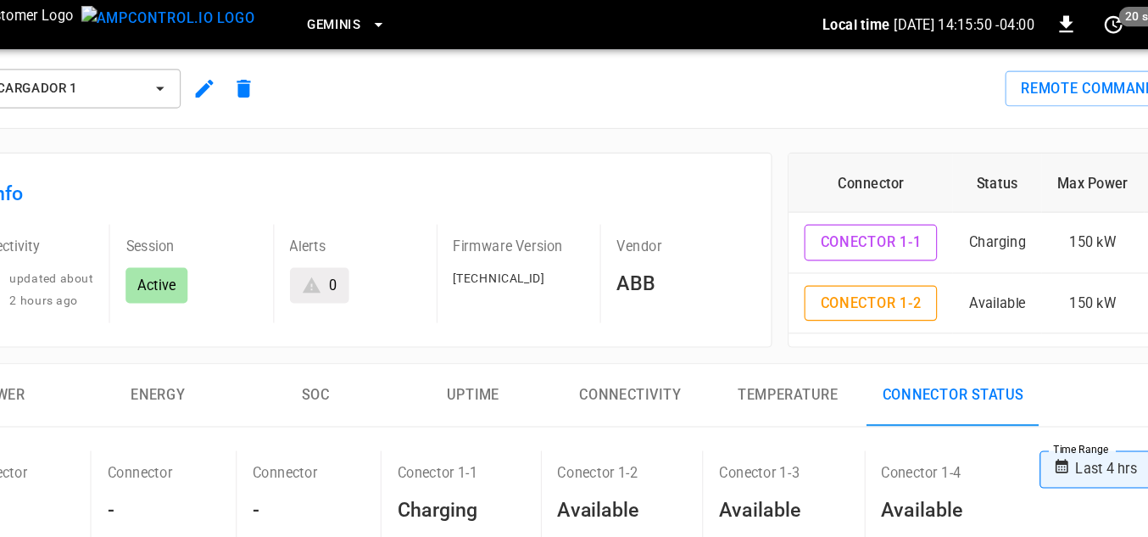
click at [834, 71] on div "Remote Commands" at bounding box center [722, 69] width 813 height 45
click at [834, 75] on div "Remote Commands" at bounding box center [722, 69] width 813 height 45
drag, startPoint x: 831, startPoint y: 74, endPoint x: 813, endPoint y: 103, distance: 35.1
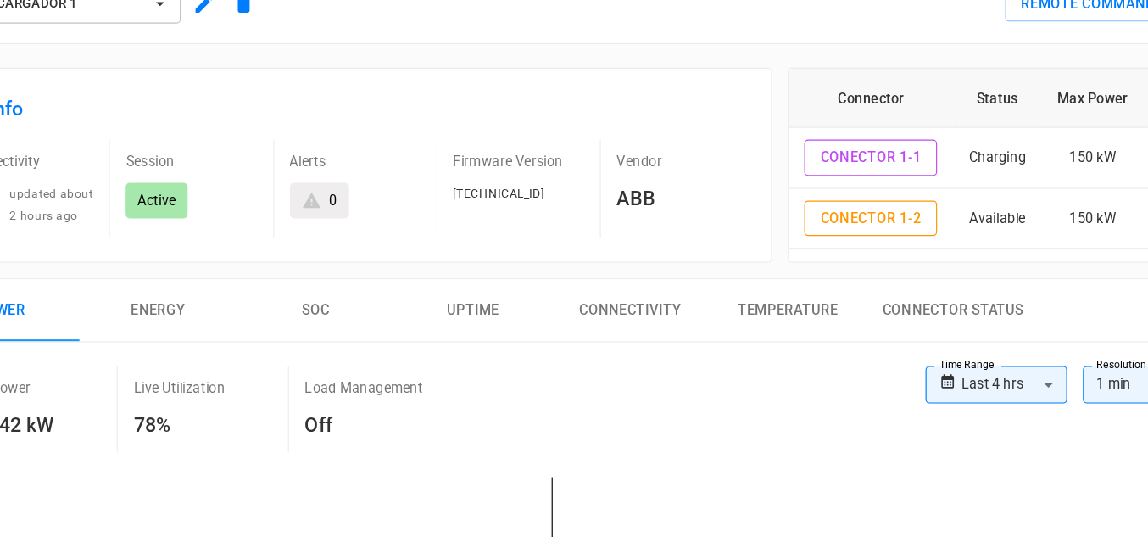
click at [646, 91] on div "Remote Commands" at bounding box center [722, 69] width 813 height 45
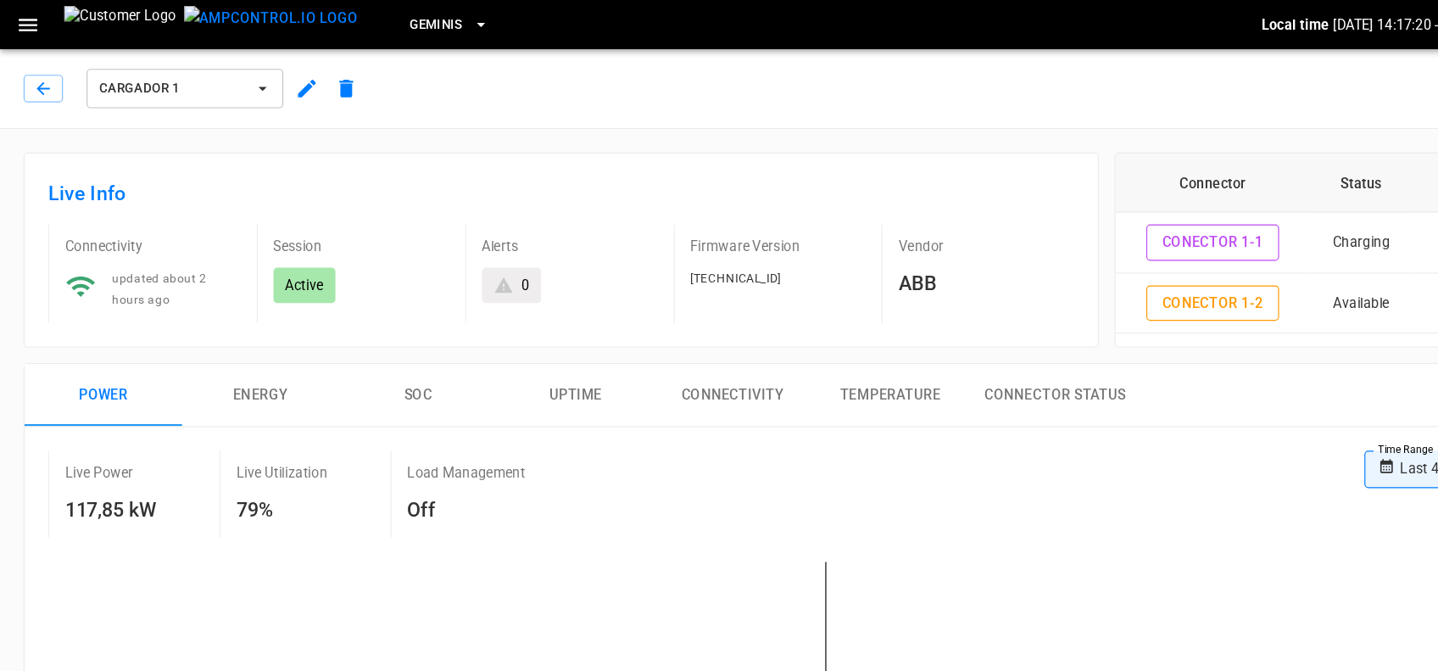
click at [28, 20] on icon "button" at bounding box center [24, 21] width 16 height 11
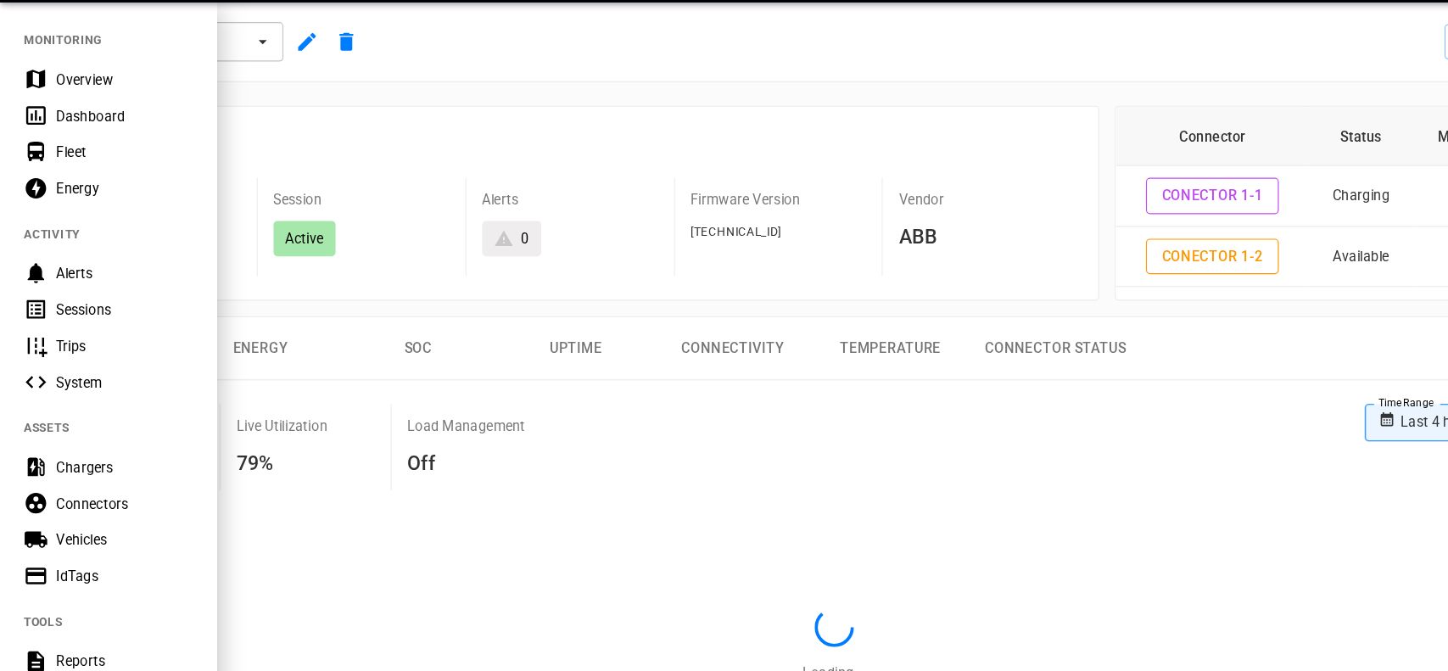
click at [60, 139] on div "Dashboard" at bounding box center [107, 139] width 118 height 17
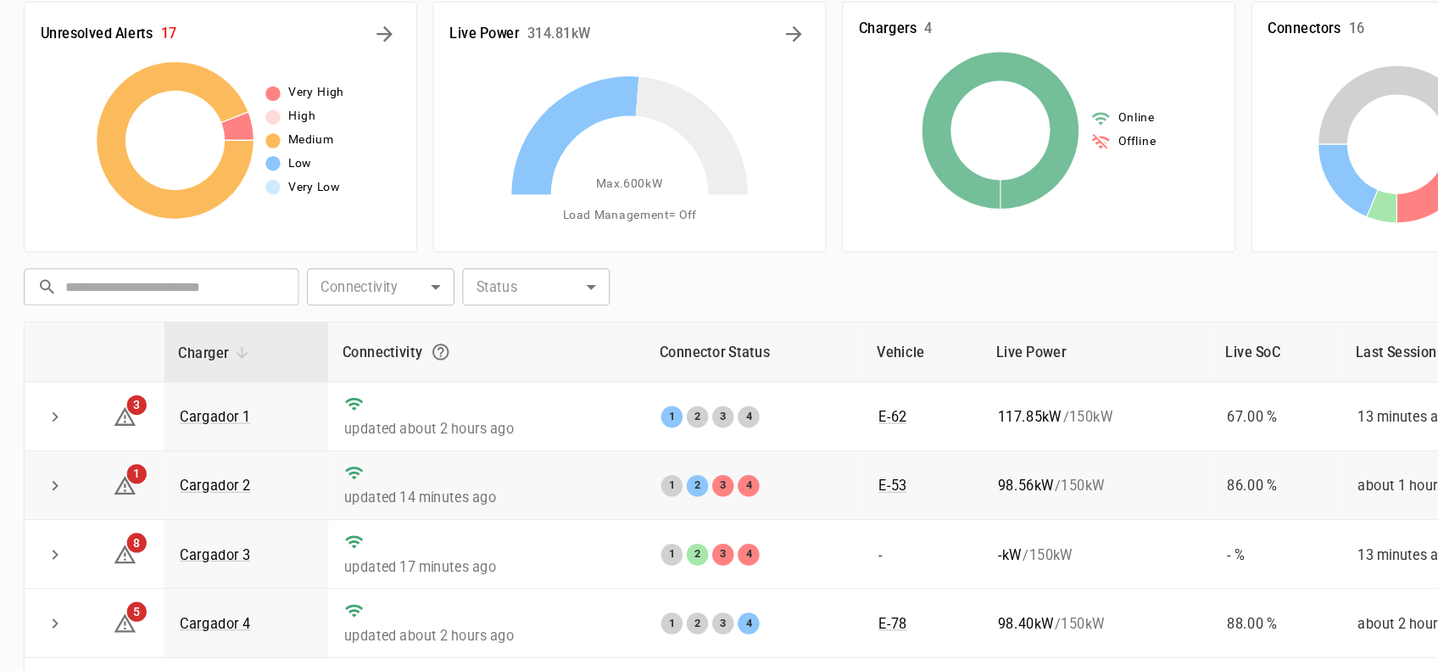
scroll to position [91, 0]
